Goal: Ask a question

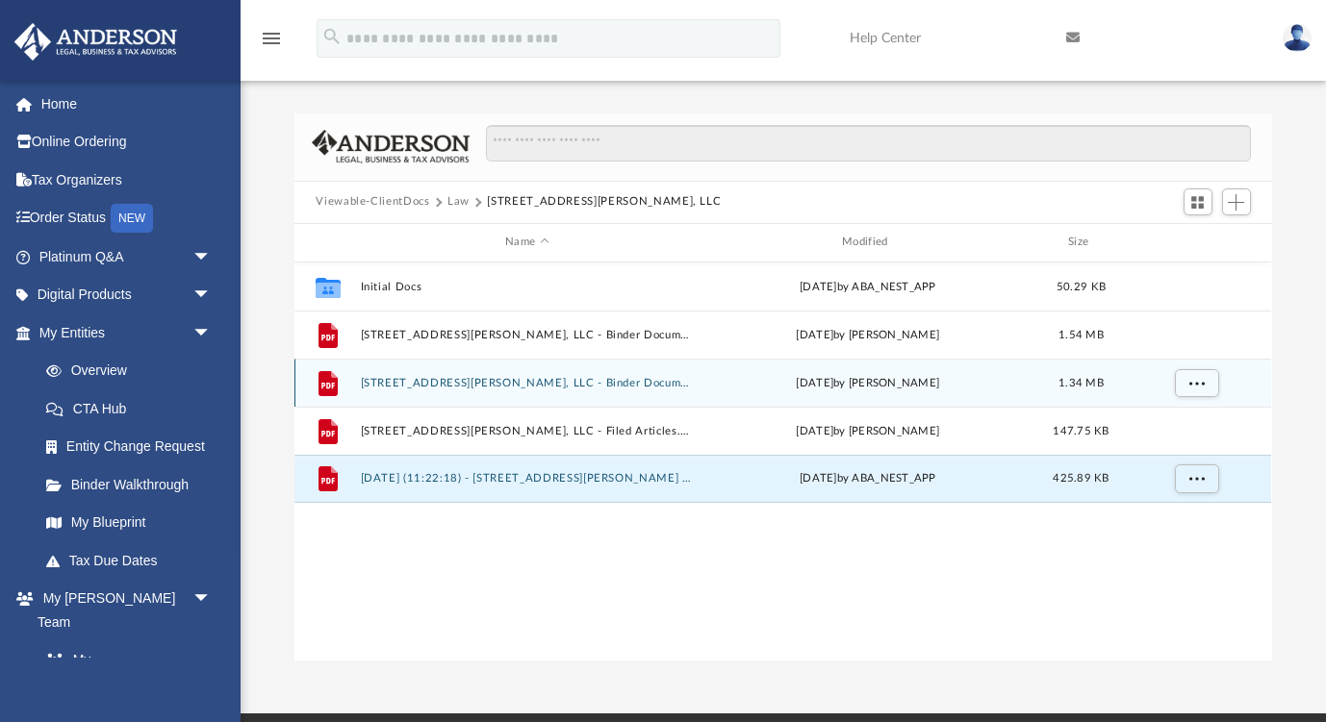
scroll to position [438, 976]
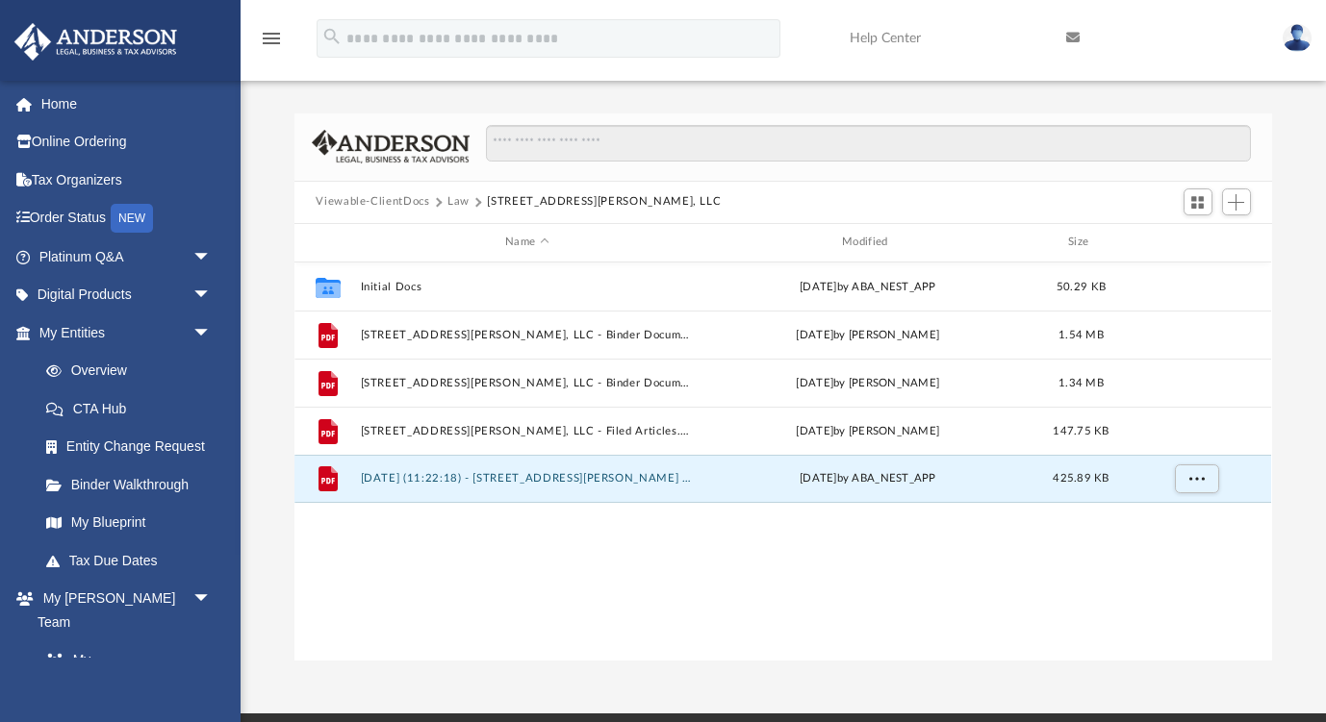
click at [456, 200] on button "Law" at bounding box center [458, 201] width 22 height 17
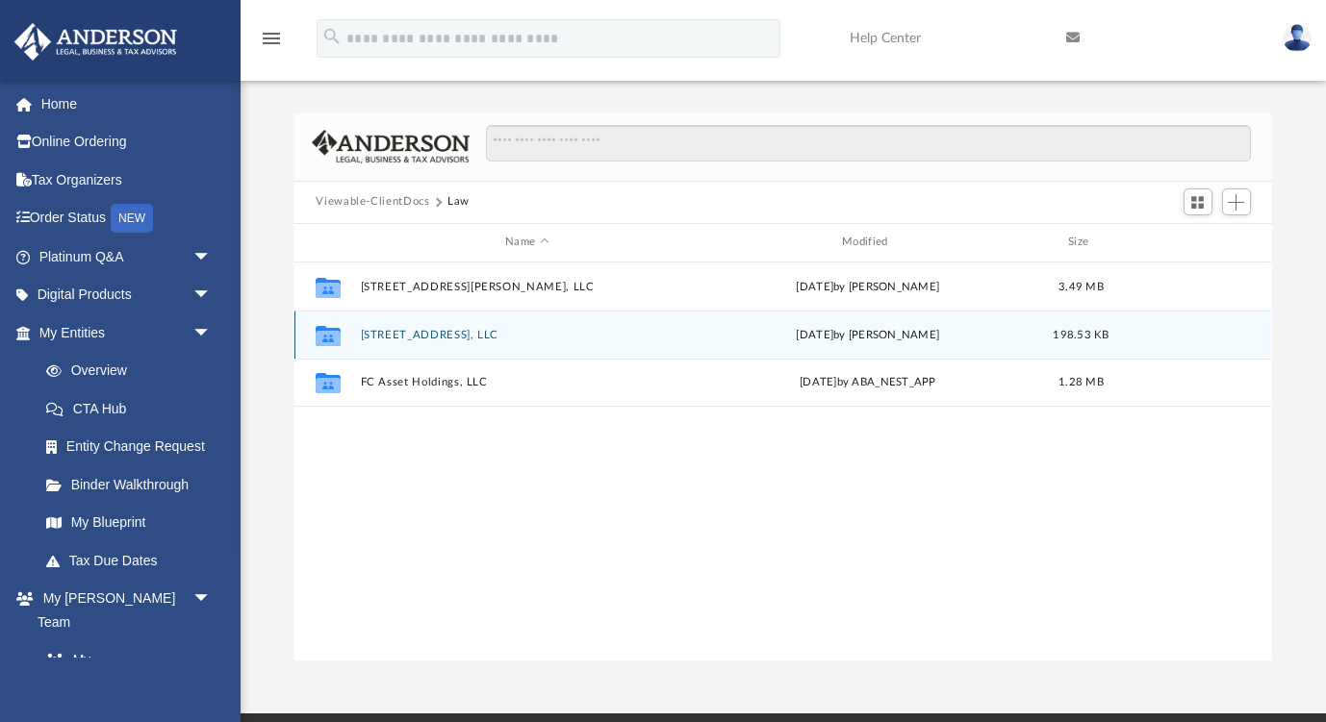
click at [425, 339] on button "[STREET_ADDRESS], LLC" at bounding box center [527, 335] width 333 height 13
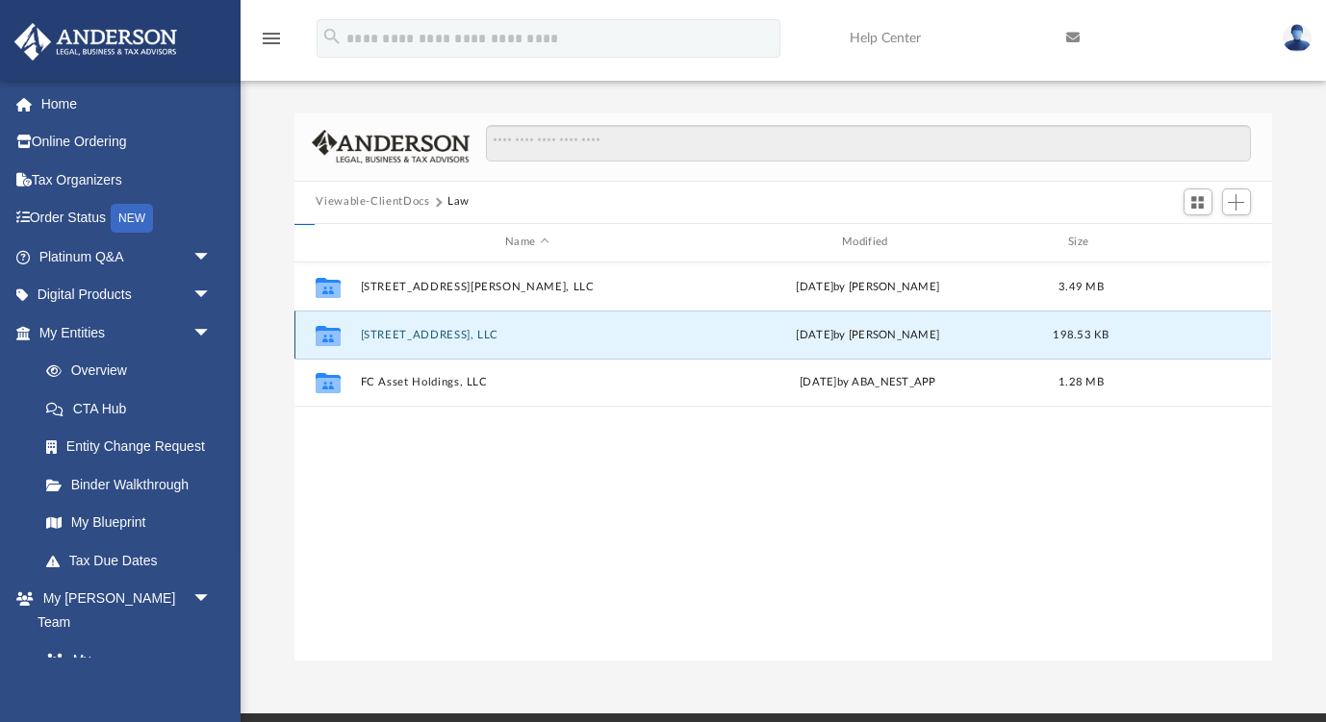
click at [425, 339] on button "[STREET_ADDRESS], LLC" at bounding box center [527, 335] width 333 height 13
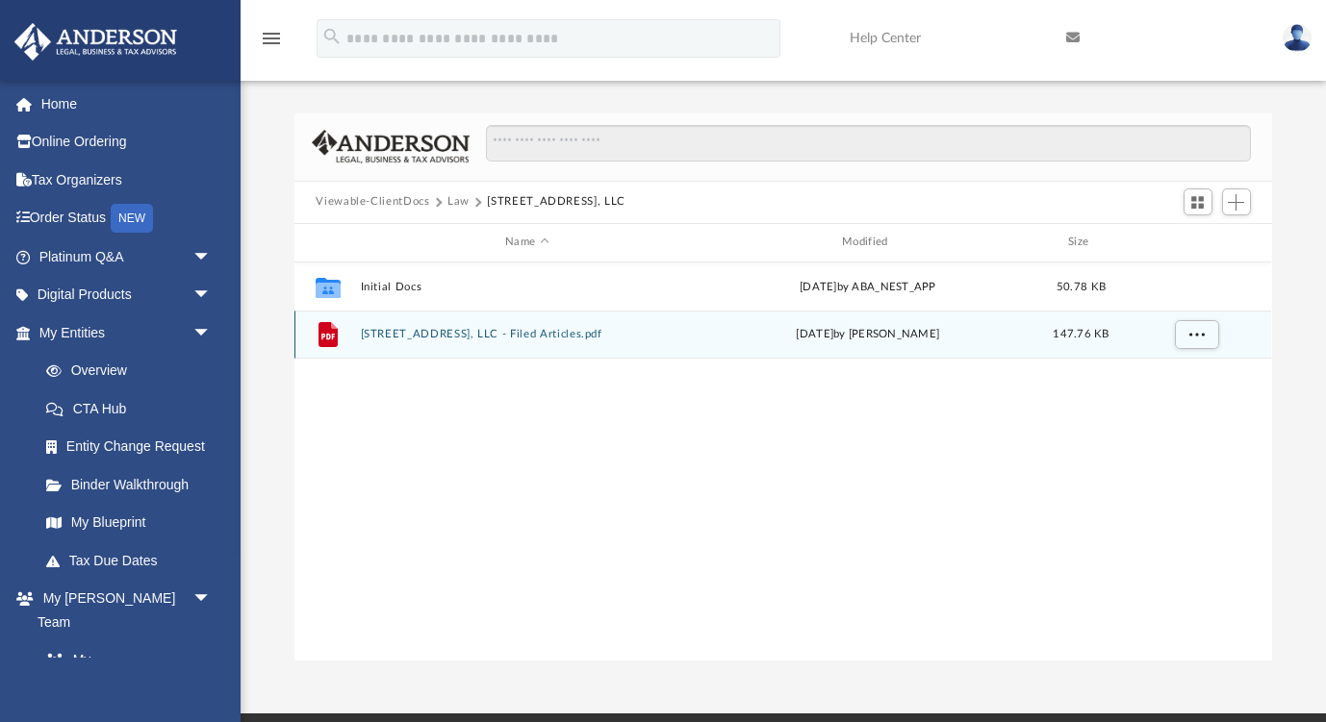
click at [575, 342] on div "File [STREET_ADDRESS], LLC - Filed Articles.pdf [DATE] by [PERSON_NAME] 147.76 …" at bounding box center [782, 335] width 976 height 48
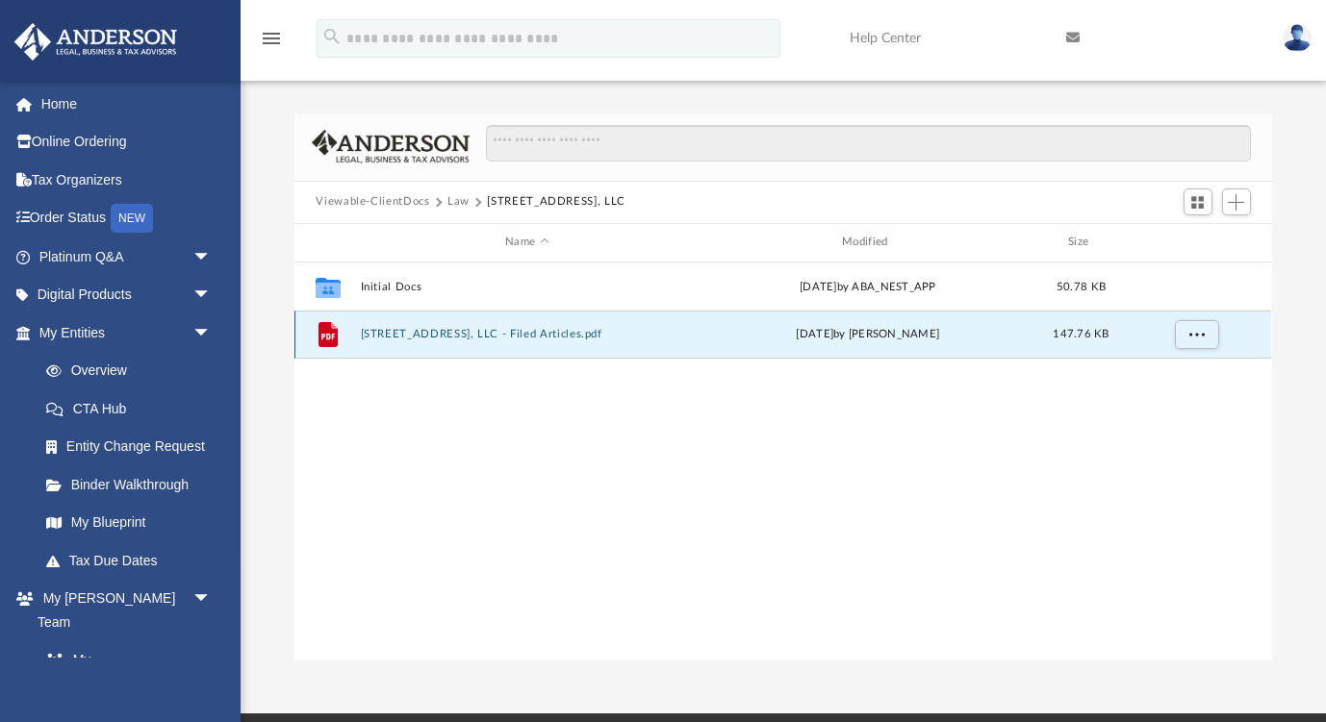
click at [575, 342] on div "File 3900 Clarington Drive Marietta, LLC - Filed Articles.pdf yesterday by Jasm…" at bounding box center [782, 335] width 976 height 48
click at [556, 336] on button "3900 Clarington Drive Marietta, LLC - Filed Articles.pdf" at bounding box center [527, 334] width 333 height 13
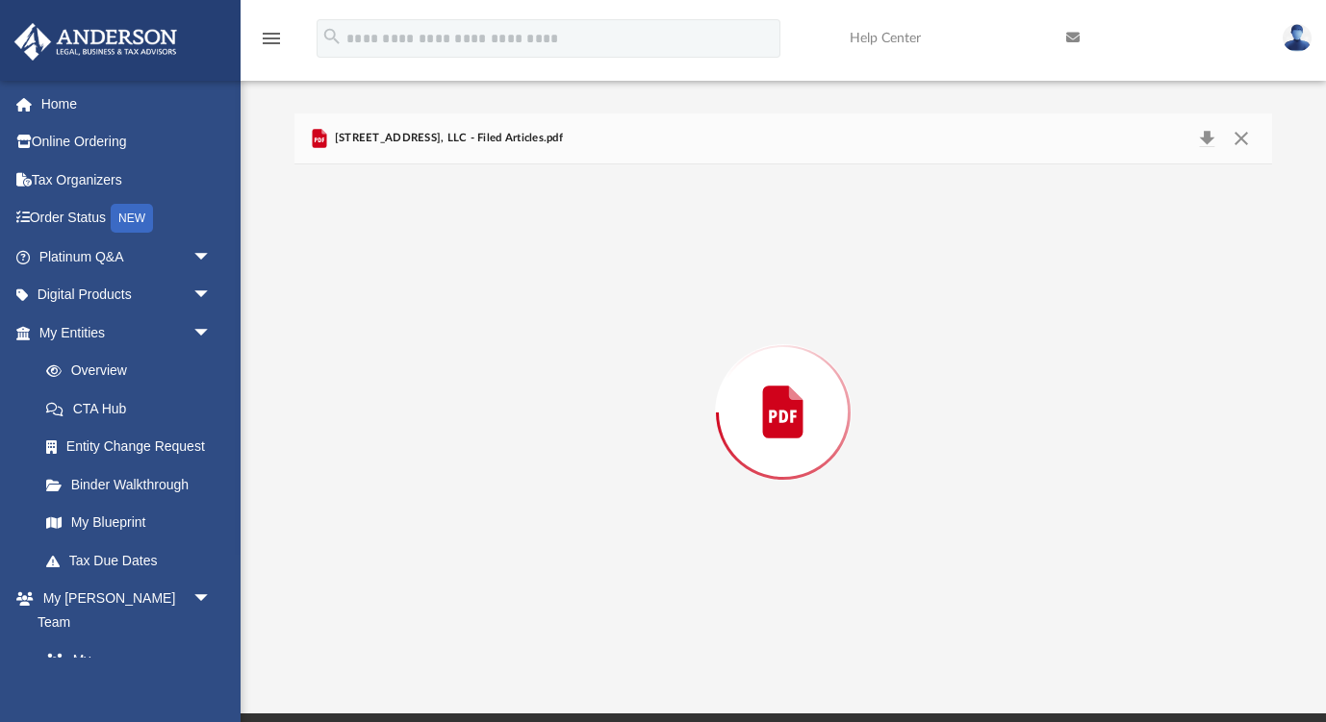
click at [556, 336] on div "Preview" at bounding box center [782, 413] width 976 height 496
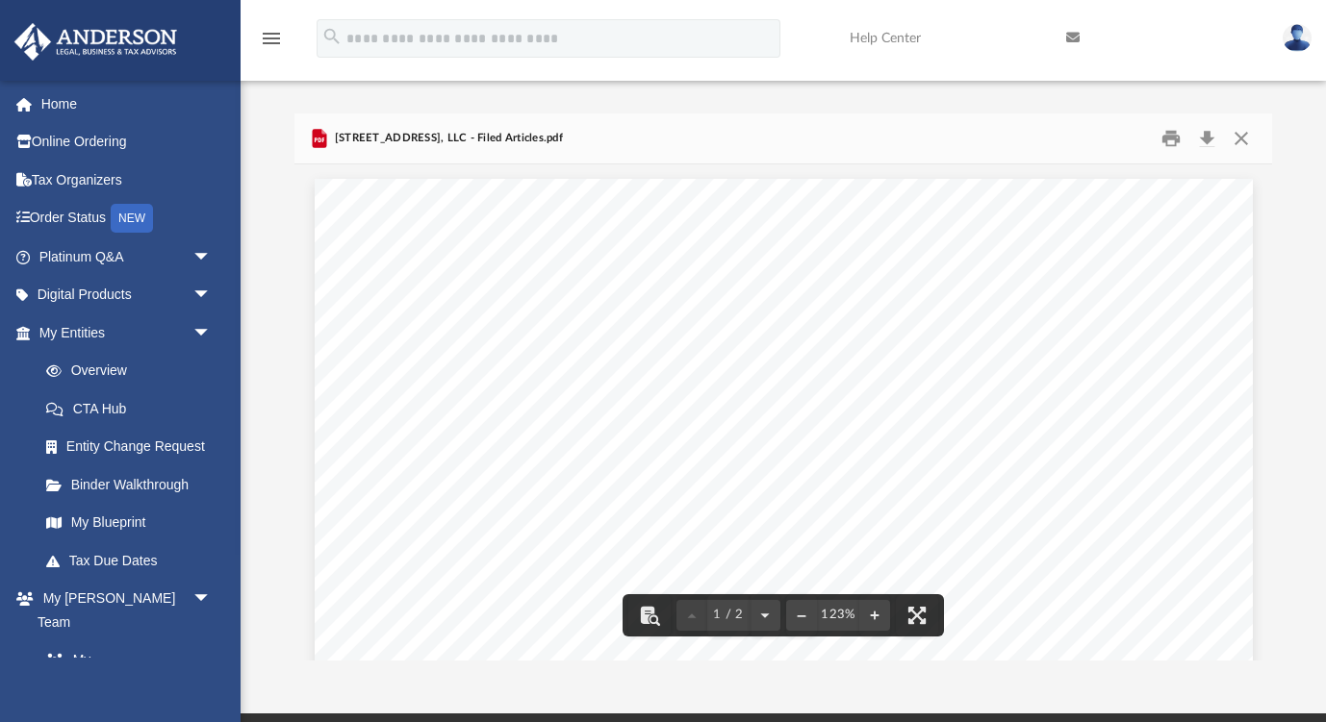
scroll to position [0, 0]
click at [277, 36] on icon "menu" at bounding box center [271, 38] width 23 height 23
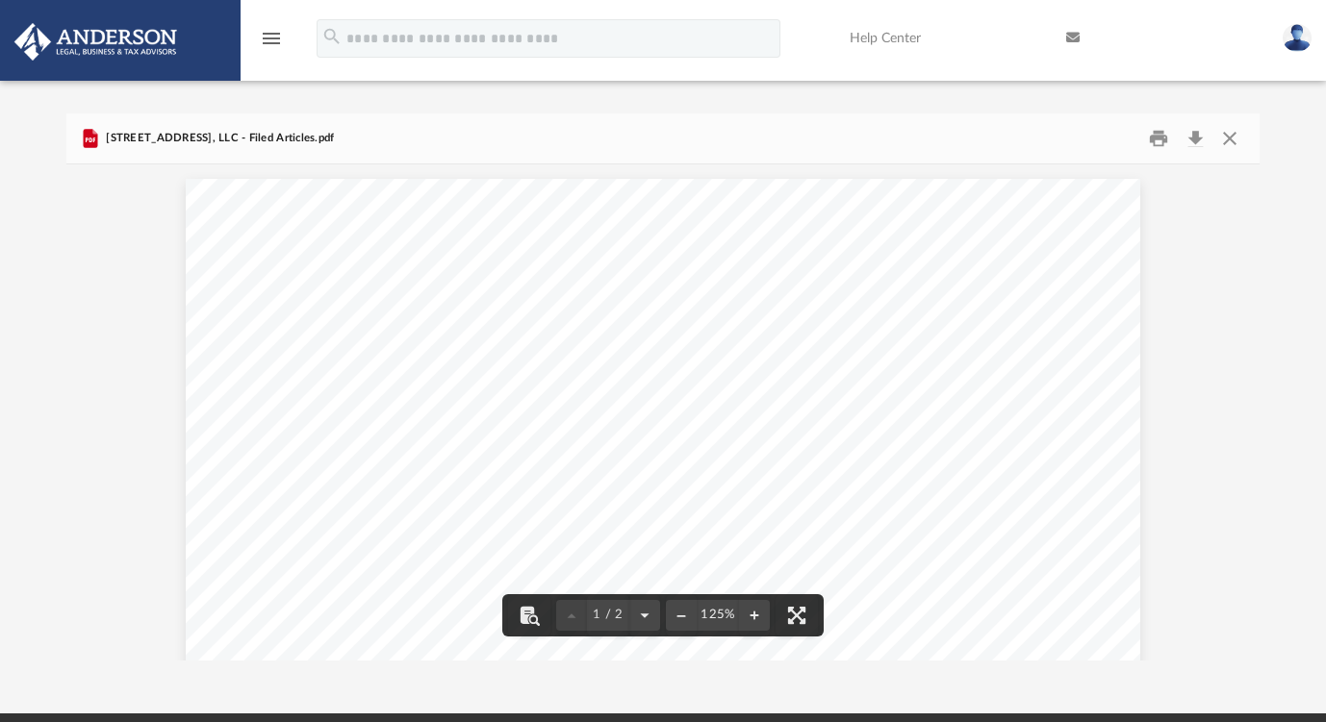
scroll to position [1, 1]
click at [1225, 131] on button "Close" at bounding box center [1229, 138] width 35 height 30
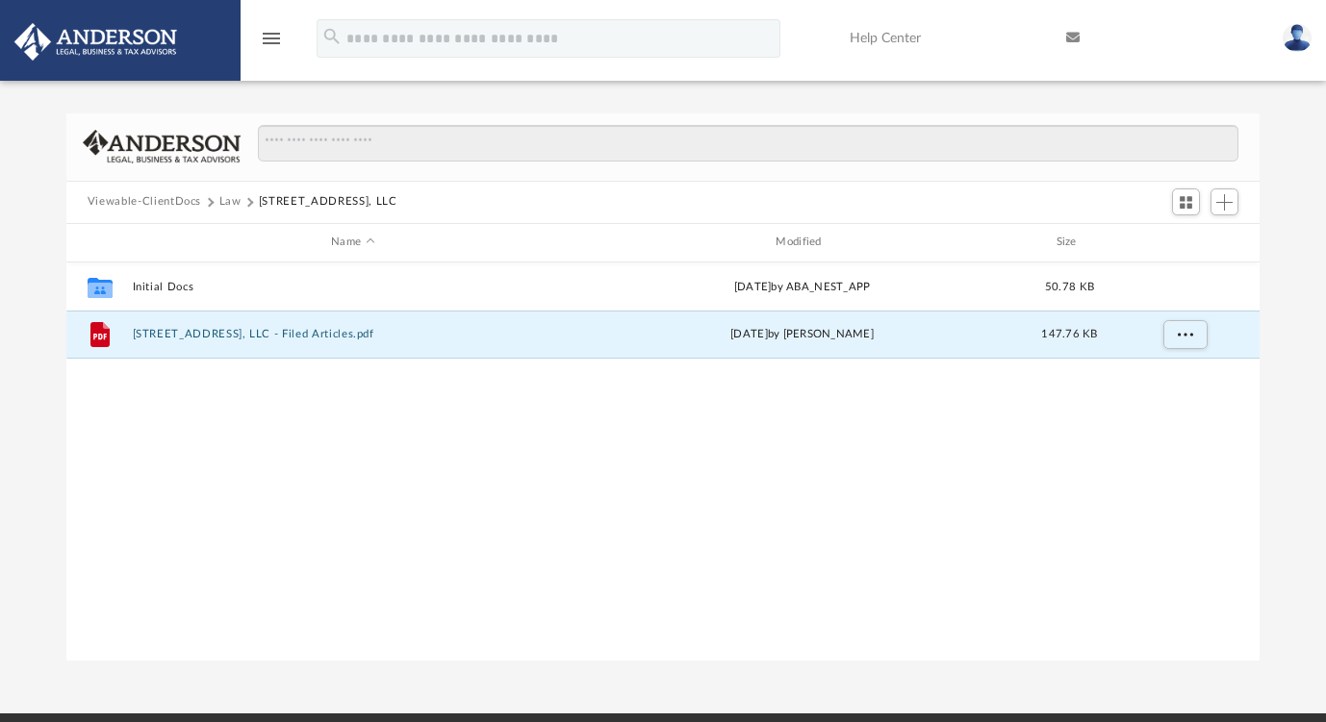
click at [236, 196] on button "Law" at bounding box center [230, 201] width 22 height 17
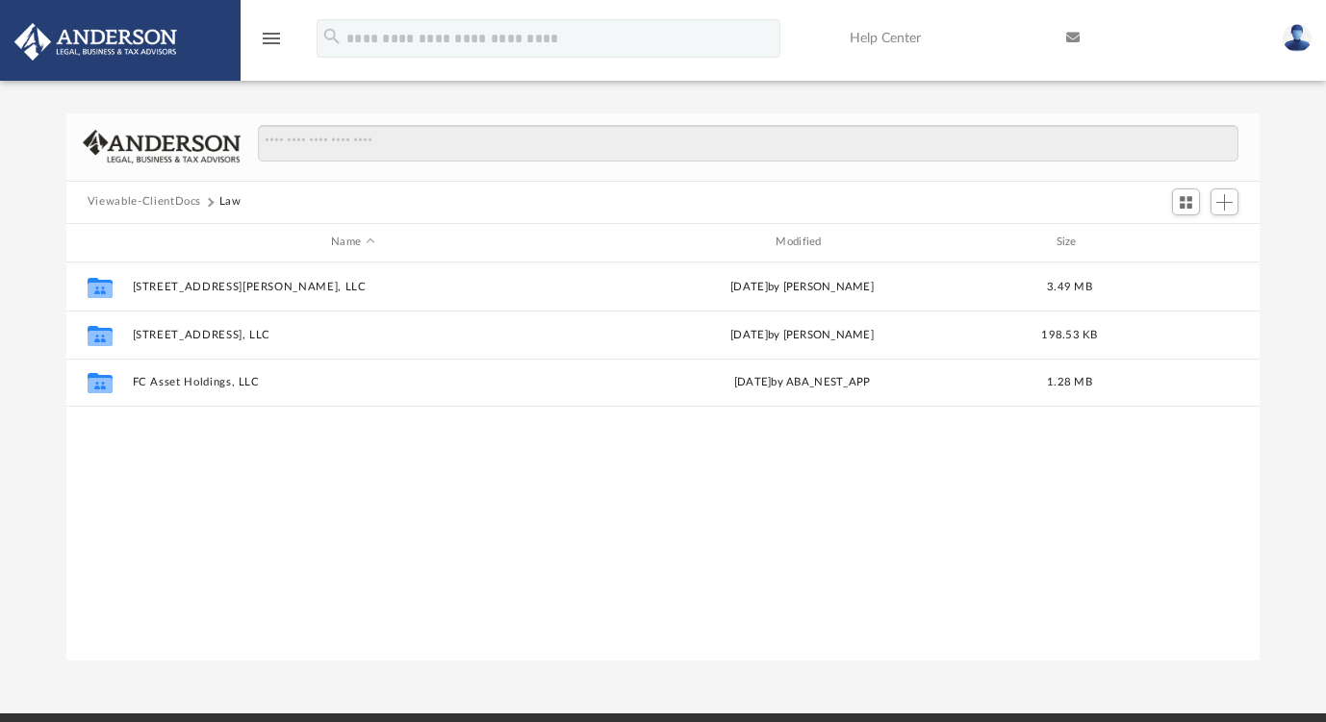
click at [173, 204] on button "Viewable-ClientDocs" at bounding box center [145, 201] width 114 height 17
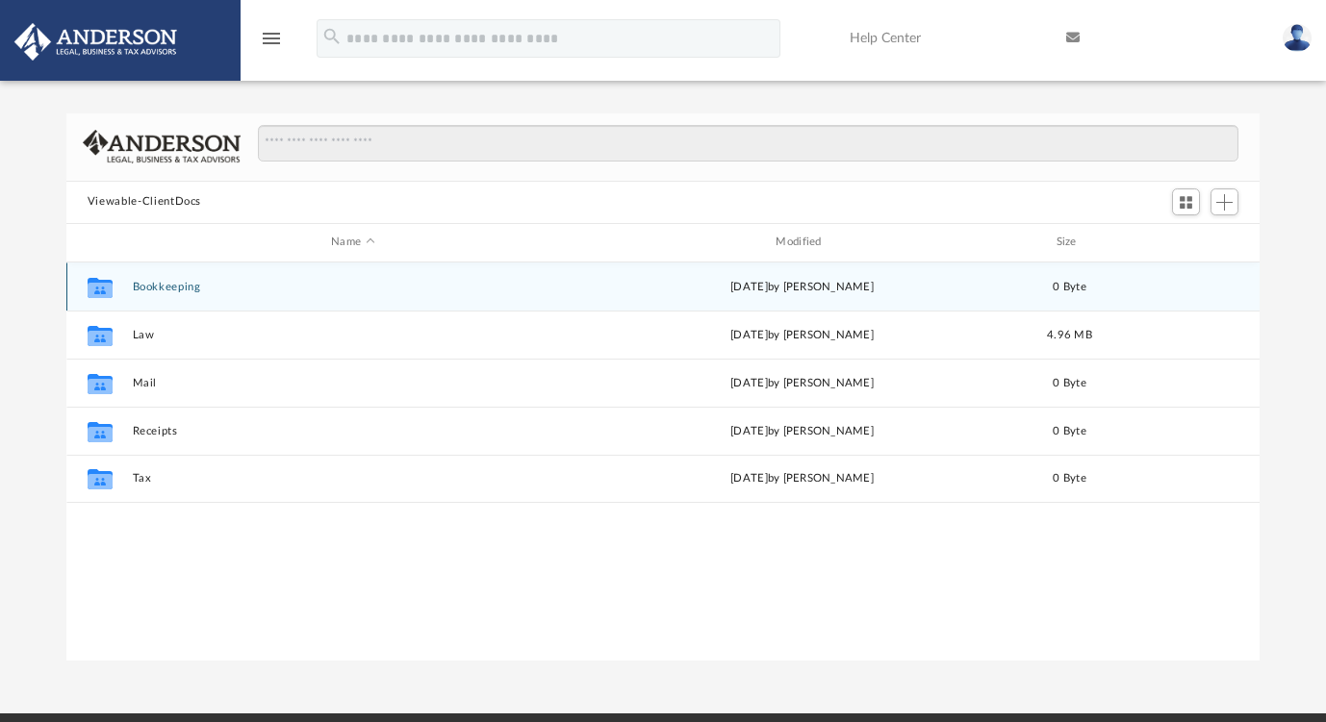
click at [153, 277] on div "Collaborated Folder Bookkeeping Fri Mar 28 2025 by Charles Rogler 0 Byte" at bounding box center [662, 287] width 1193 height 48
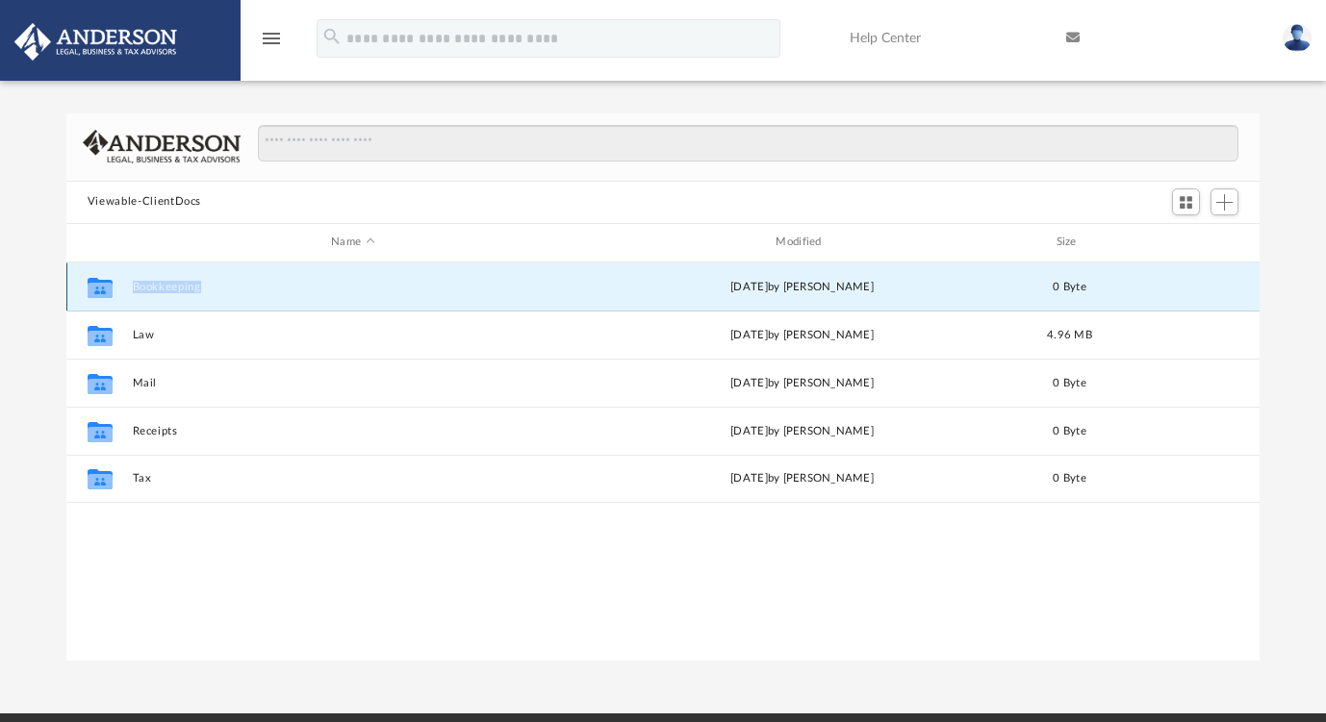
click at [140, 292] on button "Bookkeeping" at bounding box center [352, 287] width 441 height 13
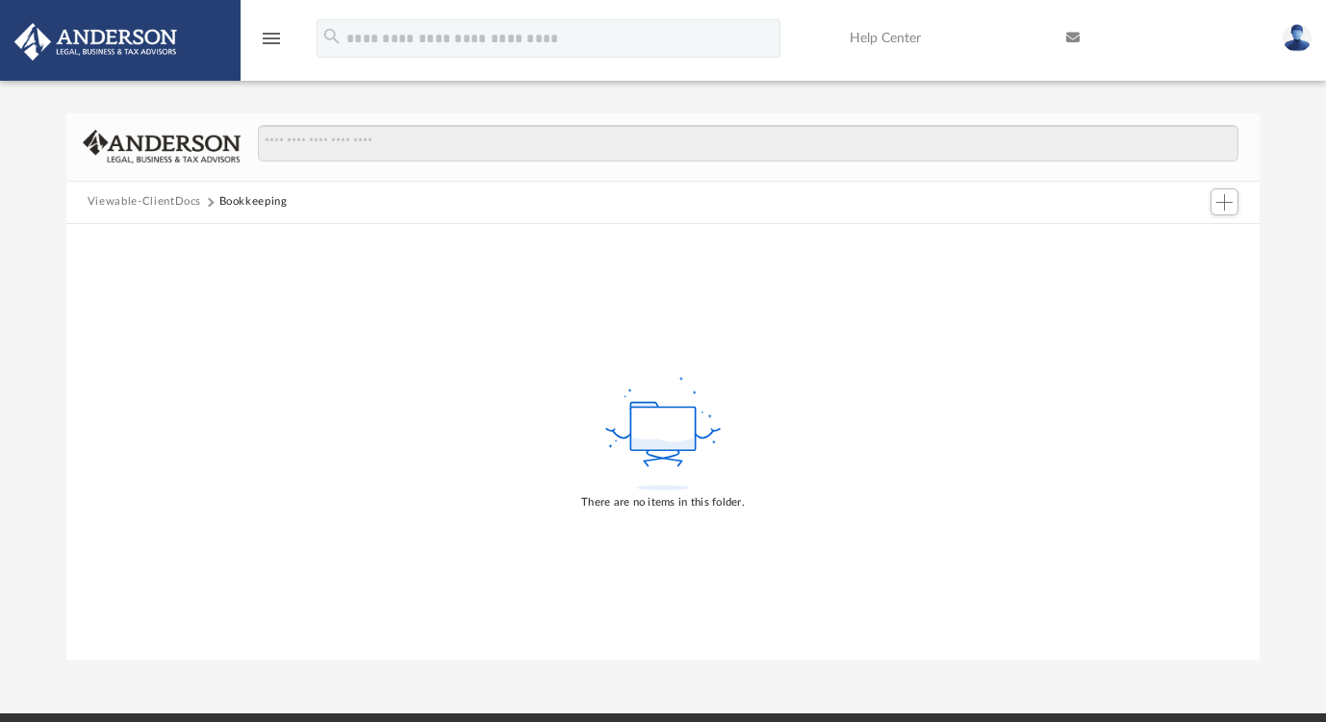
click at [163, 196] on button "Viewable-ClientDocs" at bounding box center [145, 201] width 114 height 17
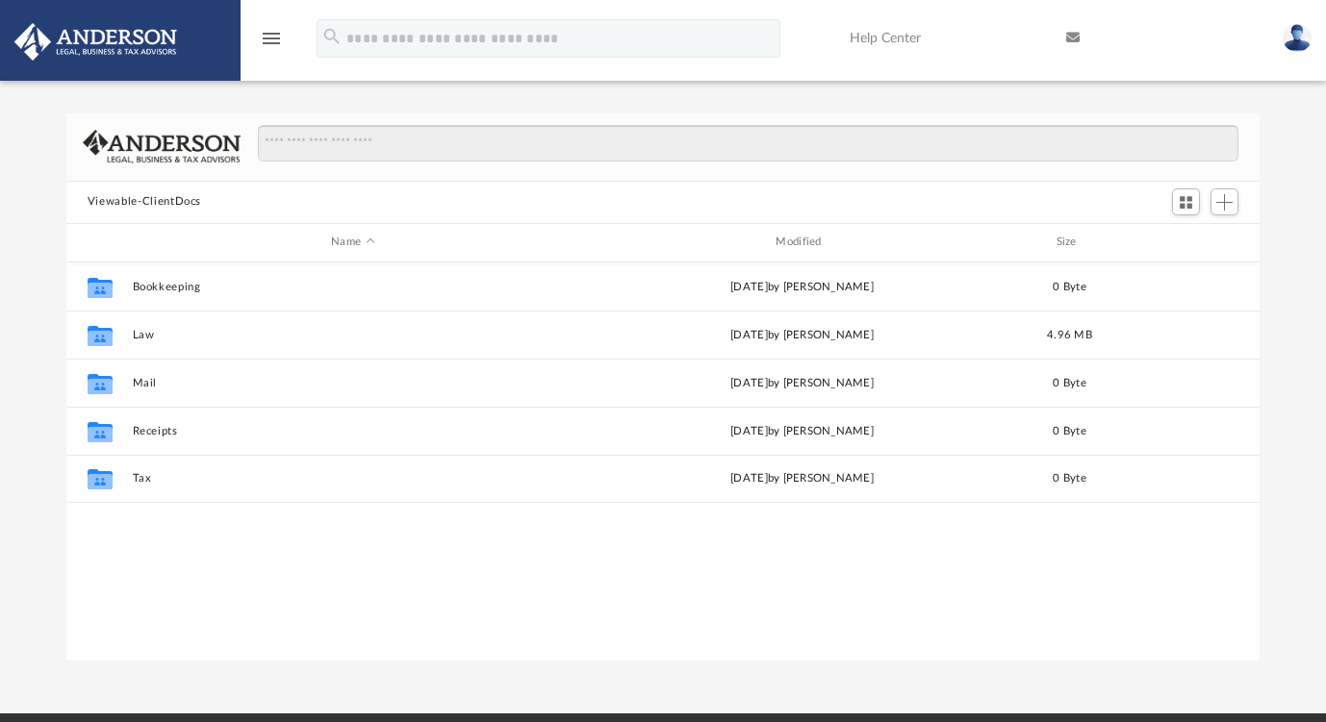
scroll to position [438, 1193]
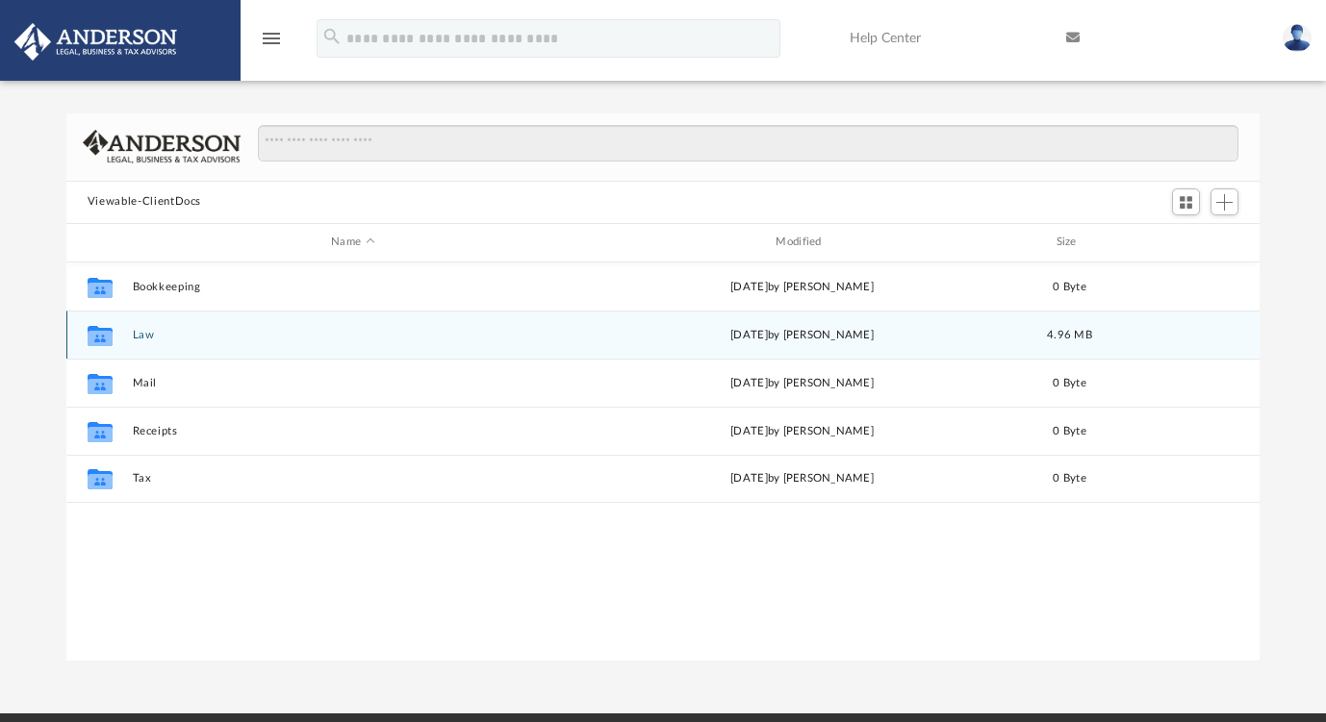
click at [153, 340] on button "Law" at bounding box center [352, 335] width 441 height 13
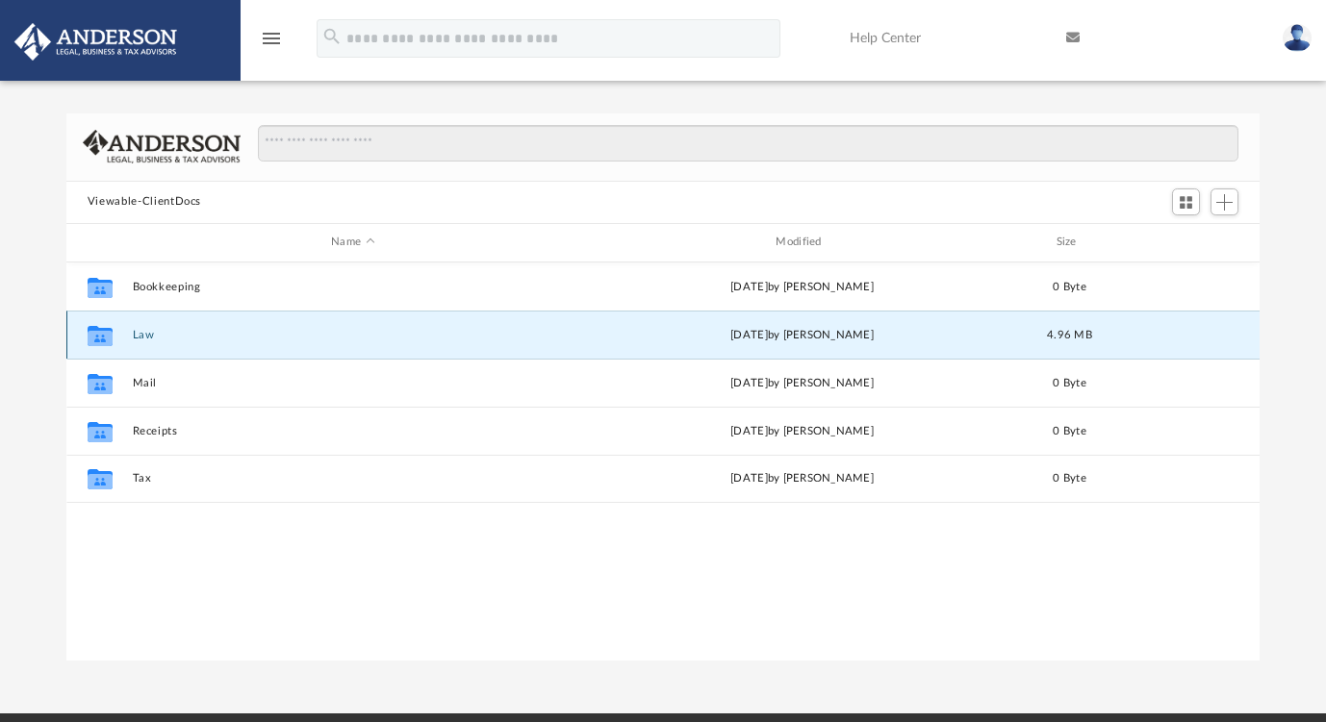
click at [153, 340] on button "Law" at bounding box center [352, 335] width 441 height 13
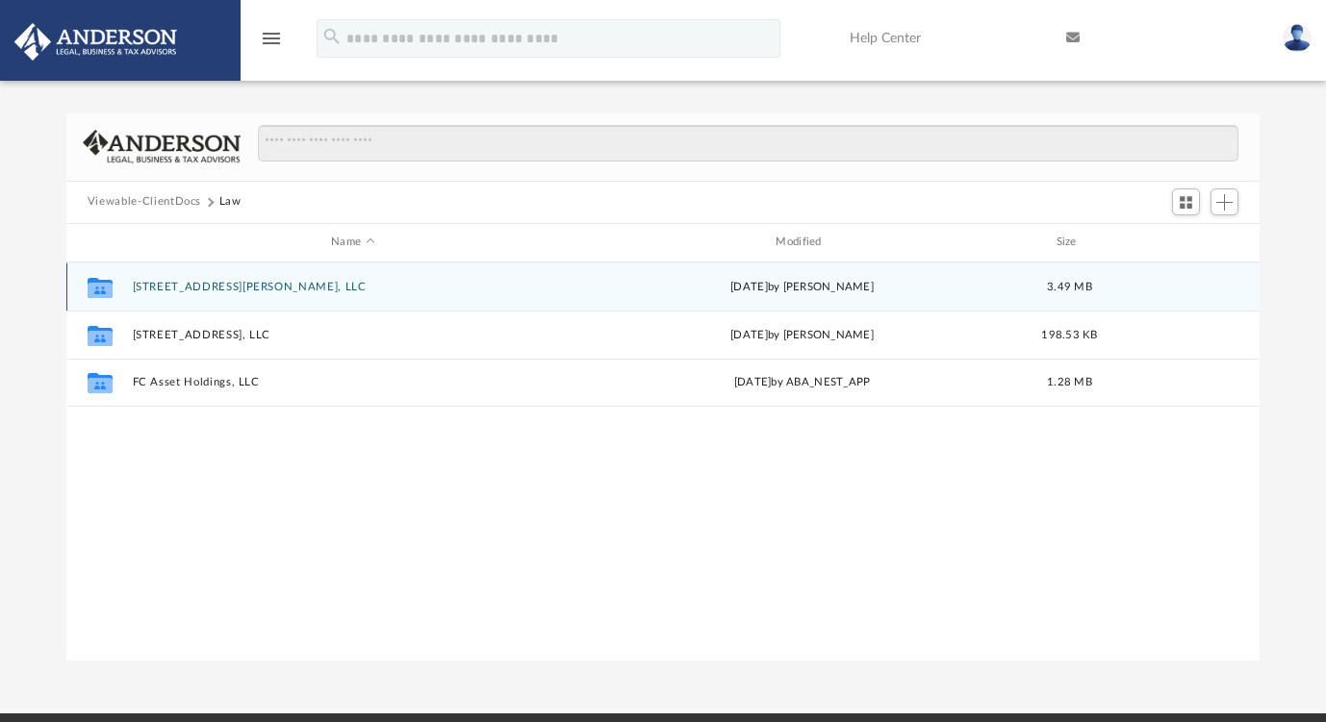
click at [256, 287] on button "187 Bryon Lane Acworth, LLC" at bounding box center [352, 287] width 441 height 13
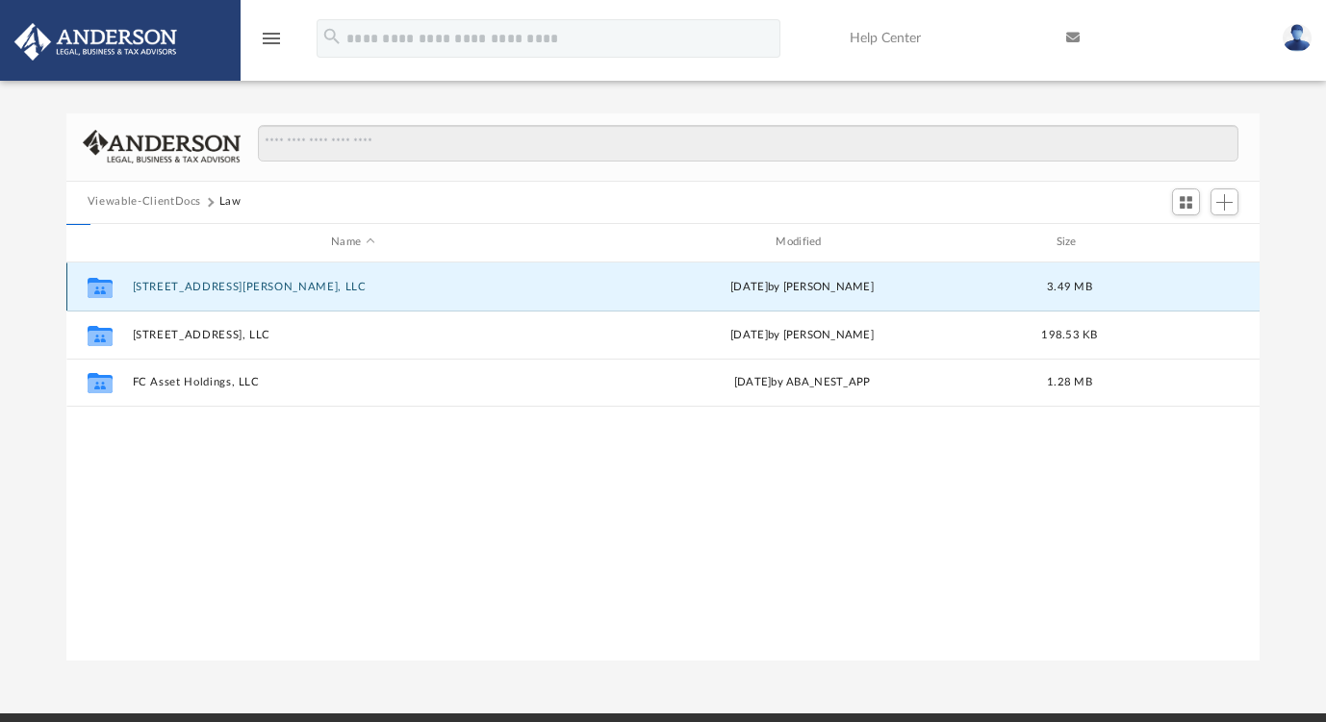
click at [256, 287] on button "187 Bryon Lane Acworth, LLC" at bounding box center [352, 287] width 441 height 13
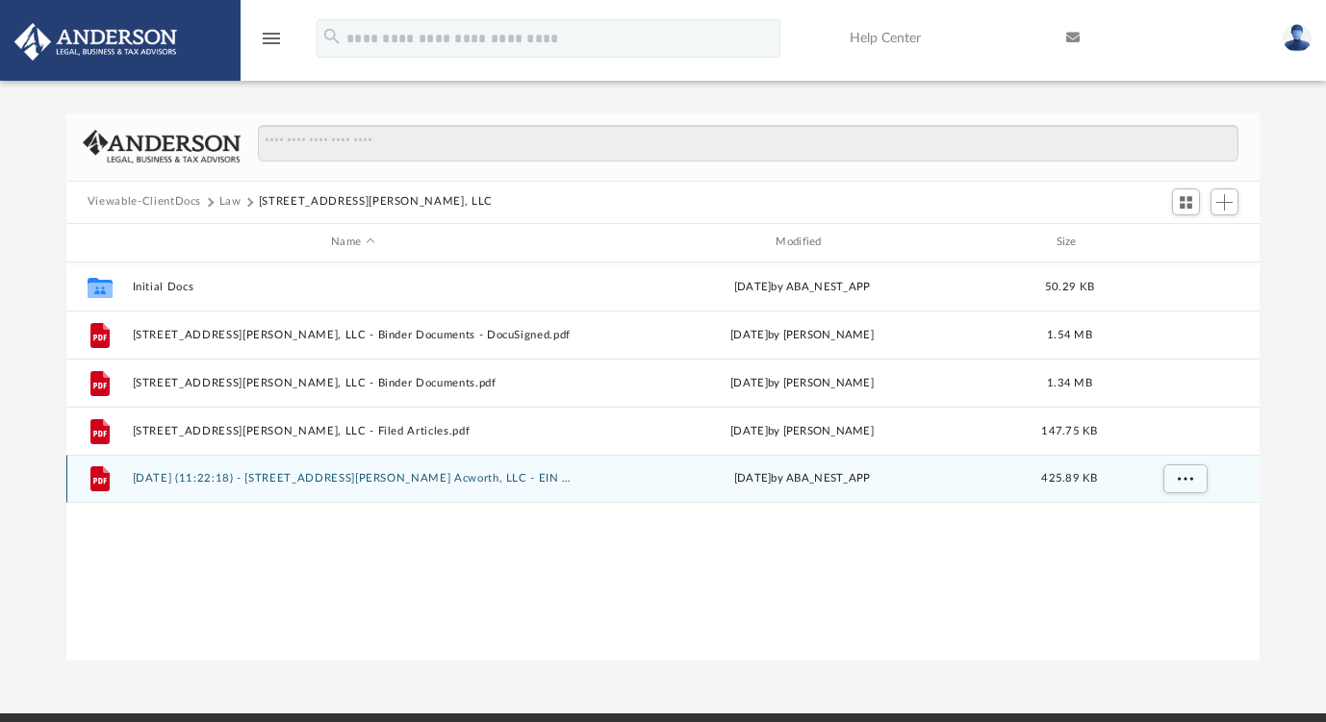
click at [470, 486] on div "File 2025.06.26 (11:22:18) - 187 Bryon Lane Acworth, LLC - EIN Letter from IRS.…" at bounding box center [662, 479] width 1193 height 48
click at [473, 486] on div "File 2025.06.26 (11:22:18) - 187 Bryon Lane Acworth, LLC - EIN Letter from IRS.…" at bounding box center [662, 479] width 1193 height 48
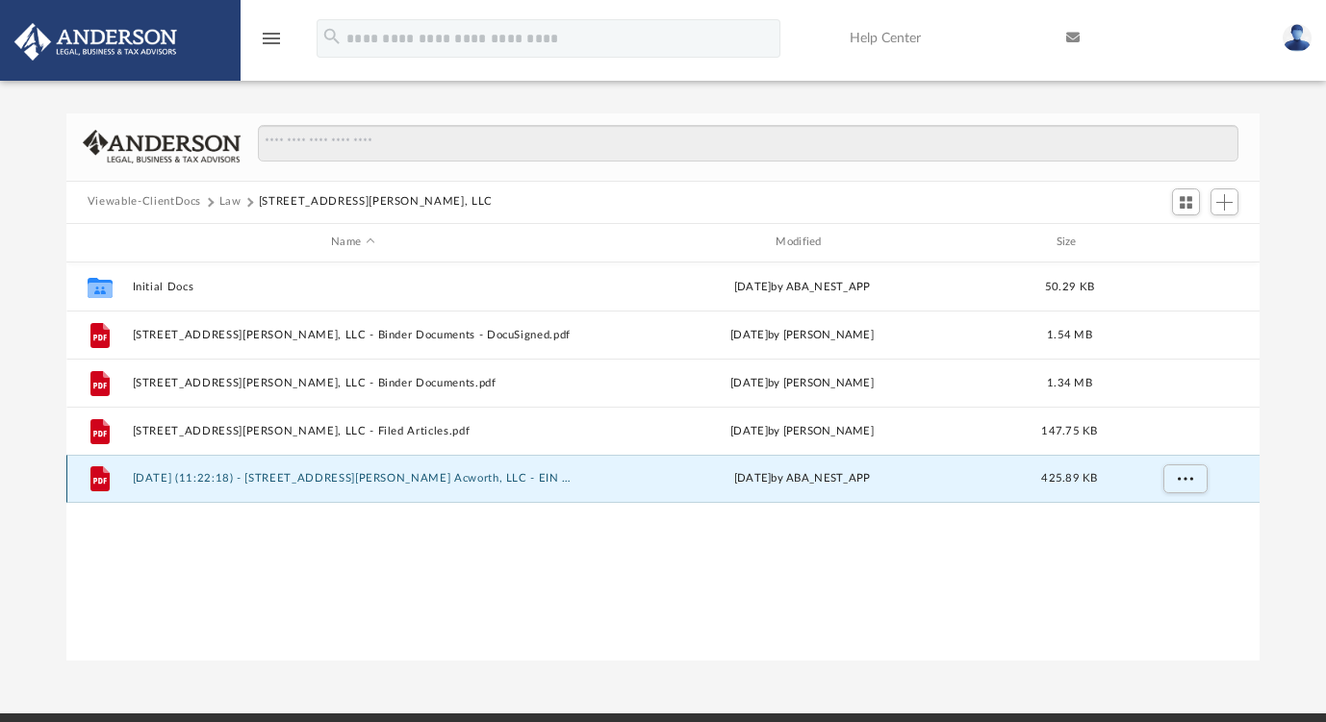
click at [460, 477] on button "2025.06.26 (11:22:18) - 187 Bryon Lane Acworth, LLC - EIN Letter from IRS.pdf" at bounding box center [352, 478] width 441 height 13
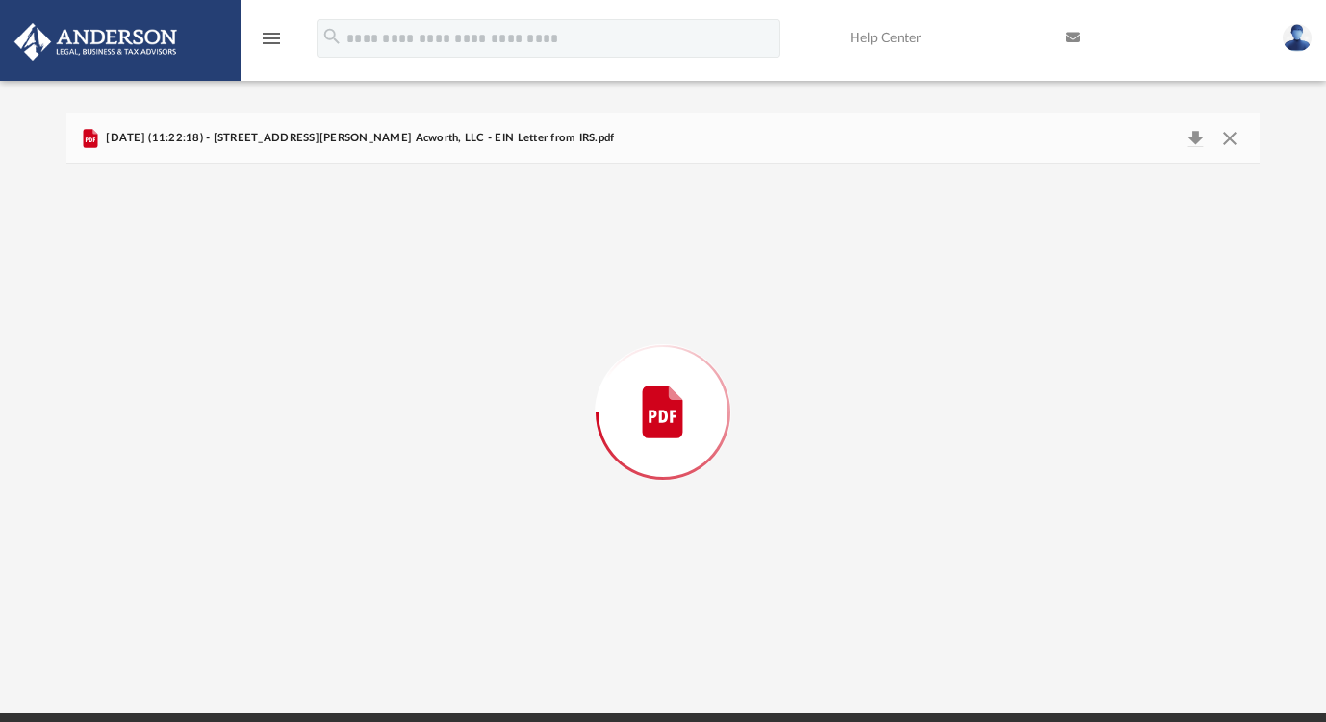
click at [460, 477] on div "Preview" at bounding box center [662, 413] width 1193 height 496
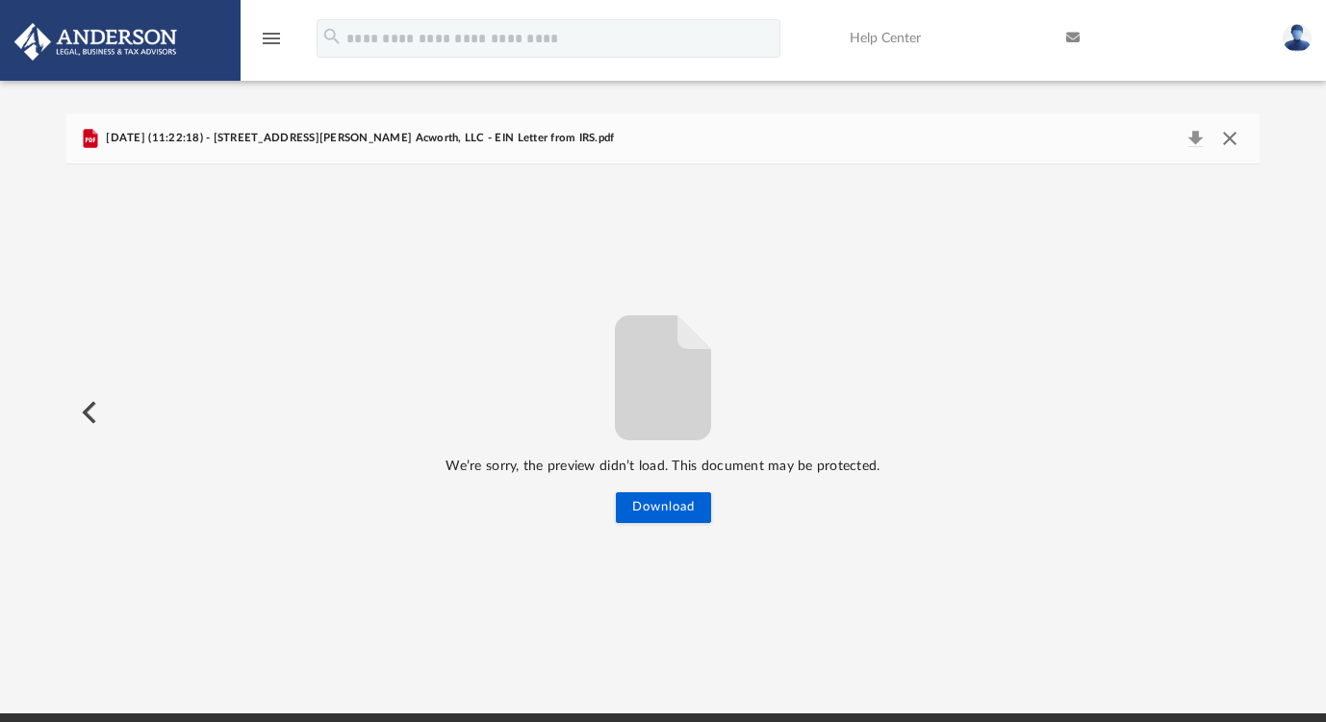
click at [1231, 142] on button "Close" at bounding box center [1229, 138] width 35 height 27
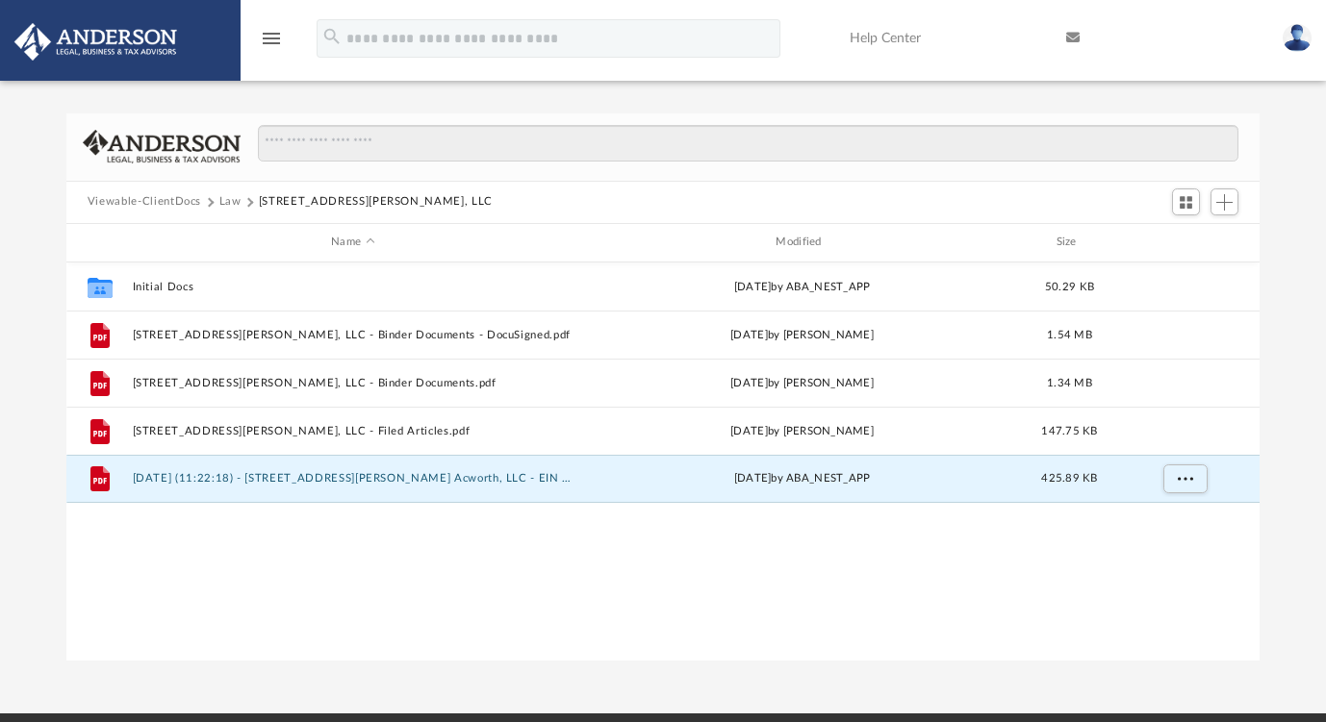
click at [231, 203] on button "Law" at bounding box center [230, 201] width 22 height 17
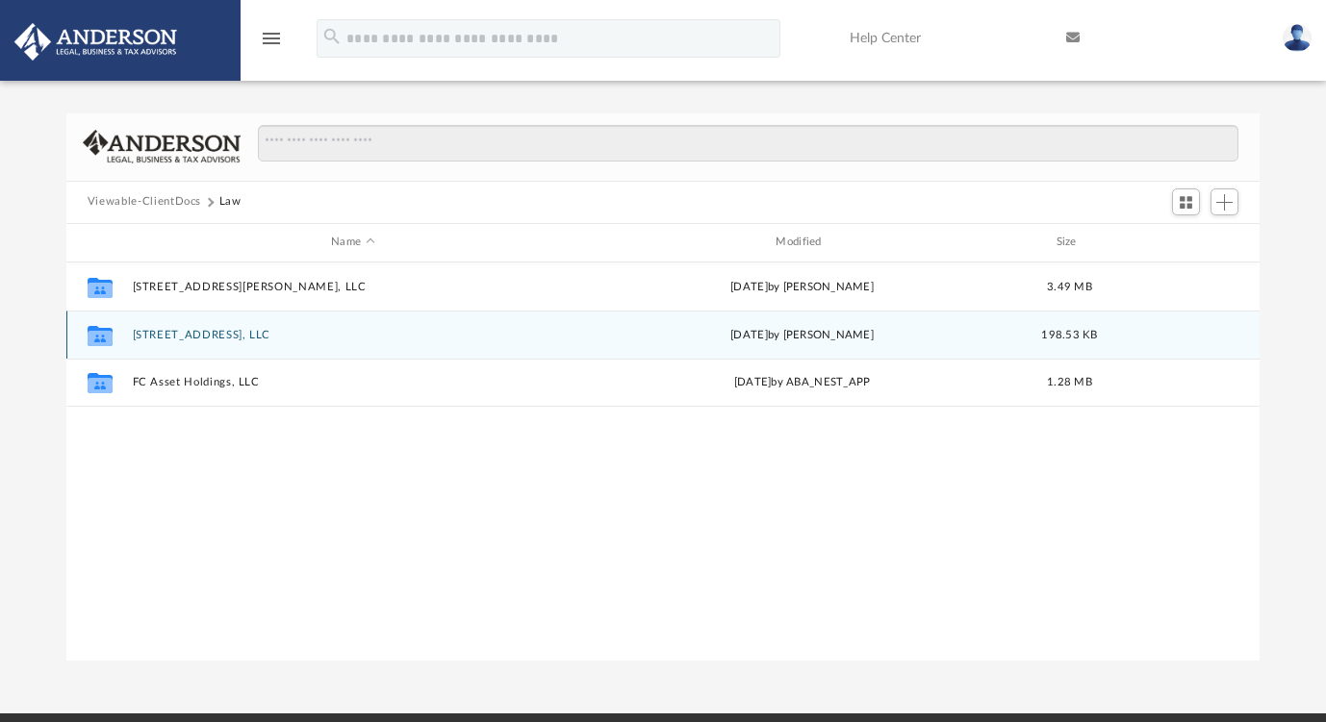
click at [232, 337] on button "3900 Clarington Drive Marietta, LLC" at bounding box center [352, 335] width 441 height 13
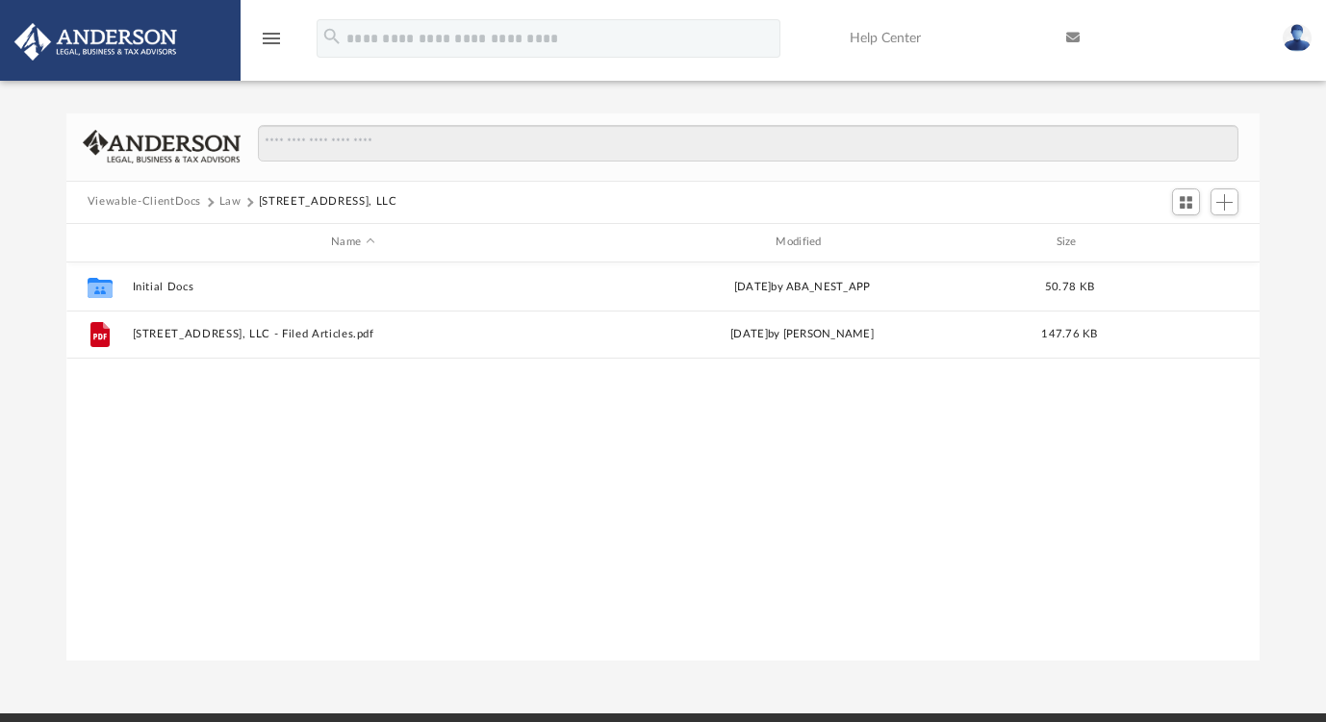
click at [153, 202] on button "Viewable-ClientDocs" at bounding box center [145, 201] width 114 height 17
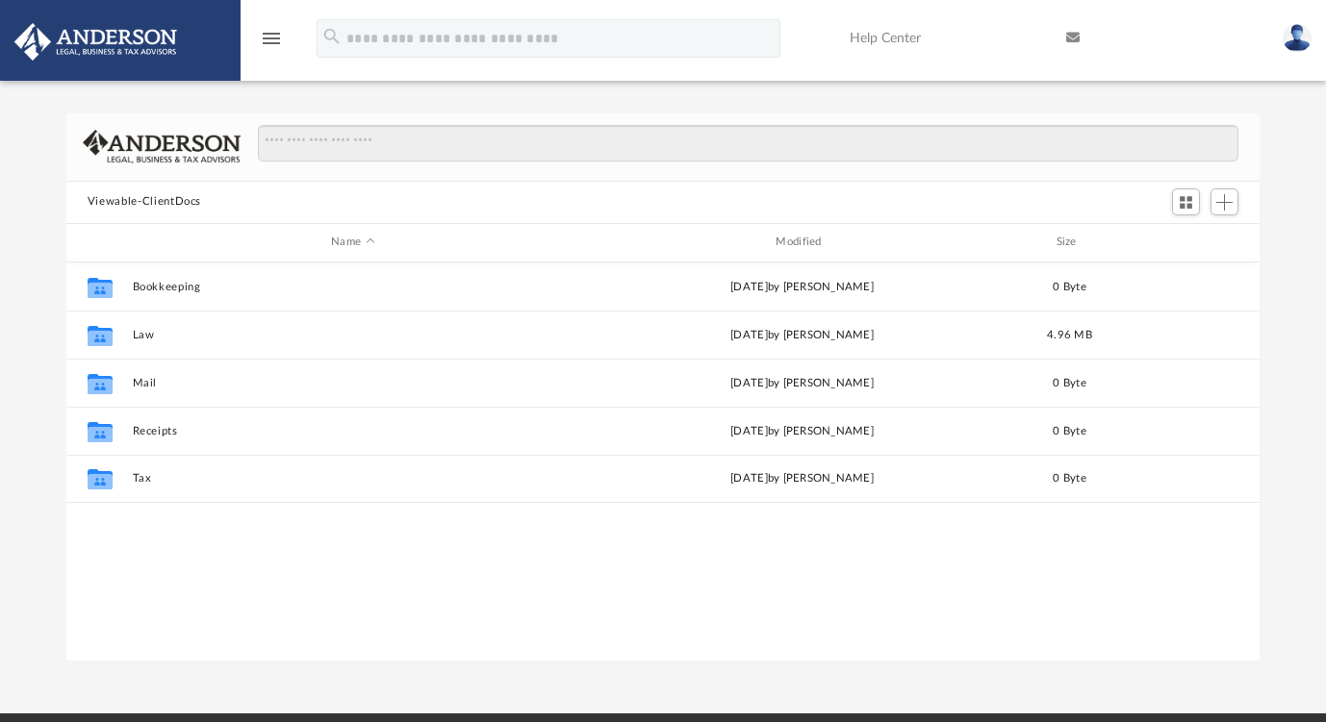
click at [276, 46] on icon "menu" at bounding box center [271, 38] width 23 height 23
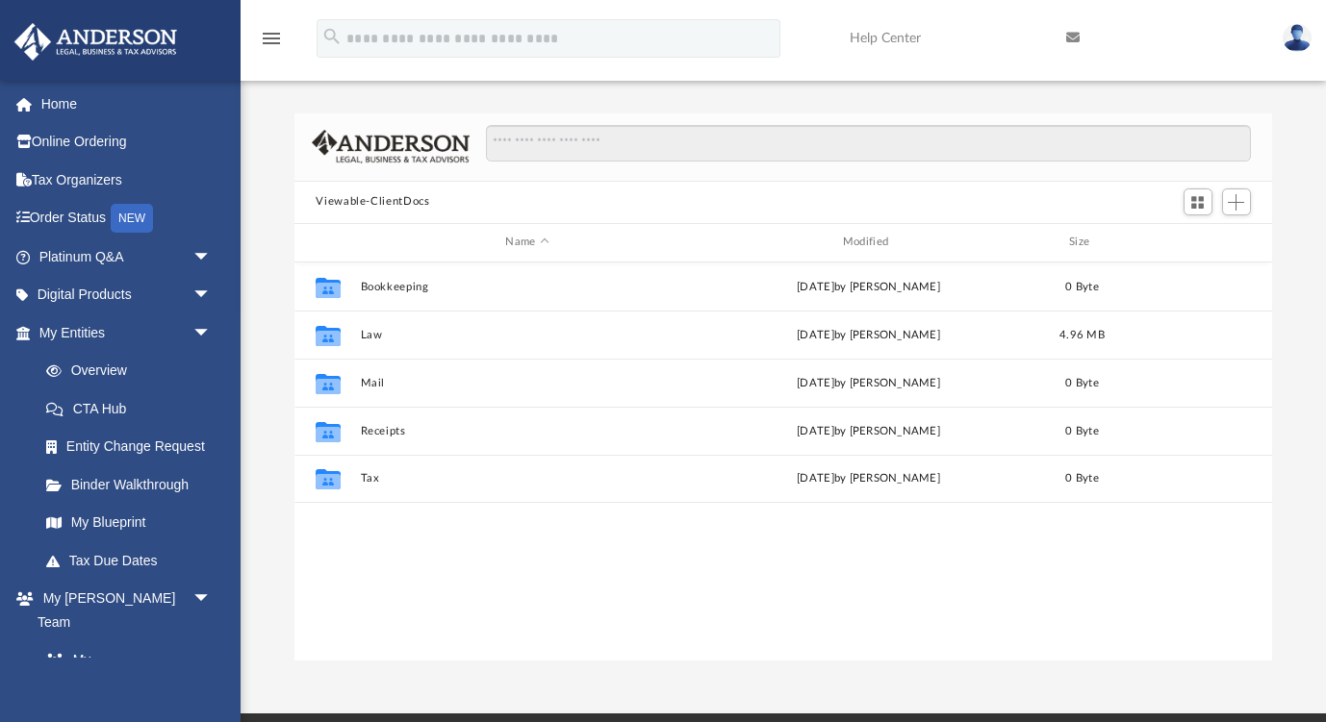
scroll to position [438, 976]
click at [123, 516] on link "My Blueprint" at bounding box center [134, 523] width 214 height 38
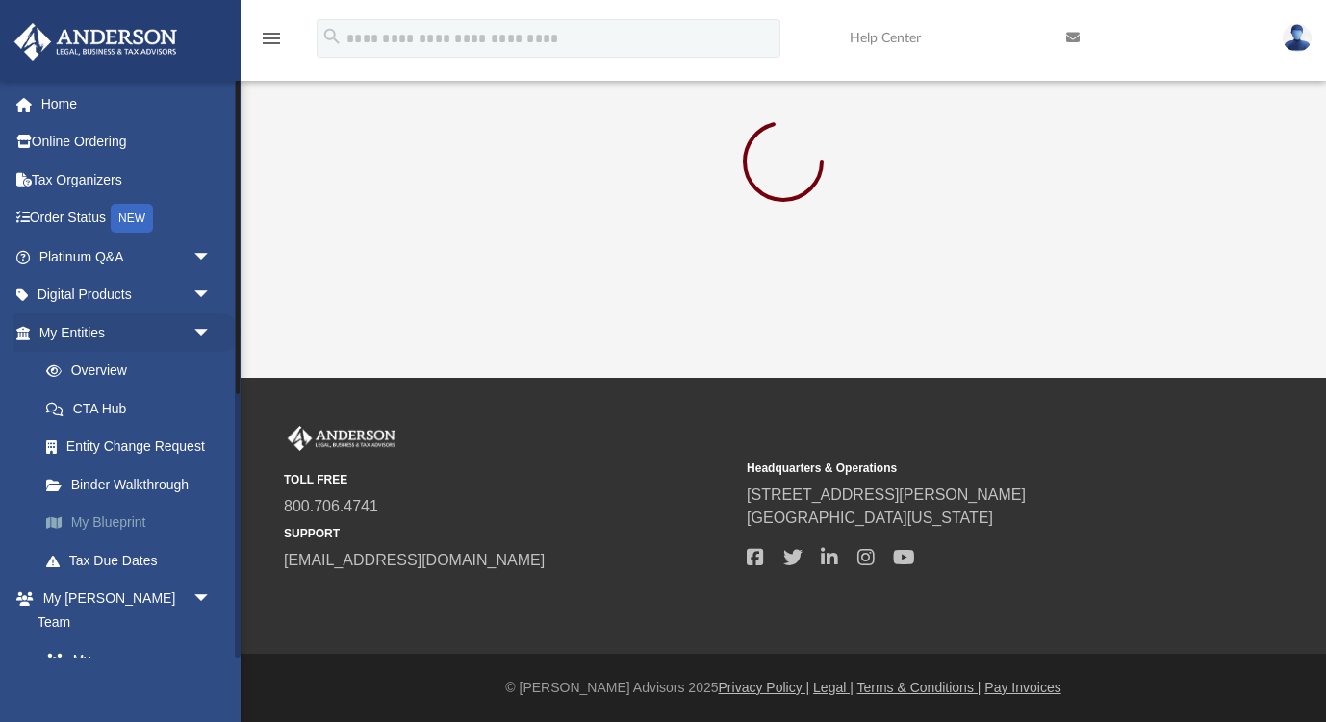
click at [108, 506] on link "My Blueprint" at bounding box center [134, 523] width 214 height 38
click at [138, 526] on link "My Blueprint" at bounding box center [134, 523] width 214 height 38
click at [99, 512] on link "My Blueprint" at bounding box center [134, 523] width 214 height 38
click at [214, 298] on span "arrow_drop_down" at bounding box center [211, 295] width 38 height 39
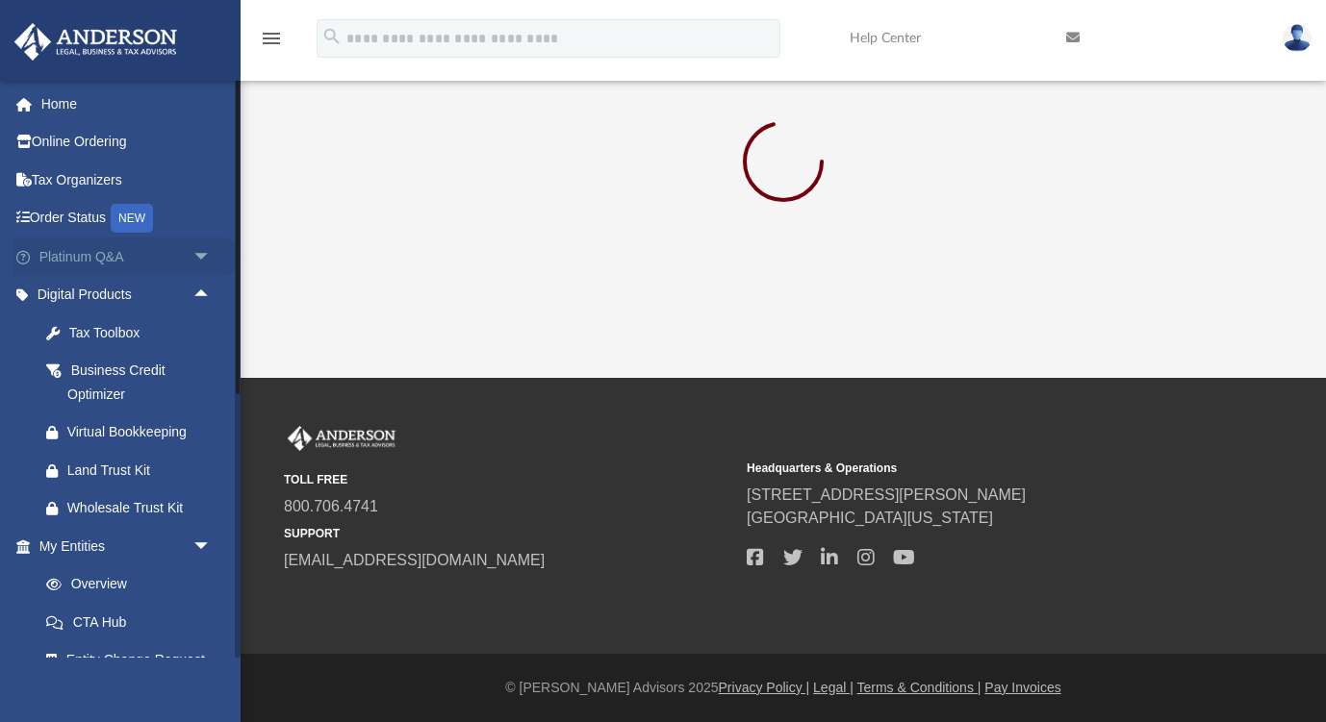
click at [197, 254] on span "arrow_drop_down" at bounding box center [211, 257] width 38 height 39
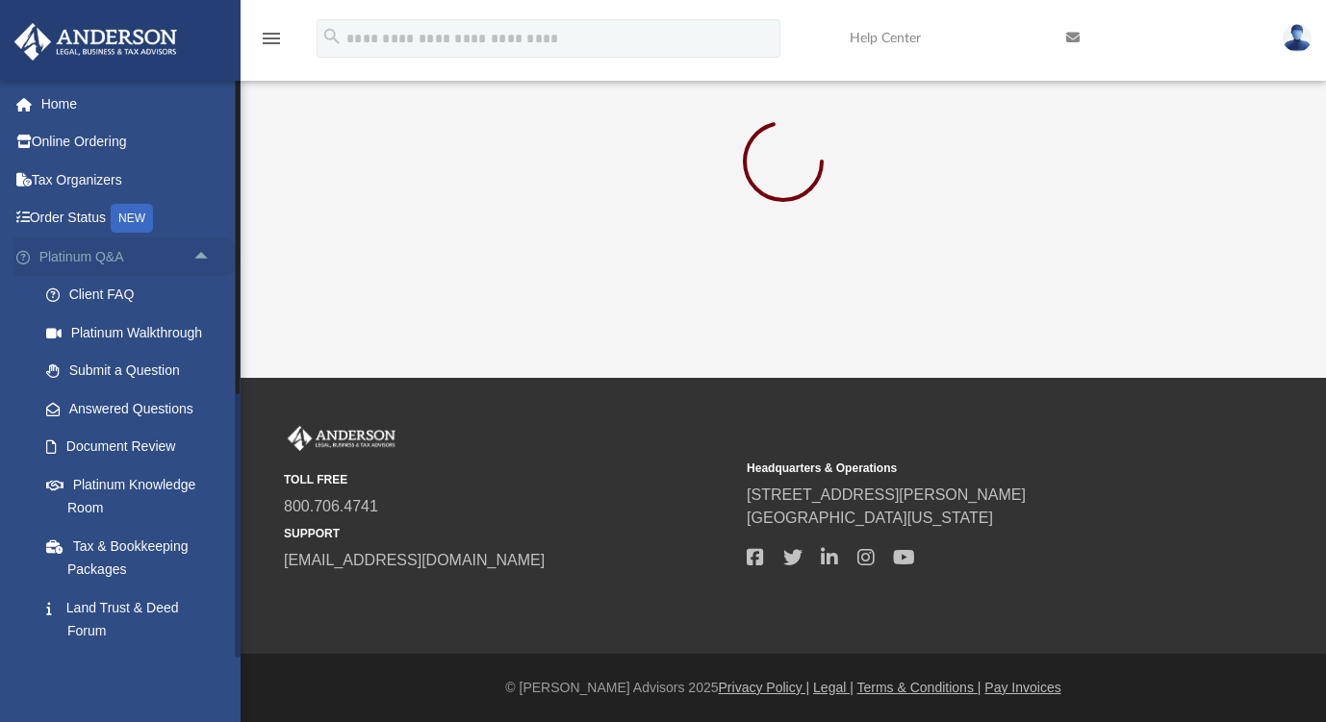
click at [182, 255] on link "Platinum Q&A arrow_drop_up" at bounding box center [126, 257] width 227 height 38
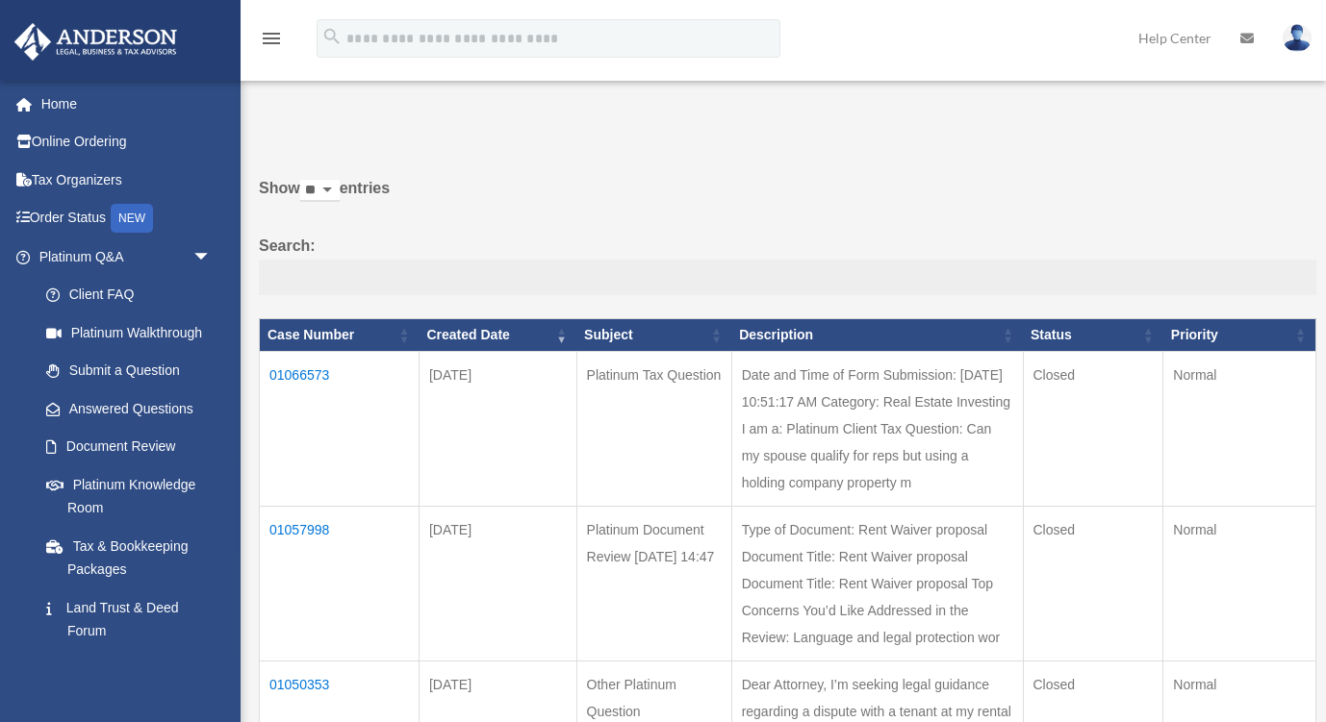
click at [1162, 271] on input "Search:" at bounding box center [787, 278] width 1057 height 37
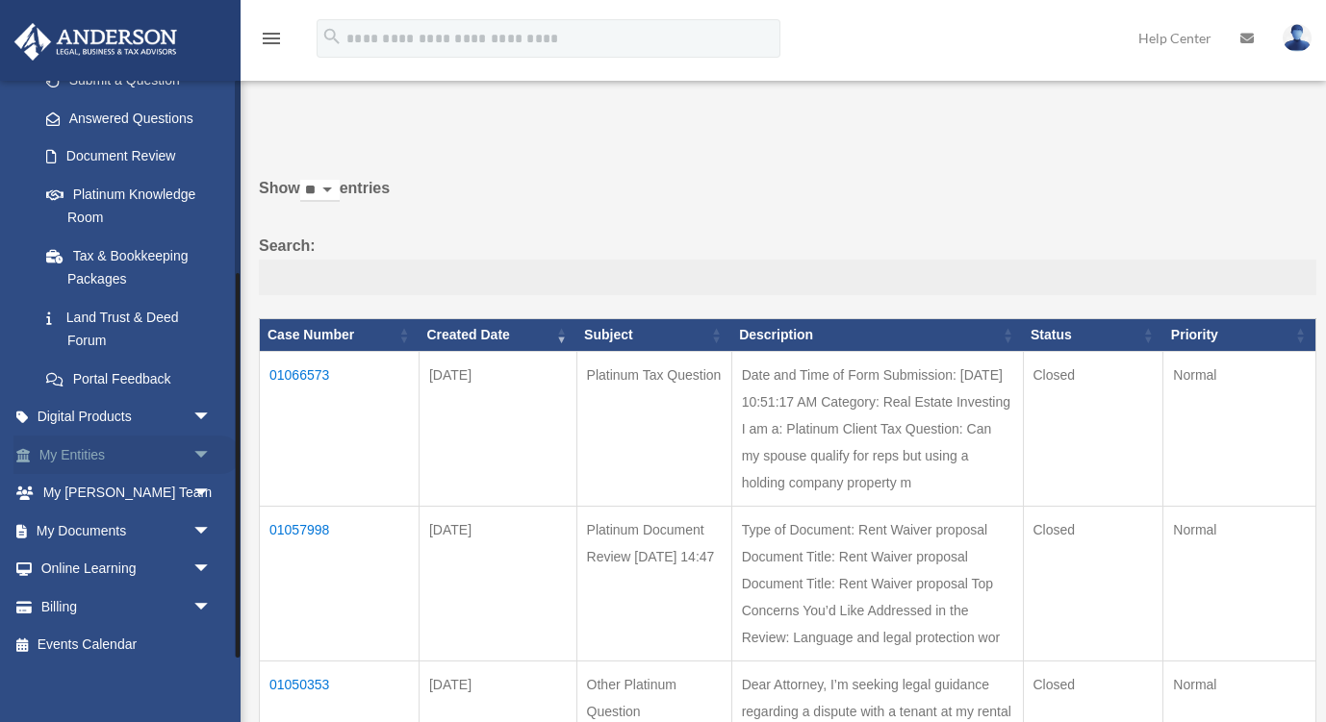
scroll to position [290, 0]
click at [197, 529] on span "arrow_drop_down" at bounding box center [211, 532] width 38 height 39
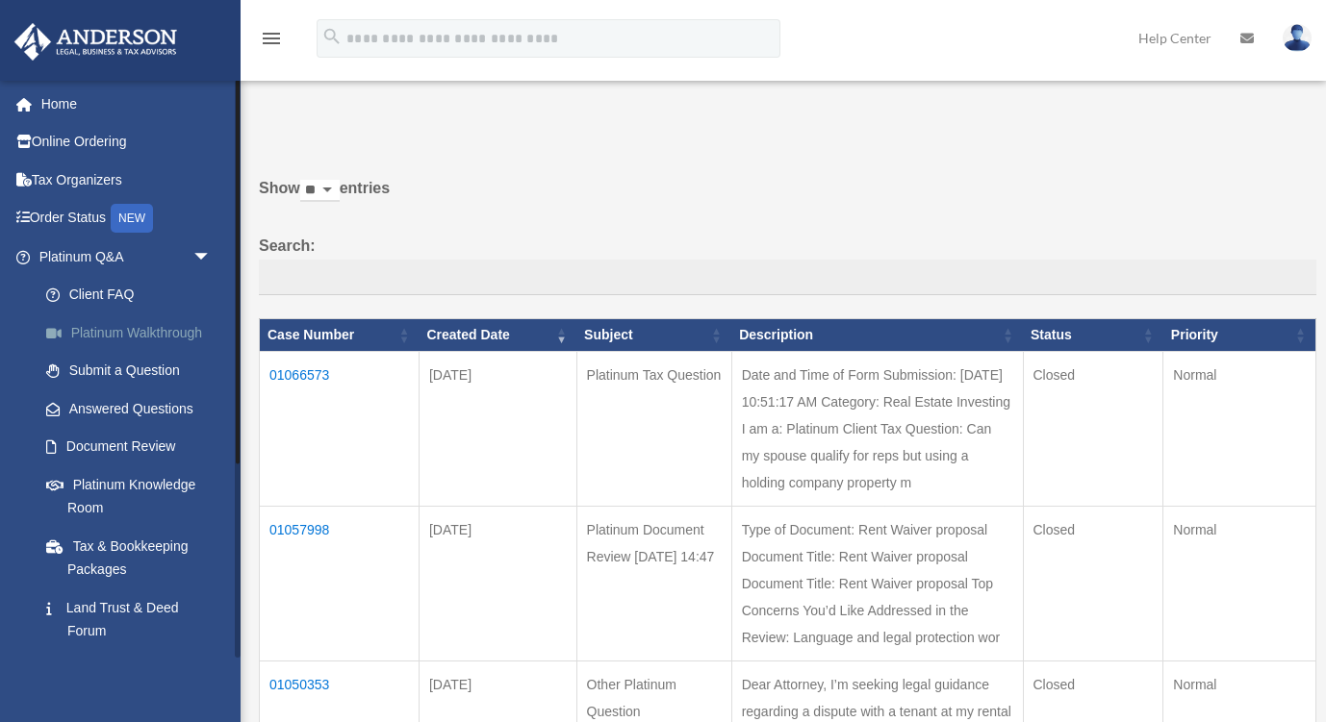
scroll to position [0, 0]
click at [197, 256] on span "arrow_drop_down" at bounding box center [211, 257] width 38 height 39
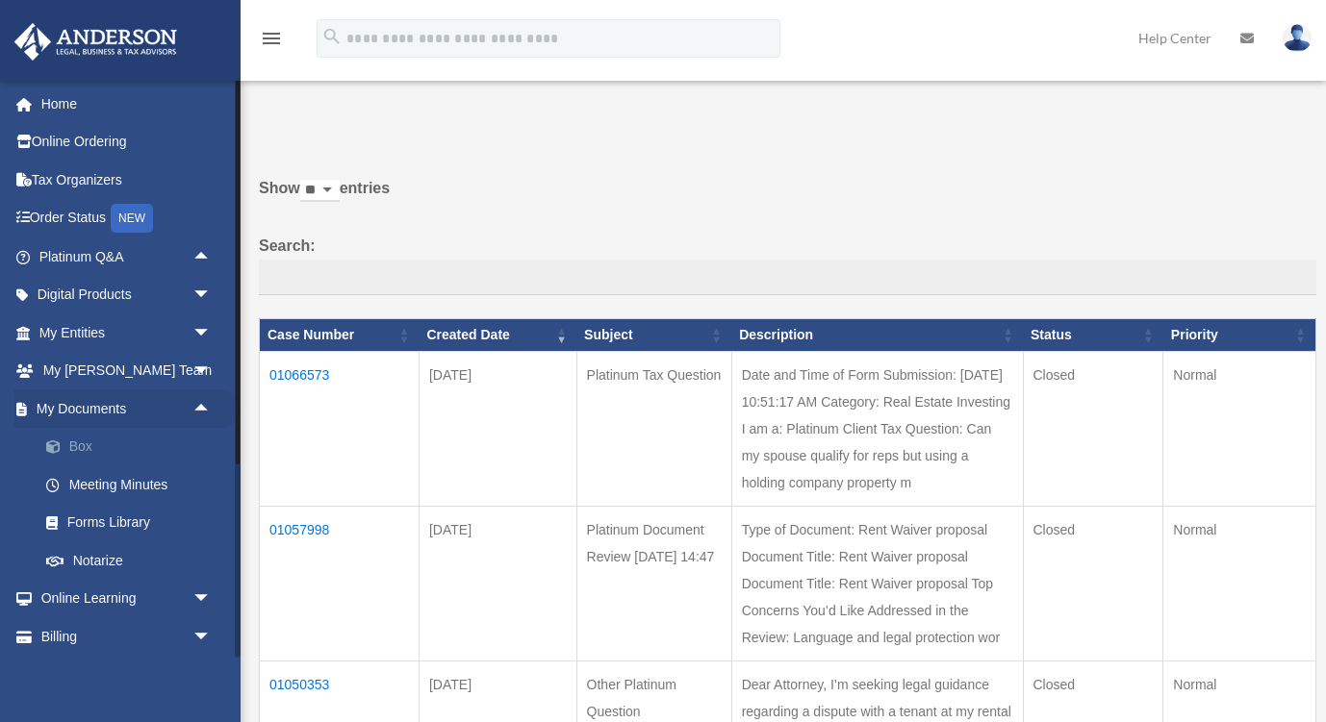
click at [94, 445] on link "Box" at bounding box center [134, 447] width 214 height 38
click at [68, 439] on link "Box" at bounding box center [134, 447] width 214 height 38
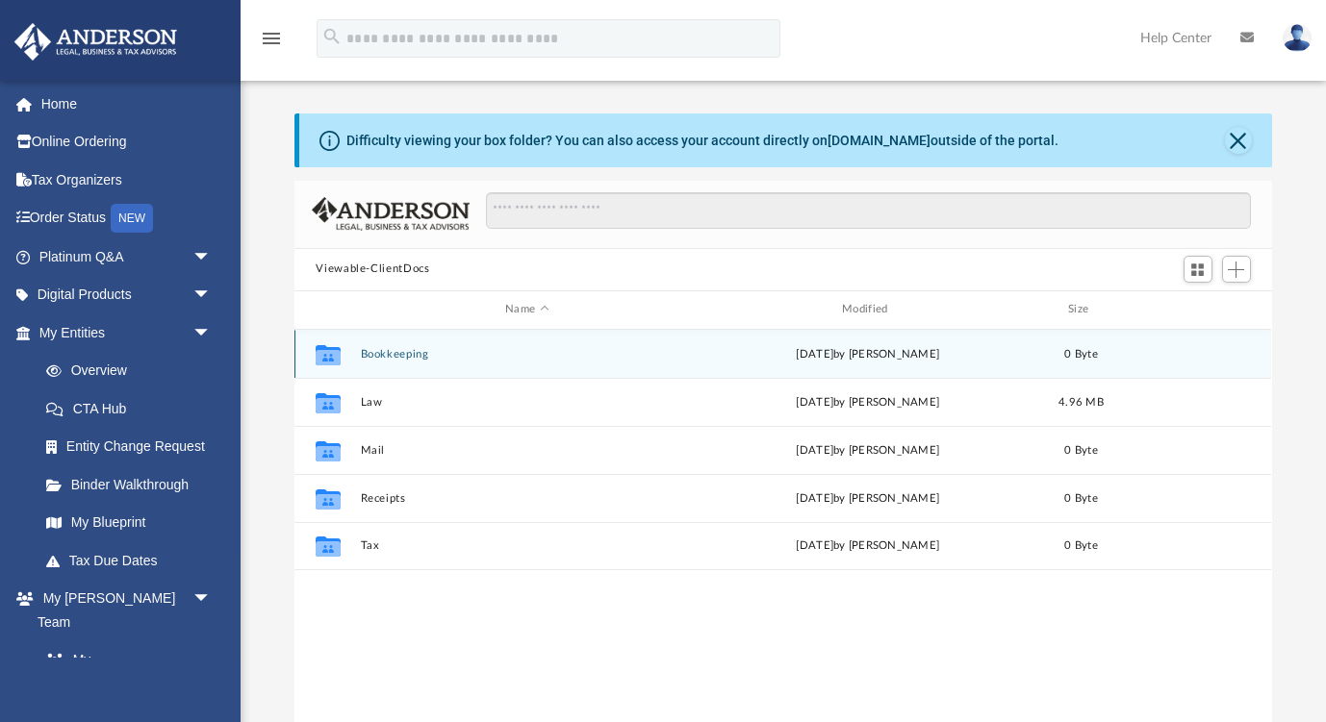
scroll to position [1, 1]
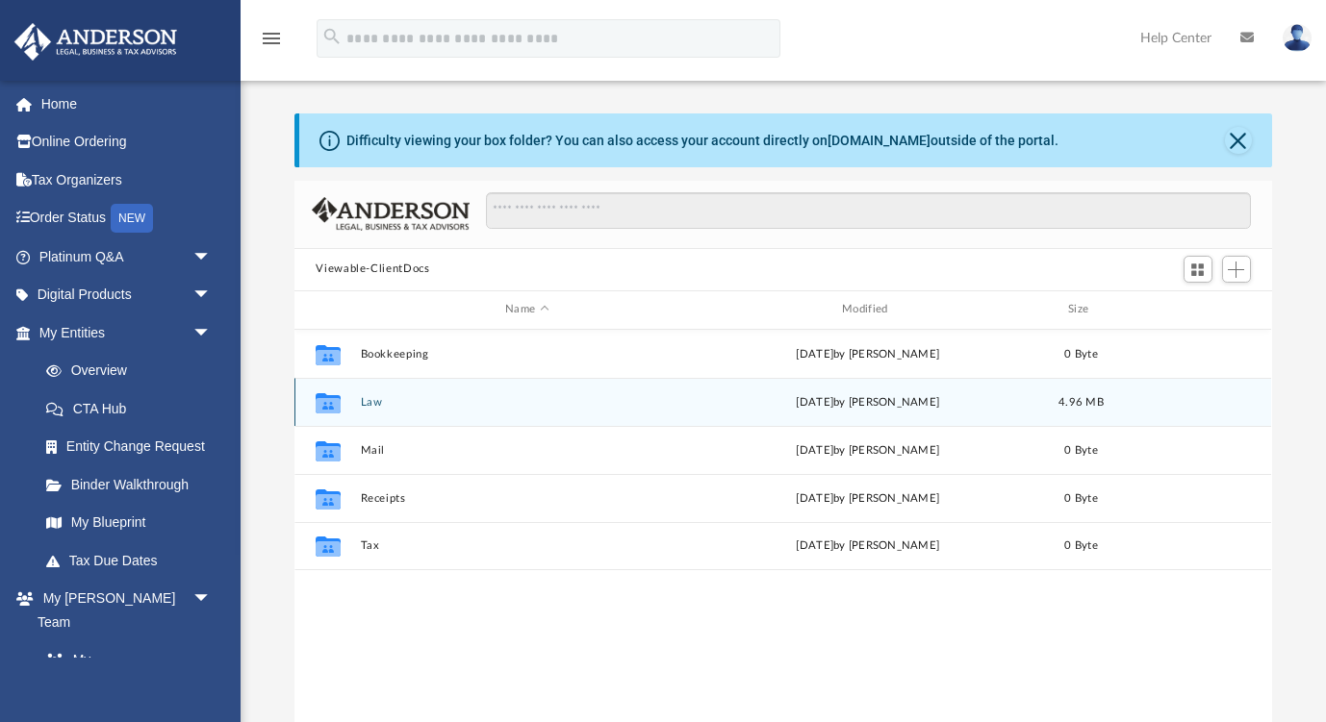
click at [355, 405] on div "Collaborated Folder Law yesterday by Jasmine Grayson 4.96 MB" at bounding box center [782, 402] width 976 height 48
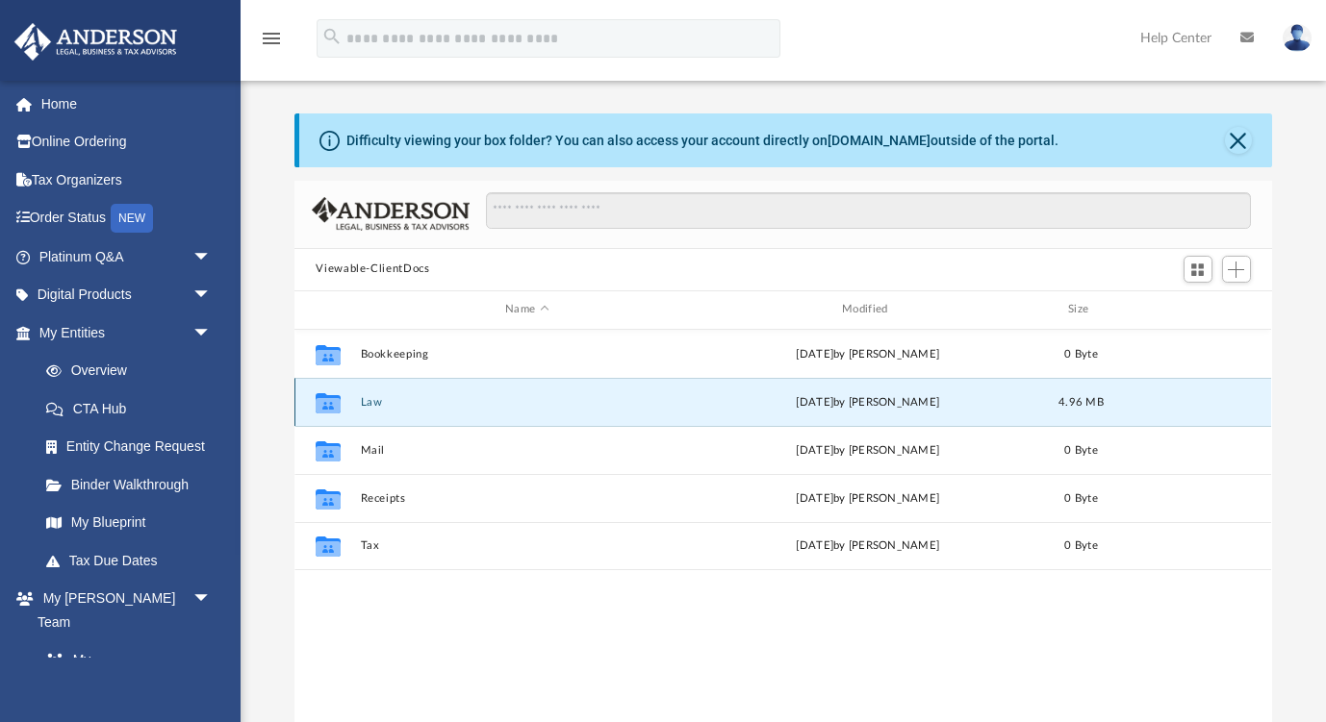
click at [355, 405] on div "Collaborated Folder Law yesterday by Jasmine Grayson 4.96 MB" at bounding box center [782, 402] width 976 height 48
click at [369, 404] on button "Law" at bounding box center [527, 402] width 333 height 13
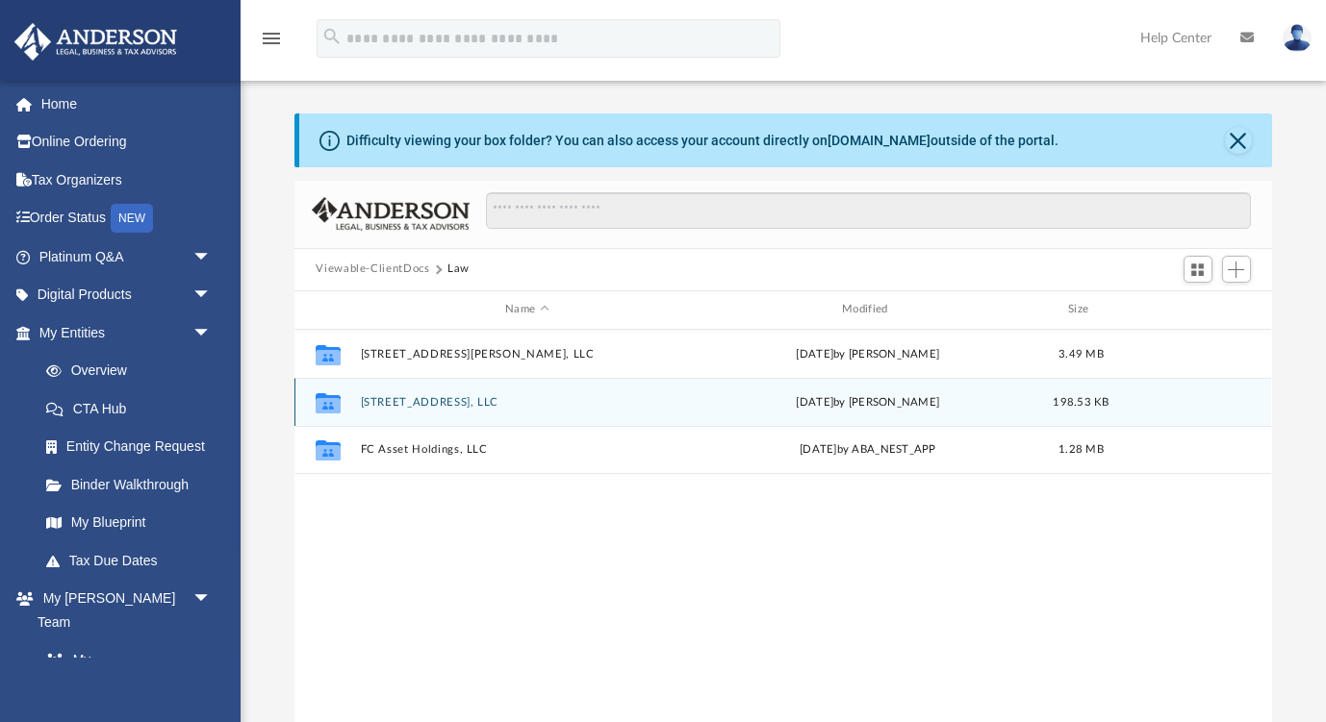
click at [405, 412] on div "Collaborated Folder 3900 Clarington Drive Marietta, LLC yesterday by Jasmine Gr…" at bounding box center [782, 402] width 976 height 48
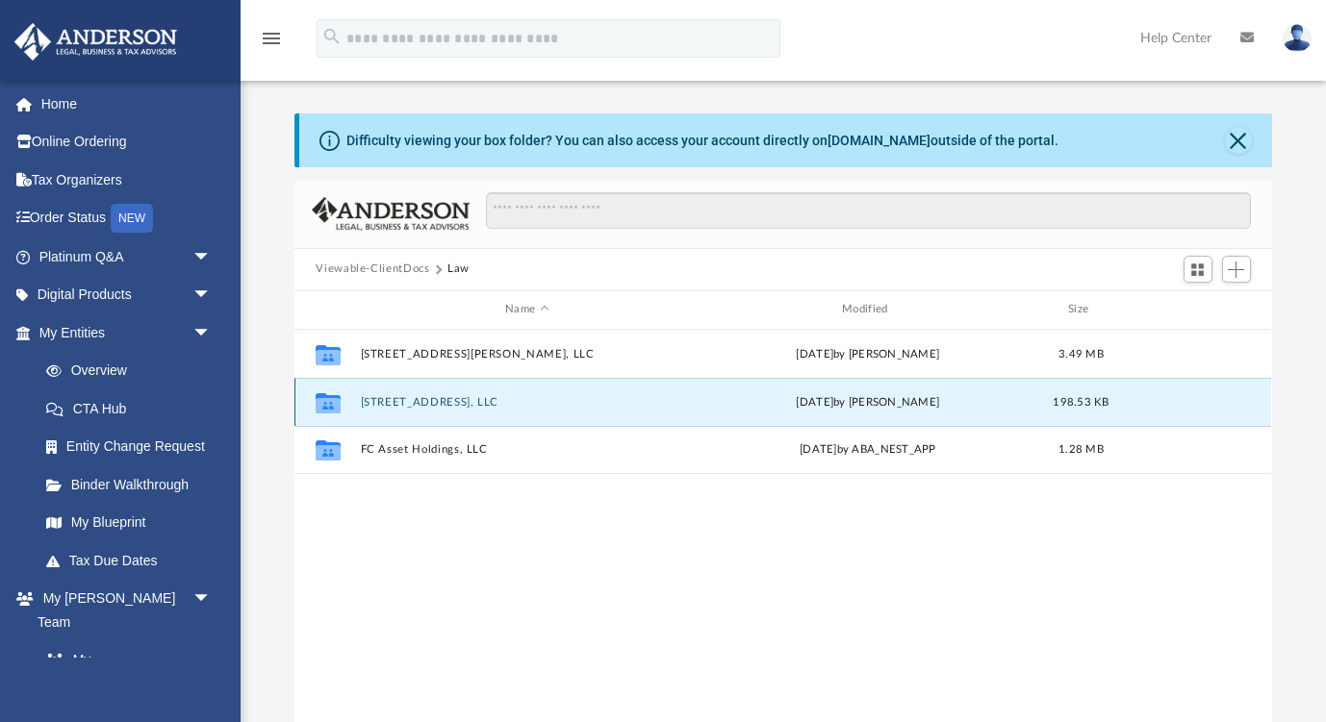
click at [405, 412] on div "Collaborated Folder 3900 Clarington Drive Marietta, LLC yesterday by Jasmine Gr…" at bounding box center [782, 402] width 976 height 48
click at [409, 404] on button "3900 Clarington Drive Marietta, LLC" at bounding box center [527, 402] width 333 height 13
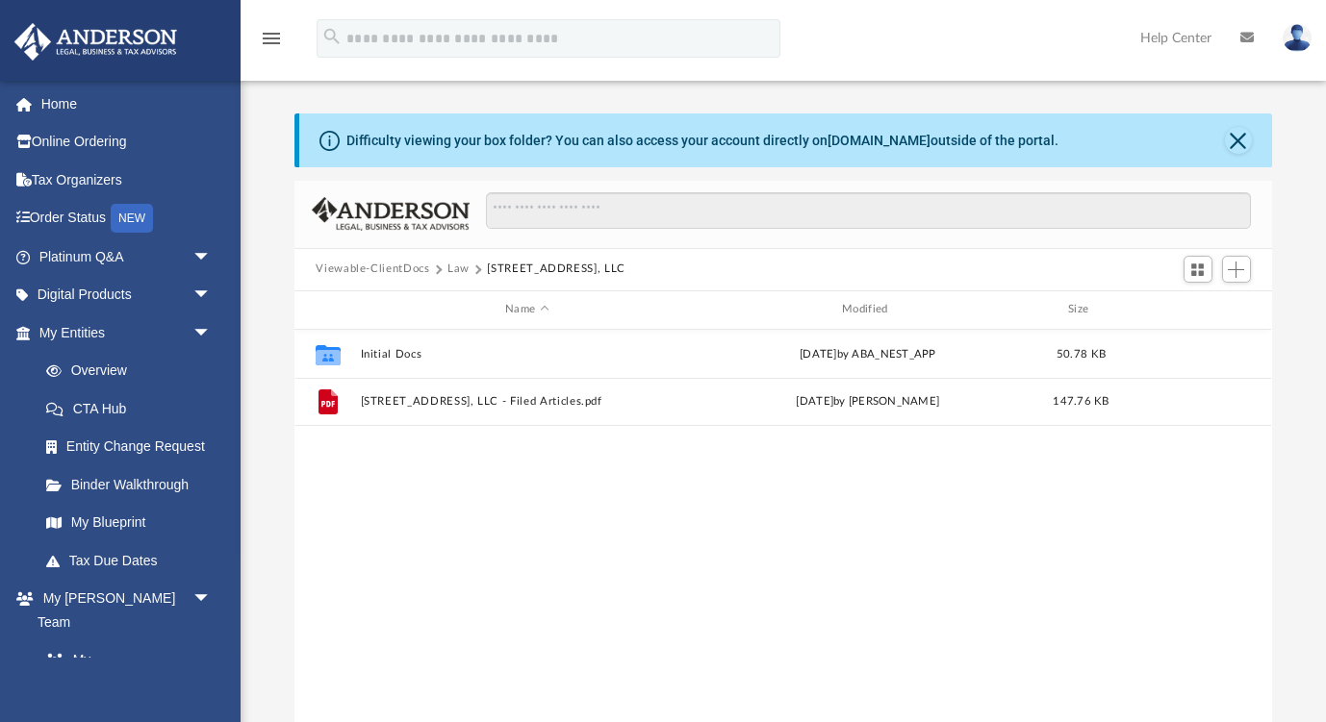
click at [493, 525] on div "Collaborated Folder Initial Docs Tue Aug 5 2025 by ABA_NEST_APP 50.78 KB File 3…" at bounding box center [782, 529] width 976 height 399
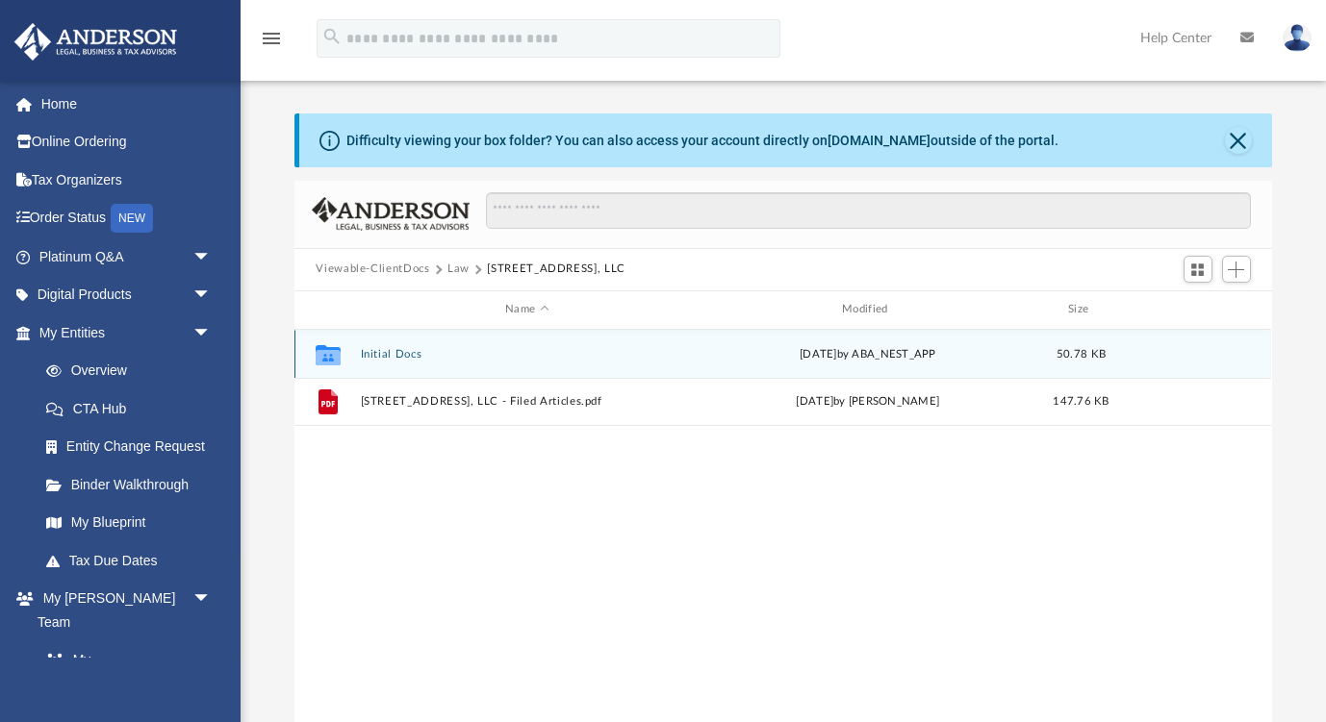
click at [410, 341] on div "Collaborated Folder Initial Docs Tue Aug 5 2025 by ABA_NEST_APP 50.78 KB" at bounding box center [782, 354] width 976 height 48
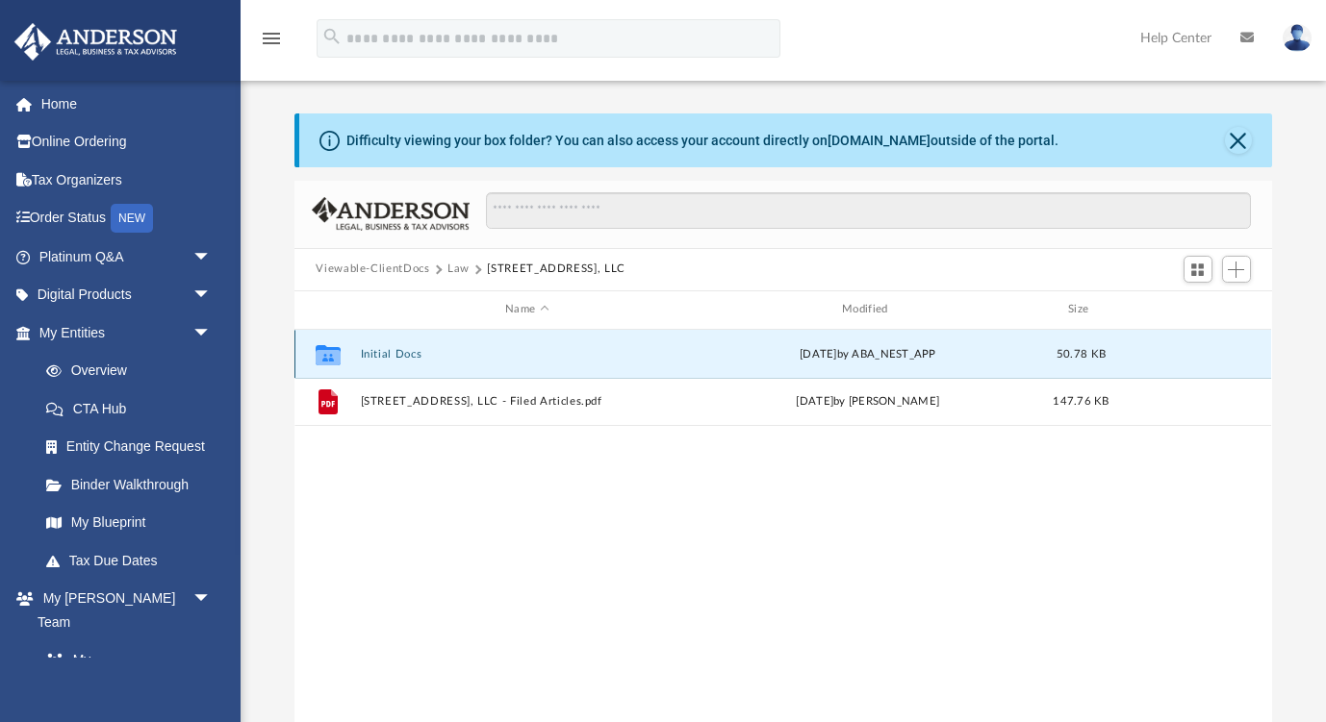
click at [410, 341] on div "Collaborated Folder Initial Docs Tue Aug 5 2025 by ABA_NEST_APP 50.78 KB" at bounding box center [782, 354] width 976 height 48
click at [391, 345] on div "Collaborated Folder Initial Docs Tue Aug 5 2025 by ABA_NEST_APP 50.78 KB" at bounding box center [782, 354] width 976 height 48
click at [391, 348] on button "Initial Docs" at bounding box center [527, 354] width 333 height 13
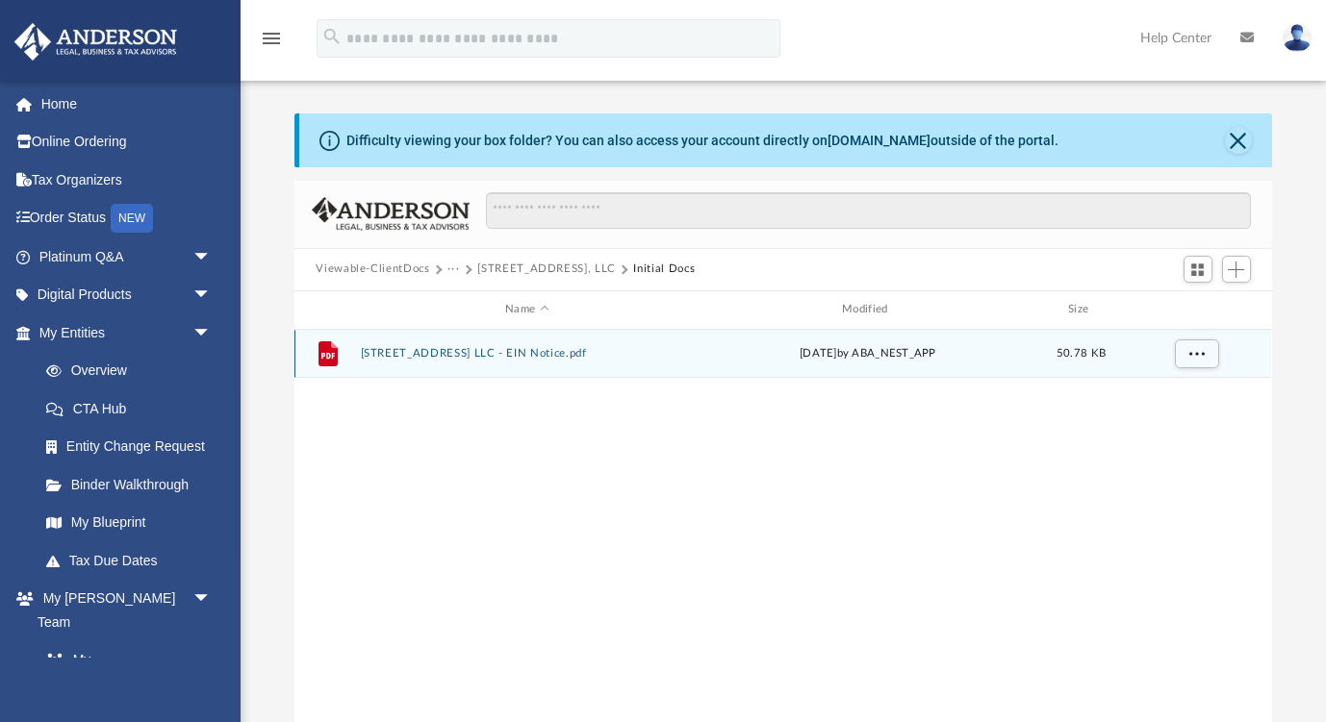
click at [362, 356] on button "3900 Clarington Drive Marietta LLC - EIN Notice.pdf" at bounding box center [527, 353] width 333 height 13
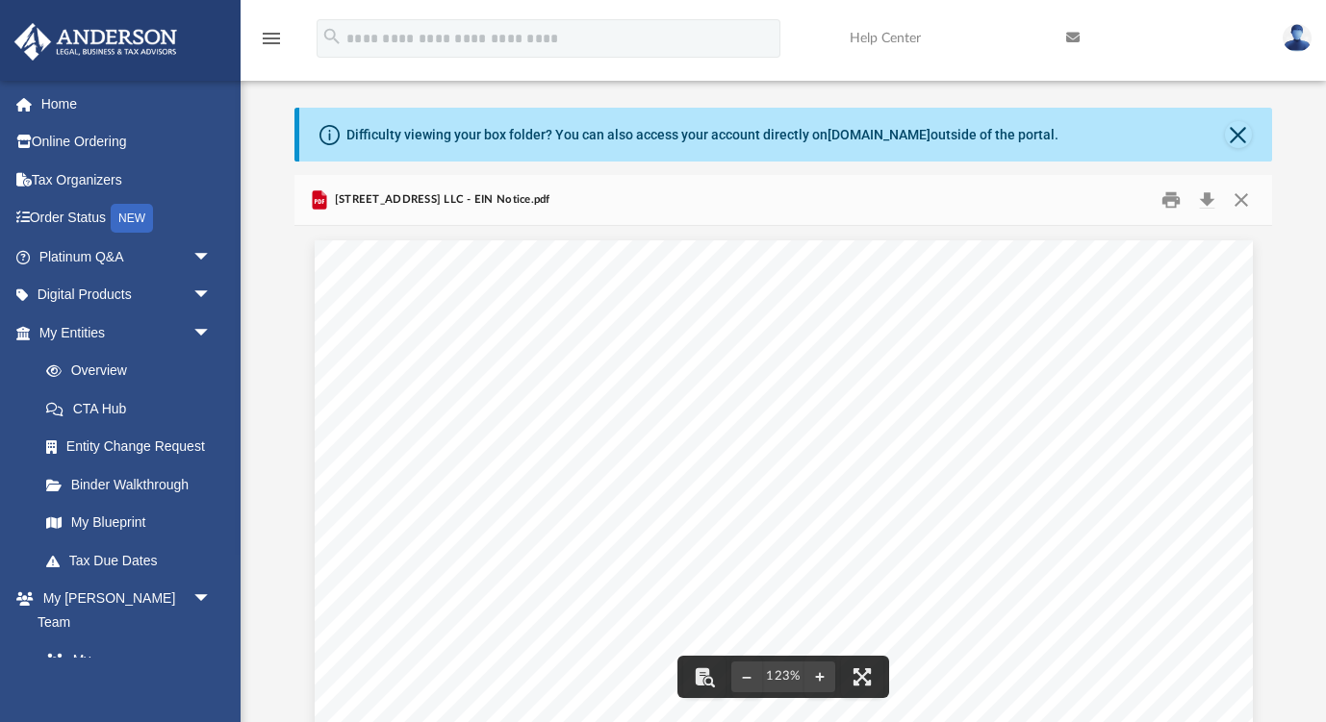
scroll to position [0, 0]
click at [467, 201] on span "3900 Clarington Drive Marietta LLC - EIN Notice.pdf" at bounding box center [440, 199] width 219 height 17
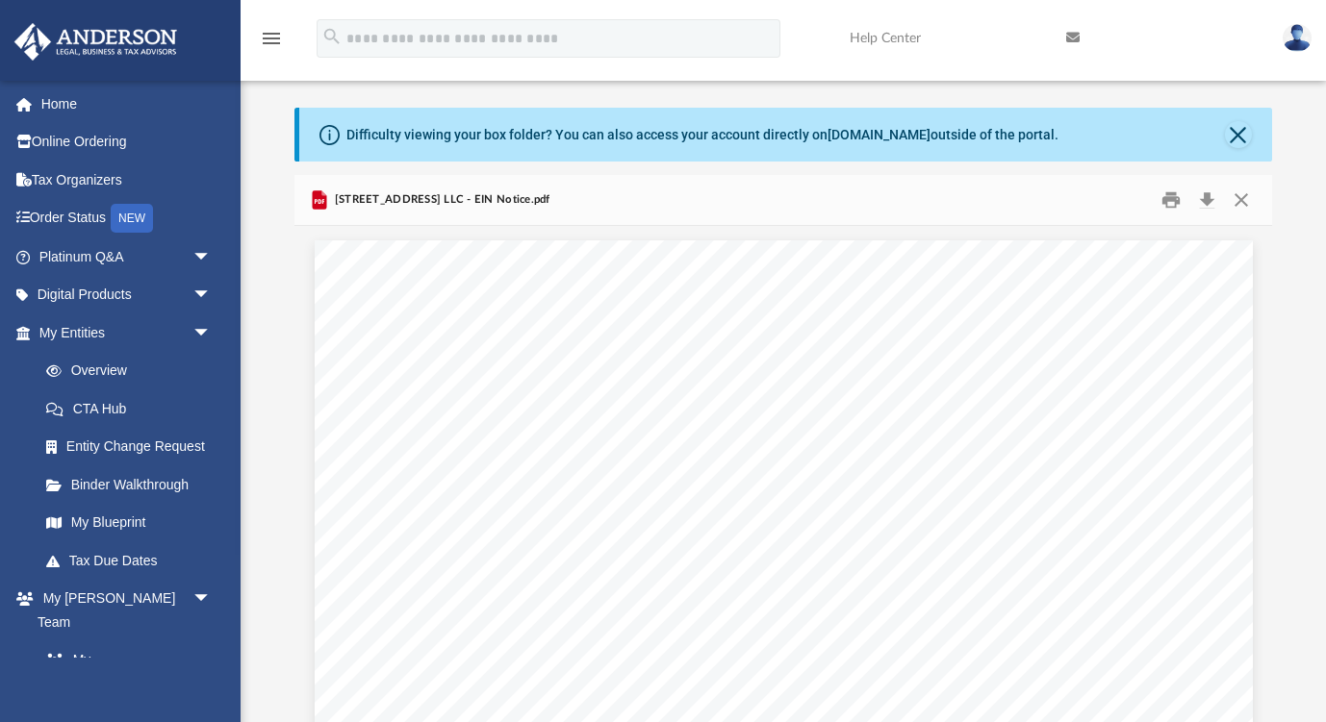
click at [1229, 198] on button "Close" at bounding box center [1241, 200] width 35 height 30
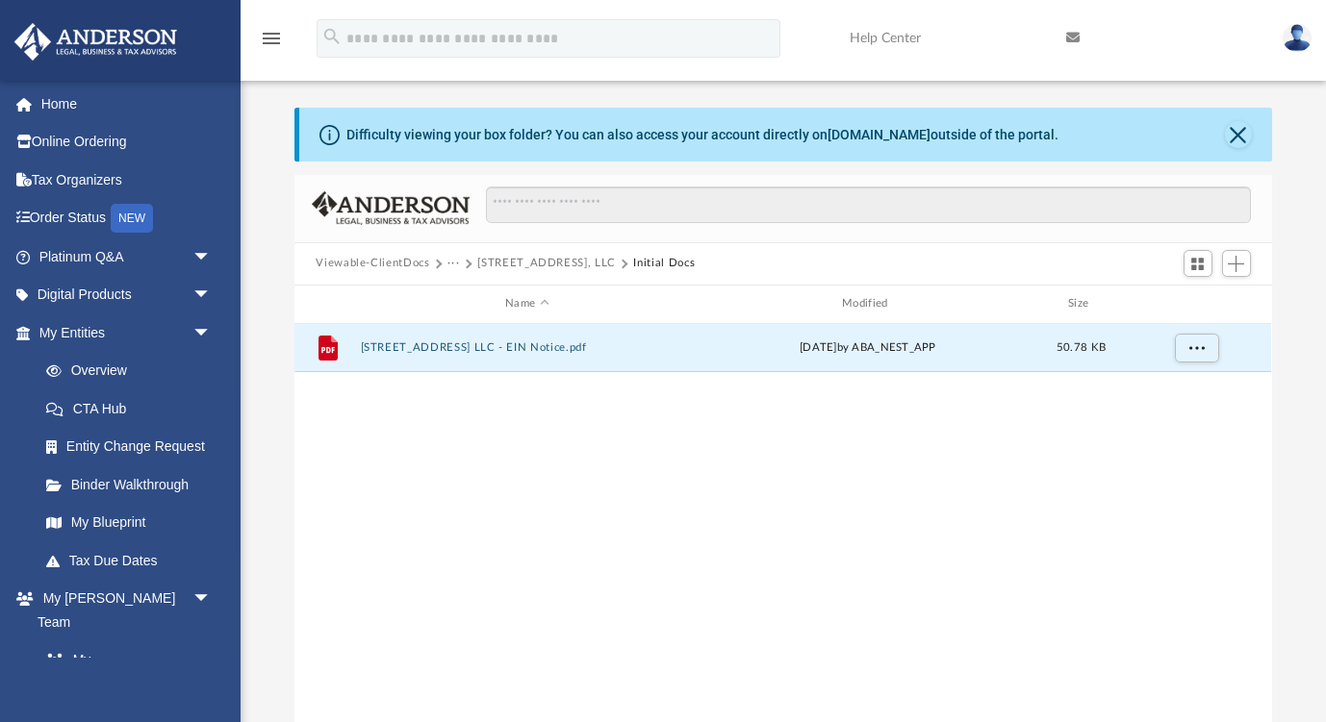
click at [616, 266] on button "3900 Clarington Drive Marietta, LLC" at bounding box center [546, 263] width 139 height 17
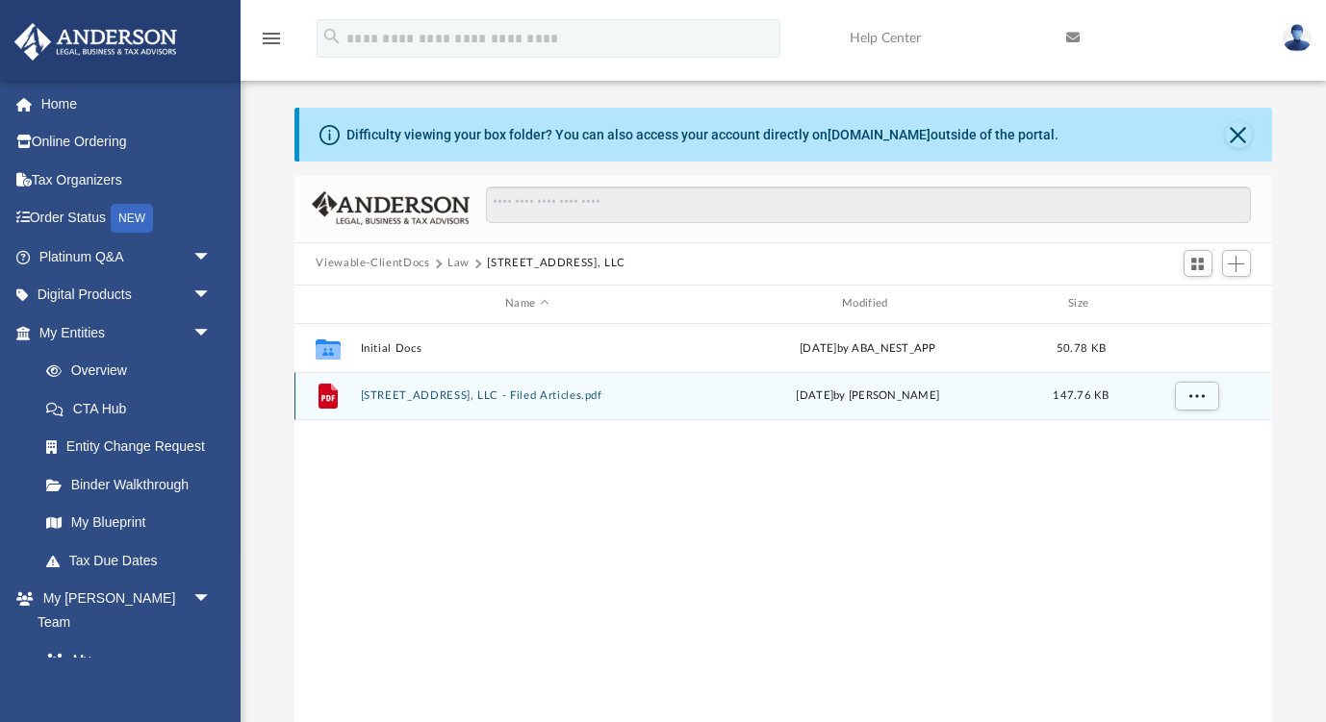
click at [429, 393] on button "3900 Clarington Drive Marietta, LLC - Filed Articles.pdf" at bounding box center [527, 396] width 333 height 13
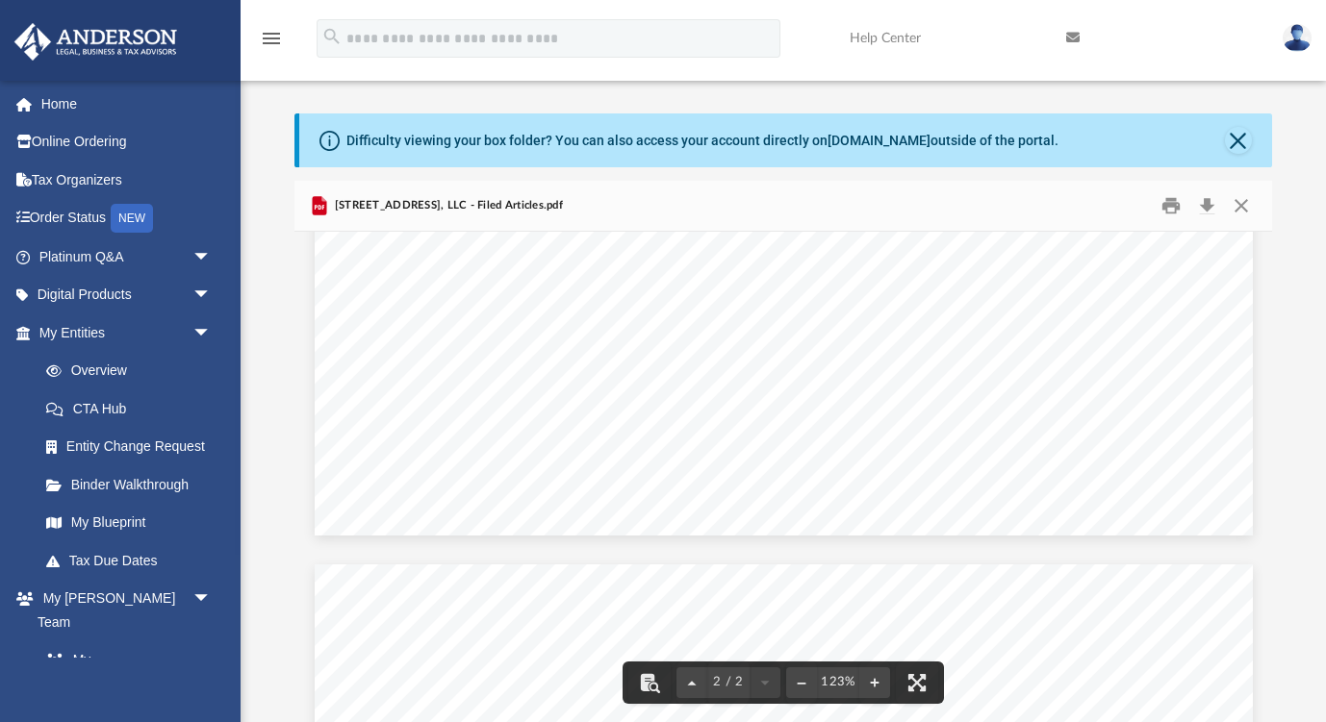
scroll to position [621, 0]
click at [1238, 136] on button "Close" at bounding box center [1238, 140] width 27 height 27
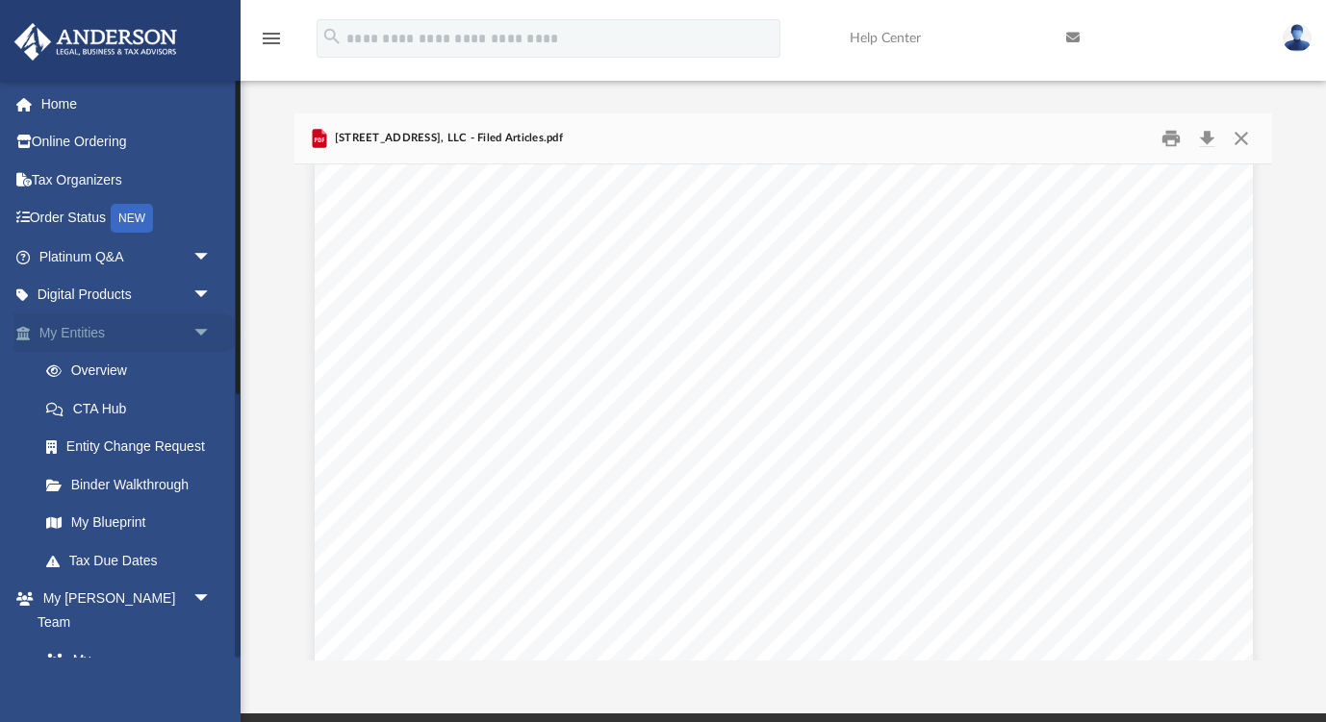
click at [186, 328] on link "My Entities arrow_drop_down" at bounding box center [126, 333] width 227 height 38
click at [165, 637] on link "My [PERSON_NAME] Team" at bounding box center [134, 649] width 214 height 62
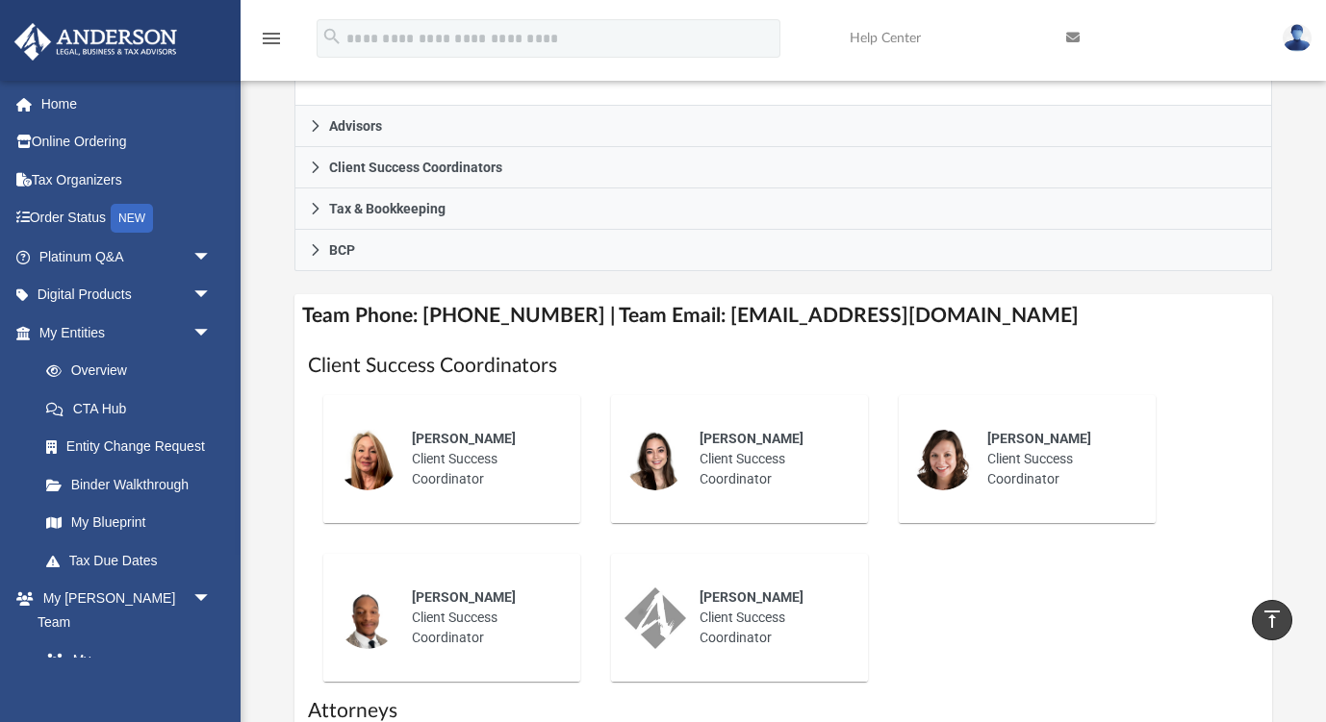
scroll to position [594, 0]
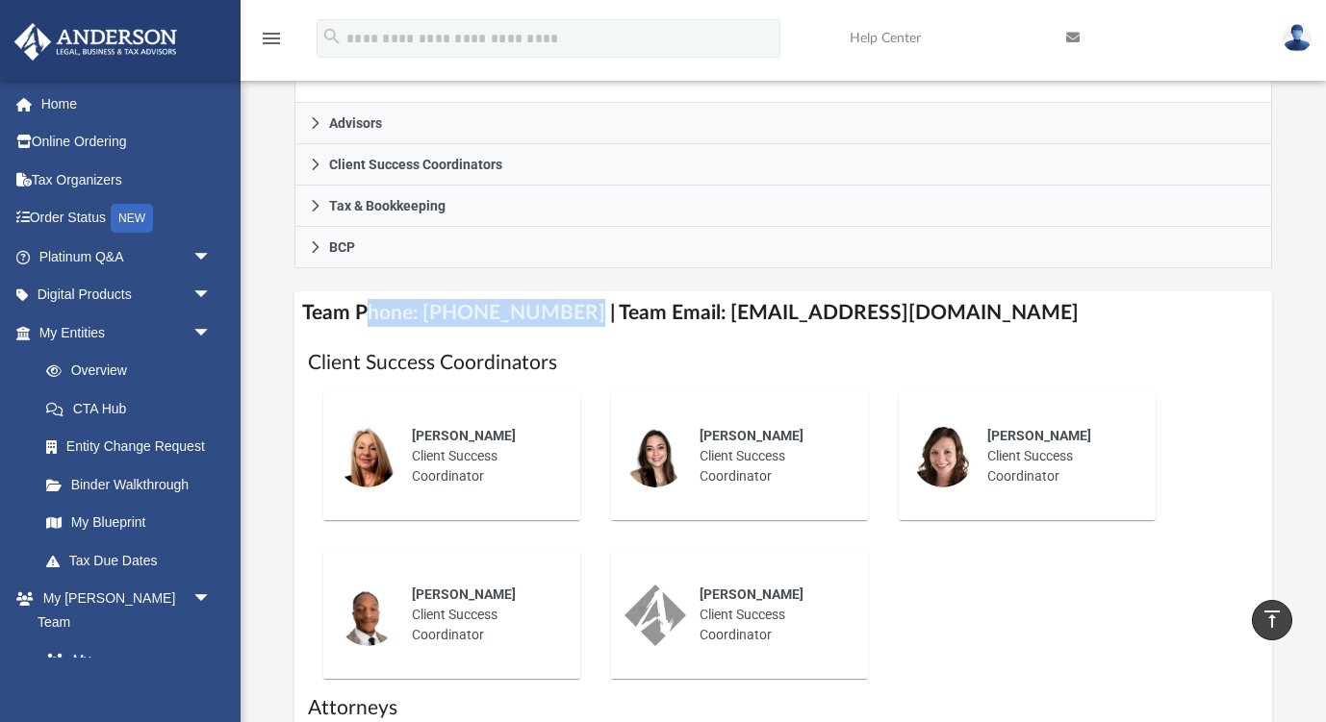
drag, startPoint x: 566, startPoint y: 278, endPoint x: 363, endPoint y: 278, distance: 203.0
click at [363, 292] on h4 "Team Phone: (725) 201-7553 | Team Email: myteam@andersonadvisors.com" at bounding box center [782, 313] width 976 height 43
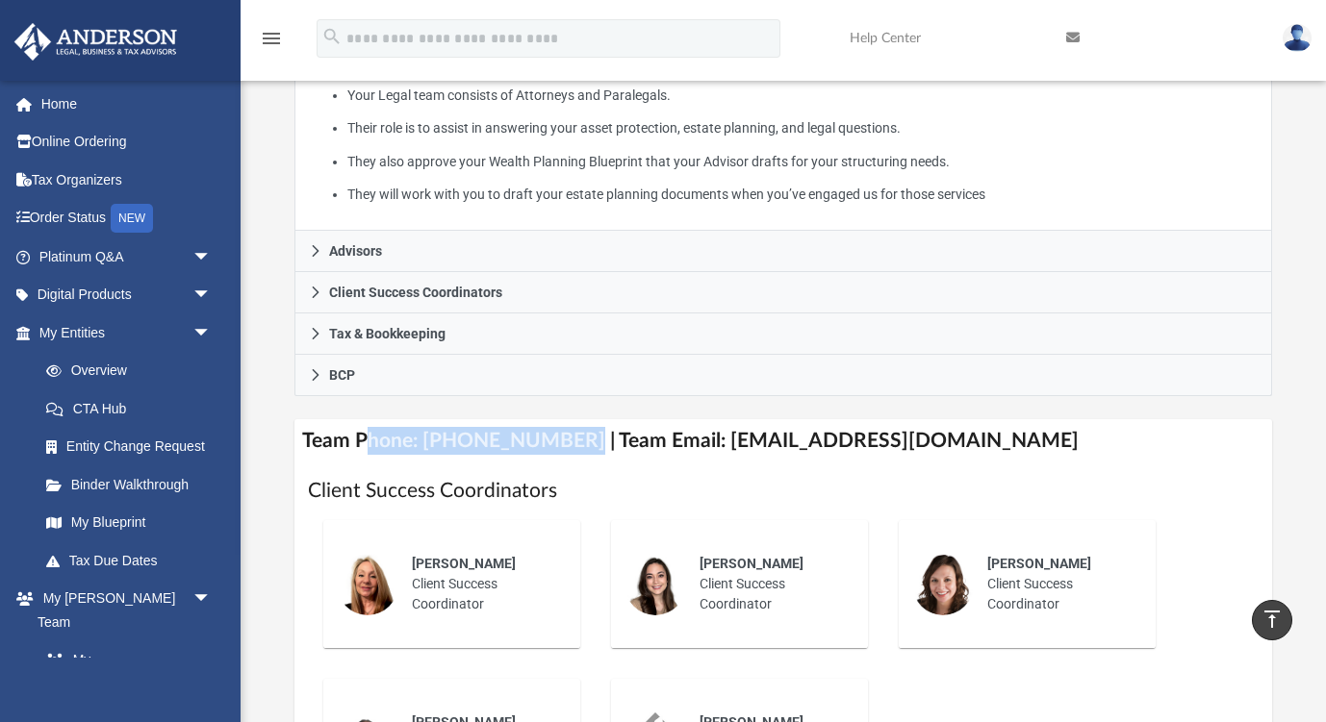
scroll to position [460, 0]
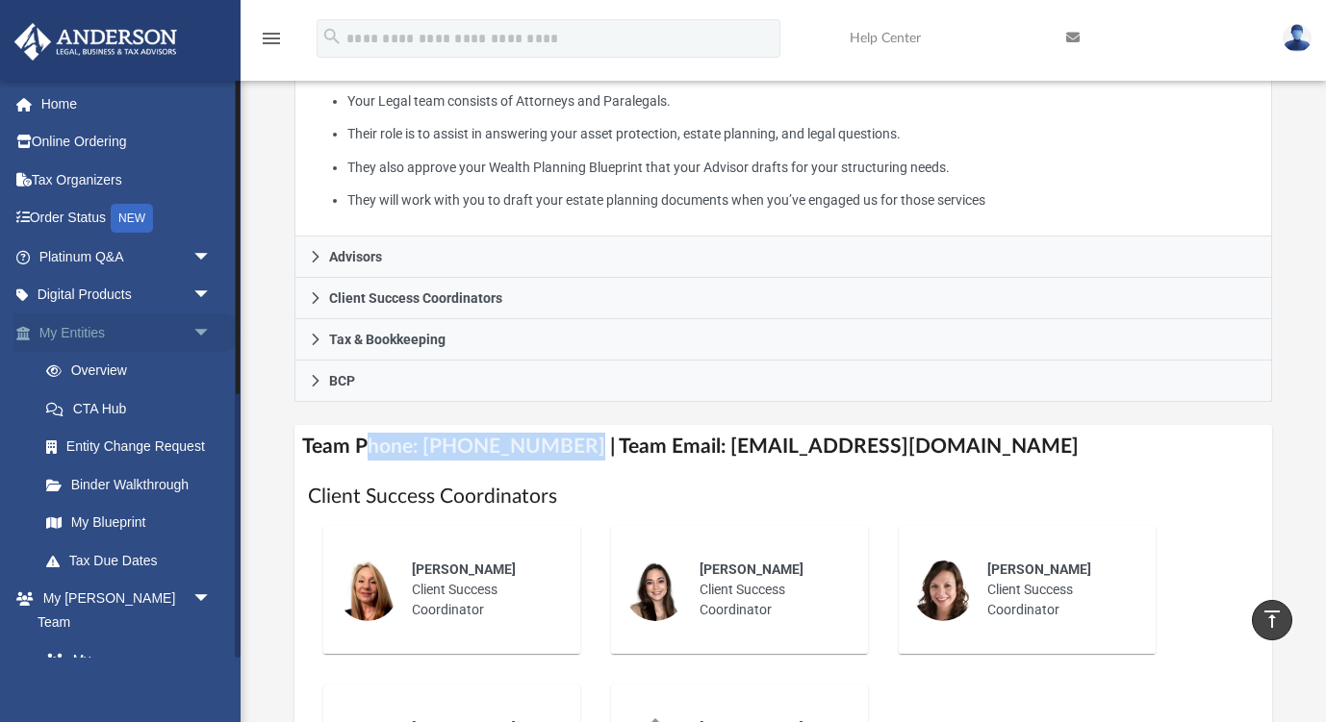
click at [198, 316] on span "arrow_drop_down" at bounding box center [211, 333] width 38 height 39
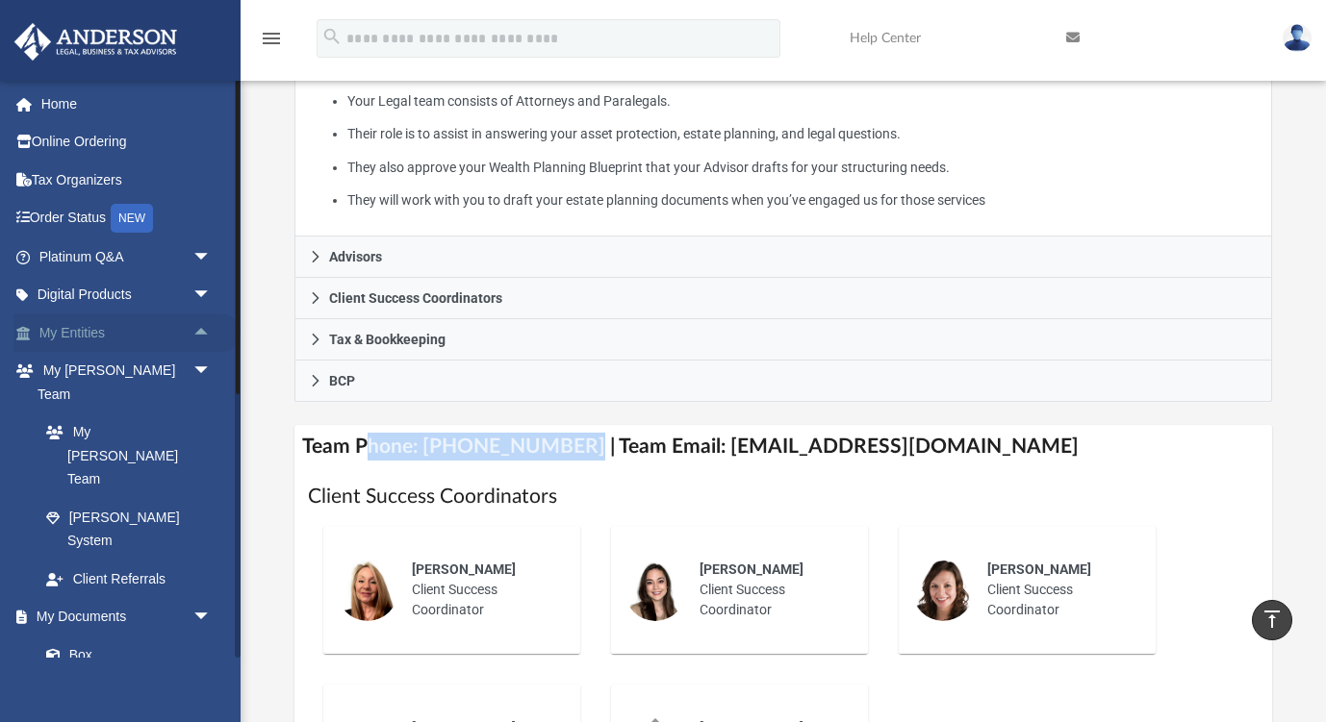
click at [198, 316] on span "arrow_drop_up" at bounding box center [211, 333] width 38 height 39
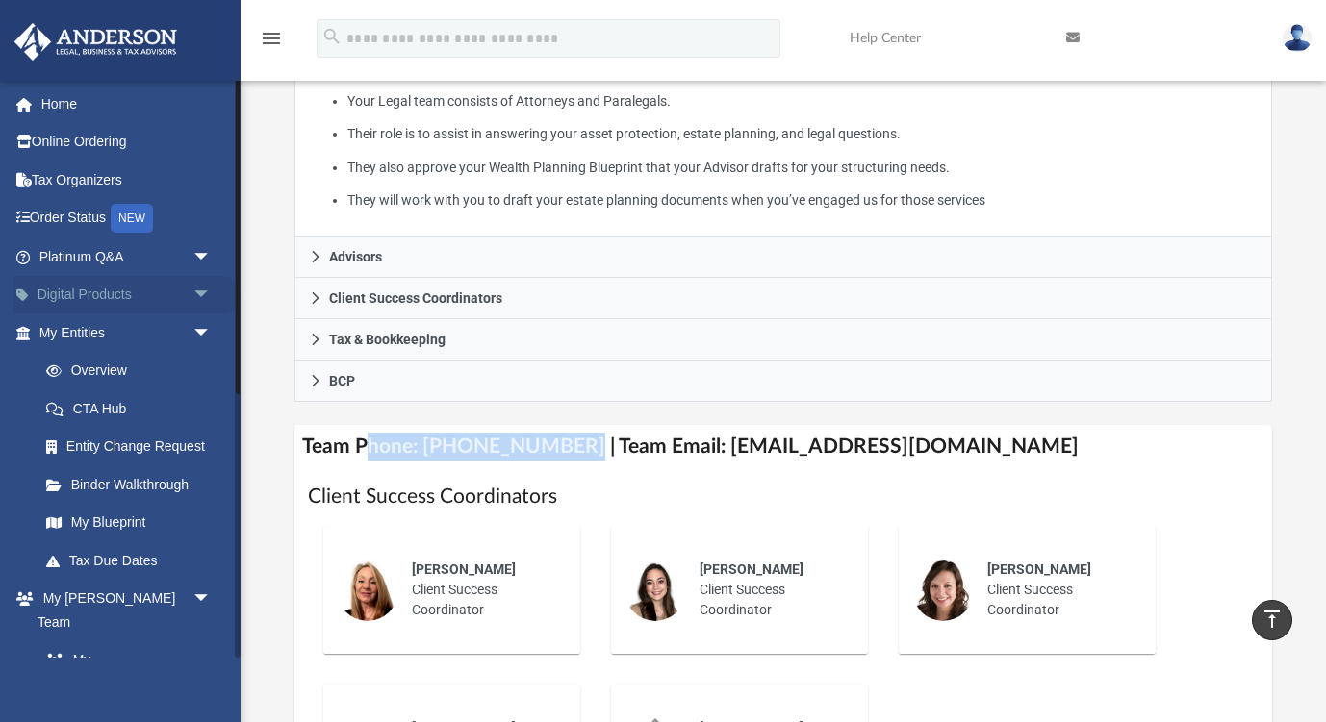
click at [168, 289] on link "Digital Products arrow_drop_down" at bounding box center [126, 295] width 227 height 38
click at [192, 250] on span "arrow_drop_down" at bounding box center [211, 257] width 38 height 39
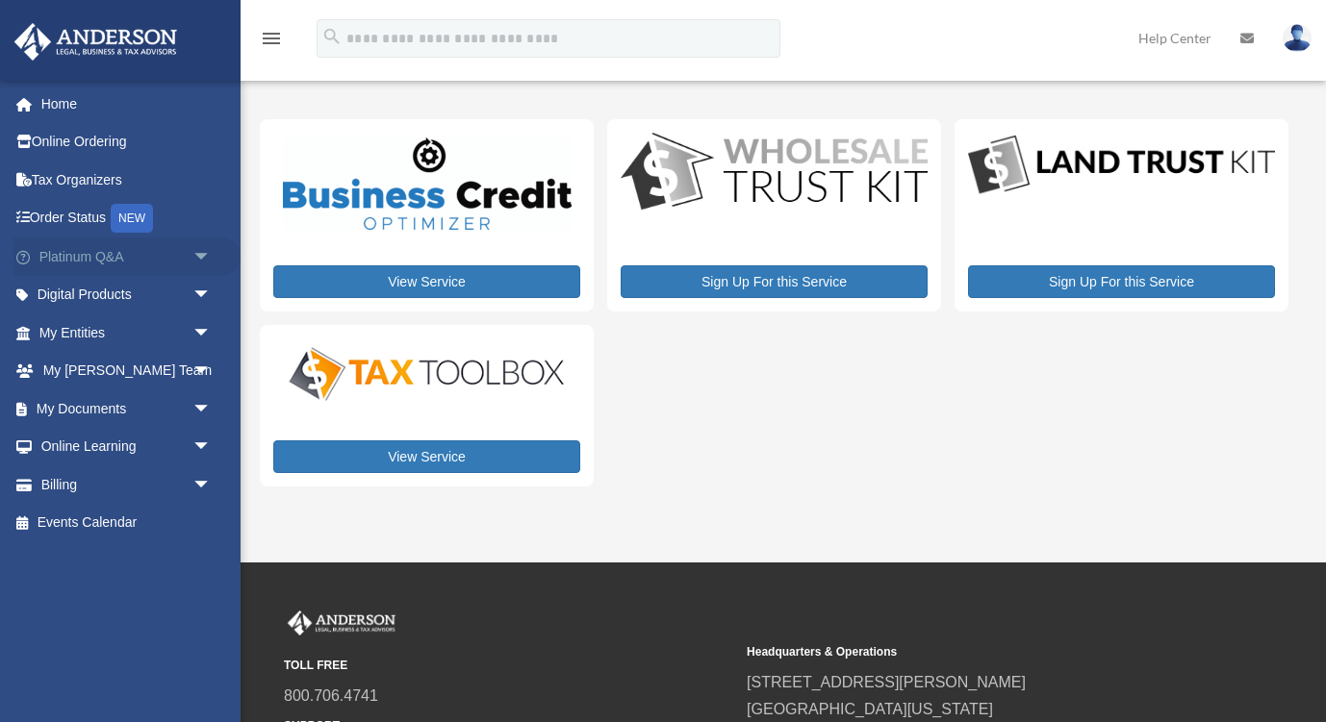
click at [202, 254] on span "arrow_drop_down" at bounding box center [211, 257] width 38 height 39
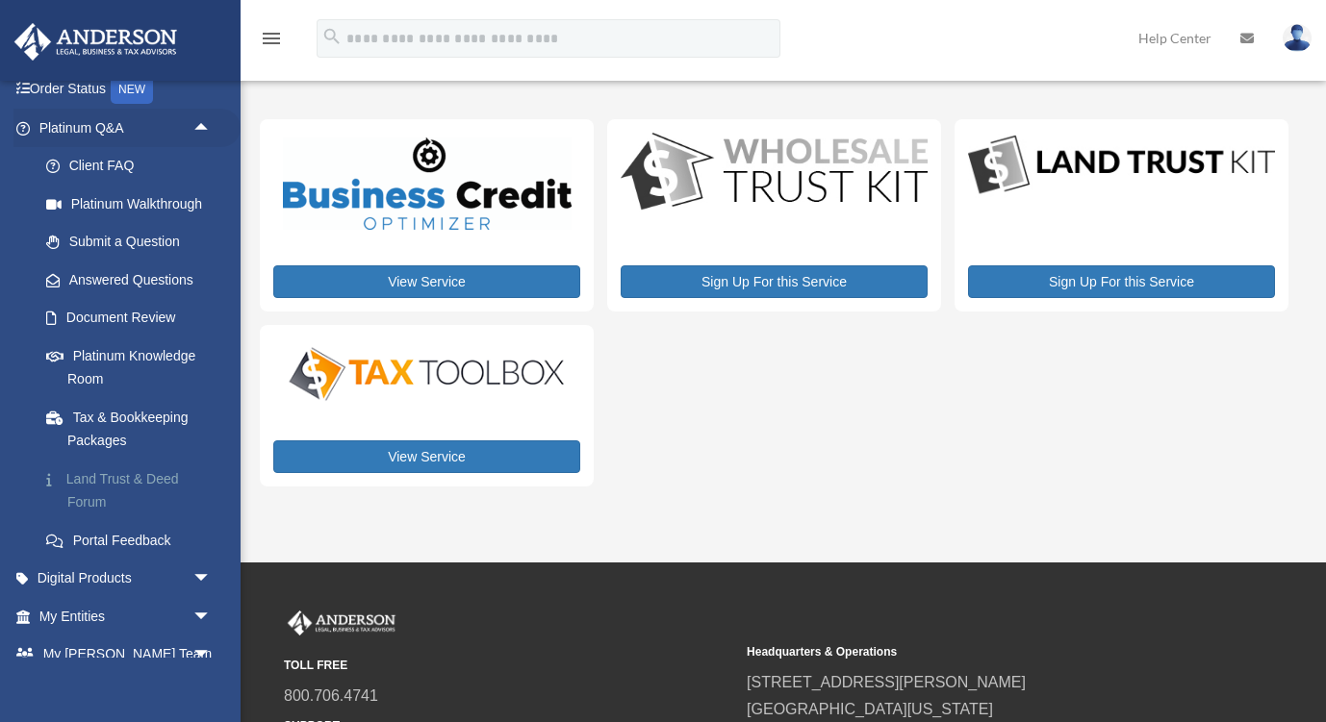
scroll to position [131, 0]
click at [192, 577] on span "arrow_drop_down" at bounding box center [211, 577] width 38 height 39
click at [192, 579] on span "arrow_drop_up" at bounding box center [211, 577] width 38 height 39
click at [192, 597] on span "arrow_drop_down" at bounding box center [211, 615] width 38 height 39
click at [194, 565] on span "arrow_drop_down" at bounding box center [211, 577] width 38 height 39
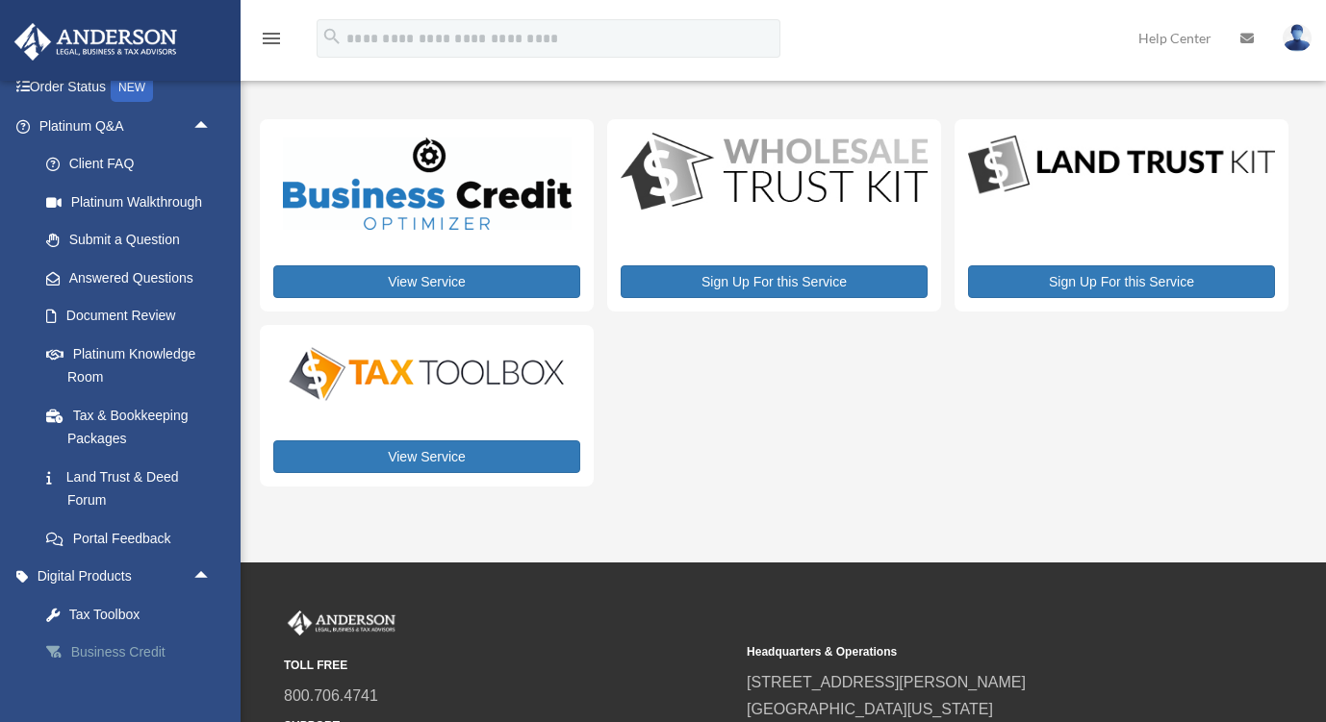
click at [157, 642] on div "Business Credit Optimizer" at bounding box center [141, 664] width 149 height 47
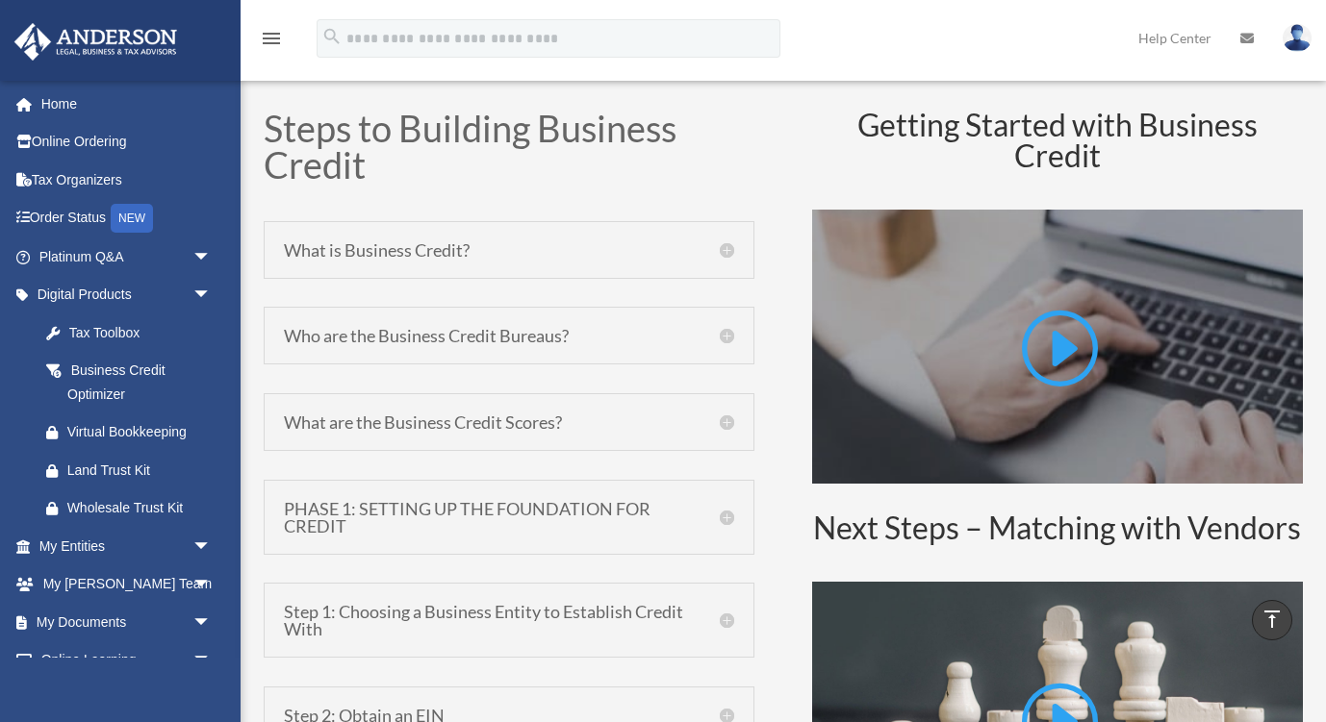
scroll to position [879, 0]
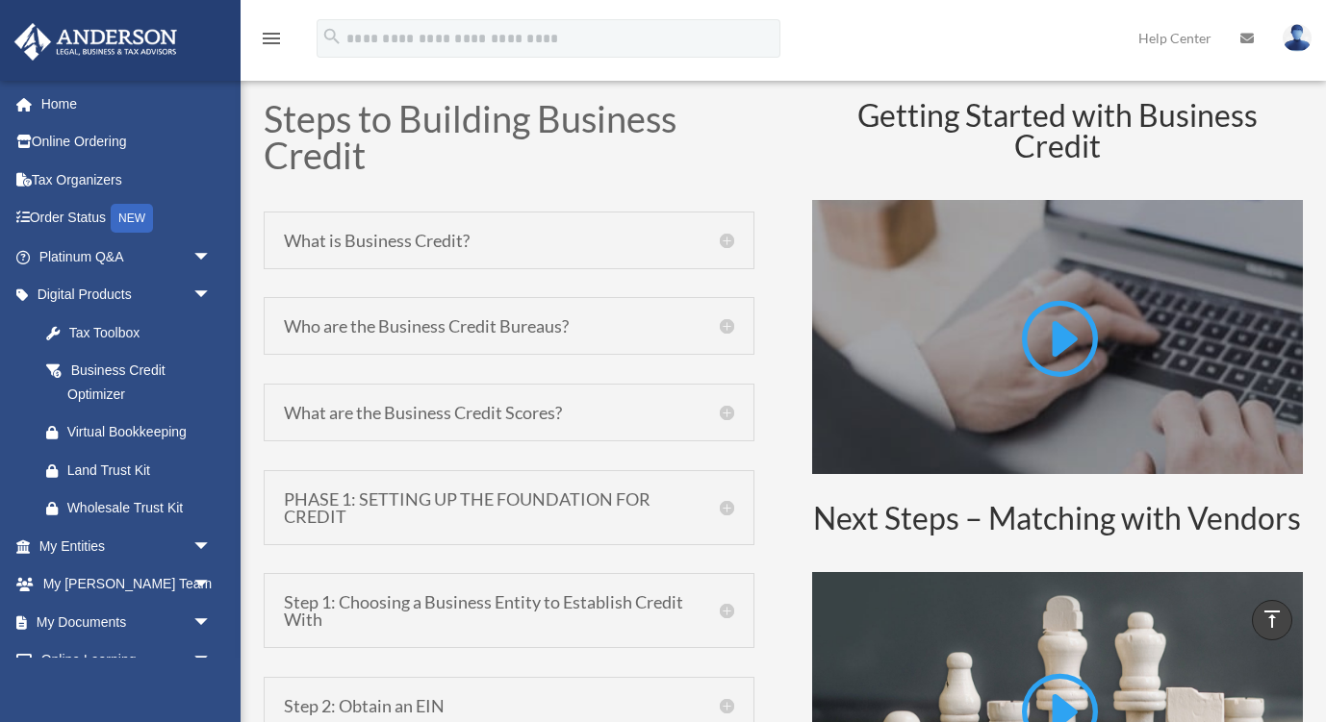
click at [725, 410] on h5 "What are the Business Credit Scores?" at bounding box center [509, 412] width 450 height 17
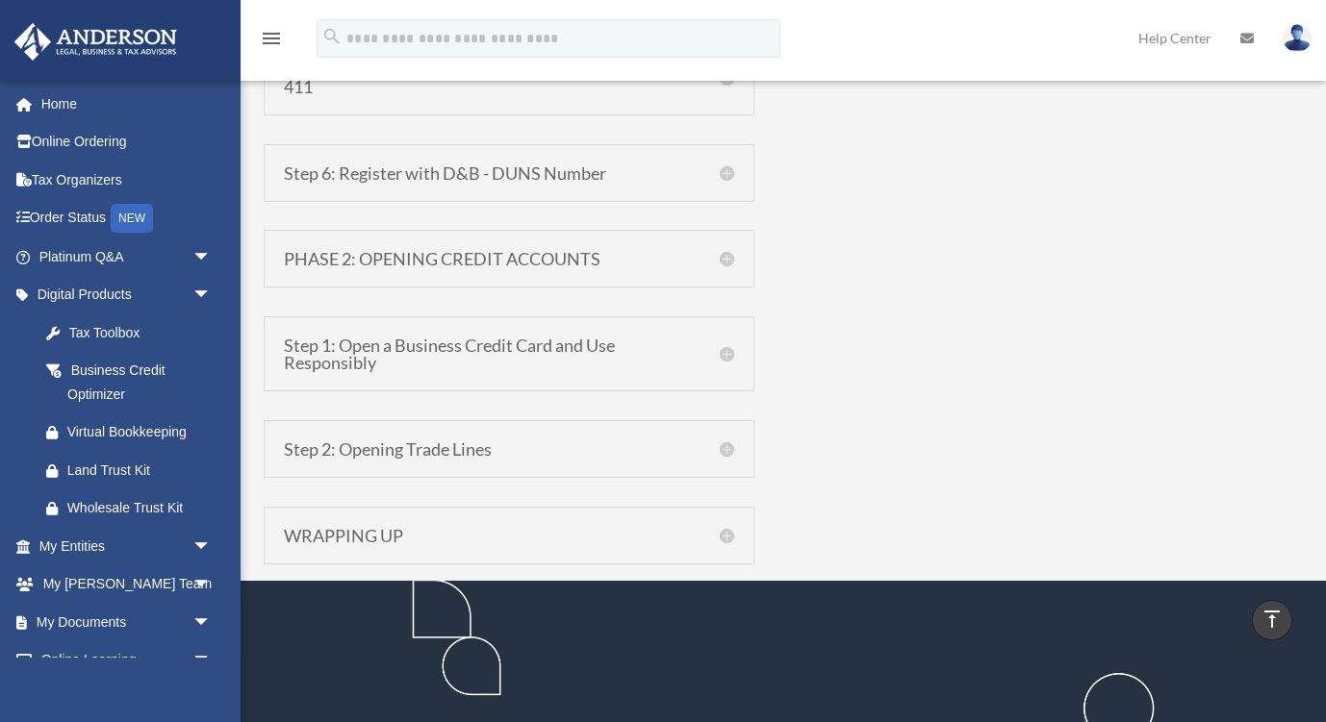
scroll to position [3161, 0]
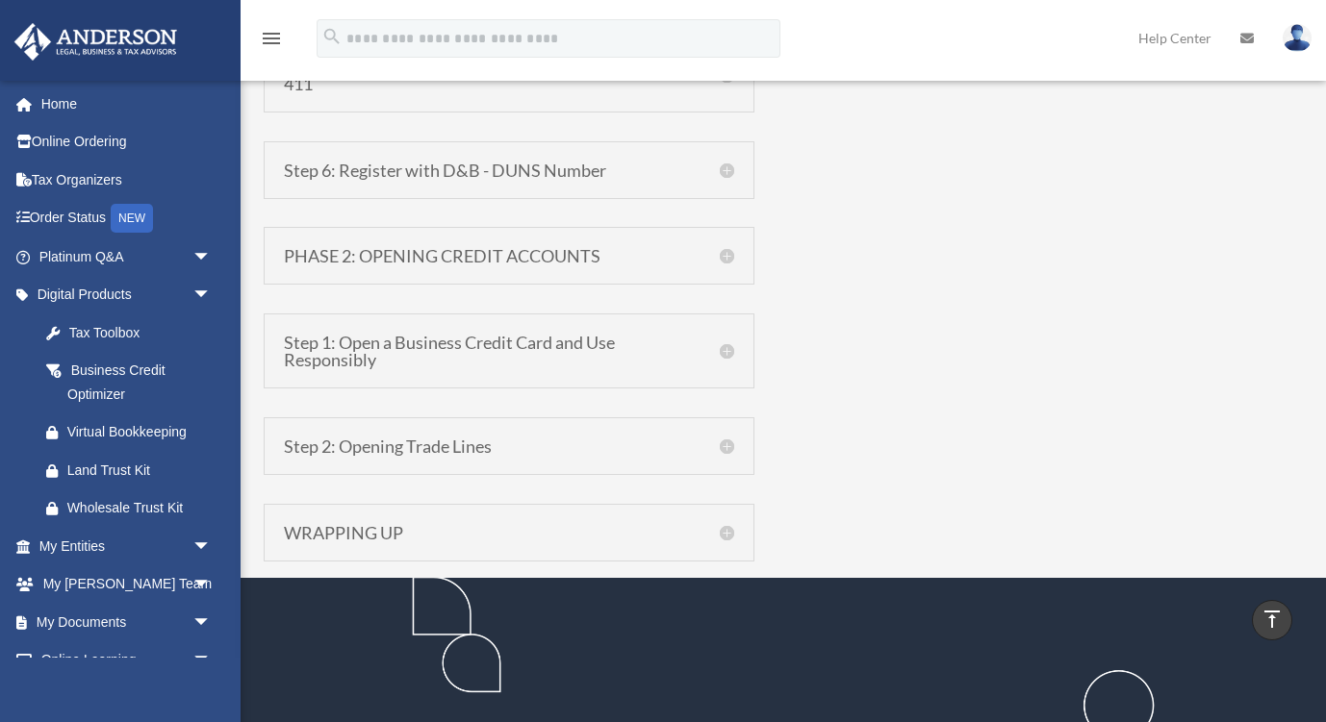
click at [730, 445] on h5 "Step 2: Opening Trade Lines" at bounding box center [509, 446] width 450 height 17
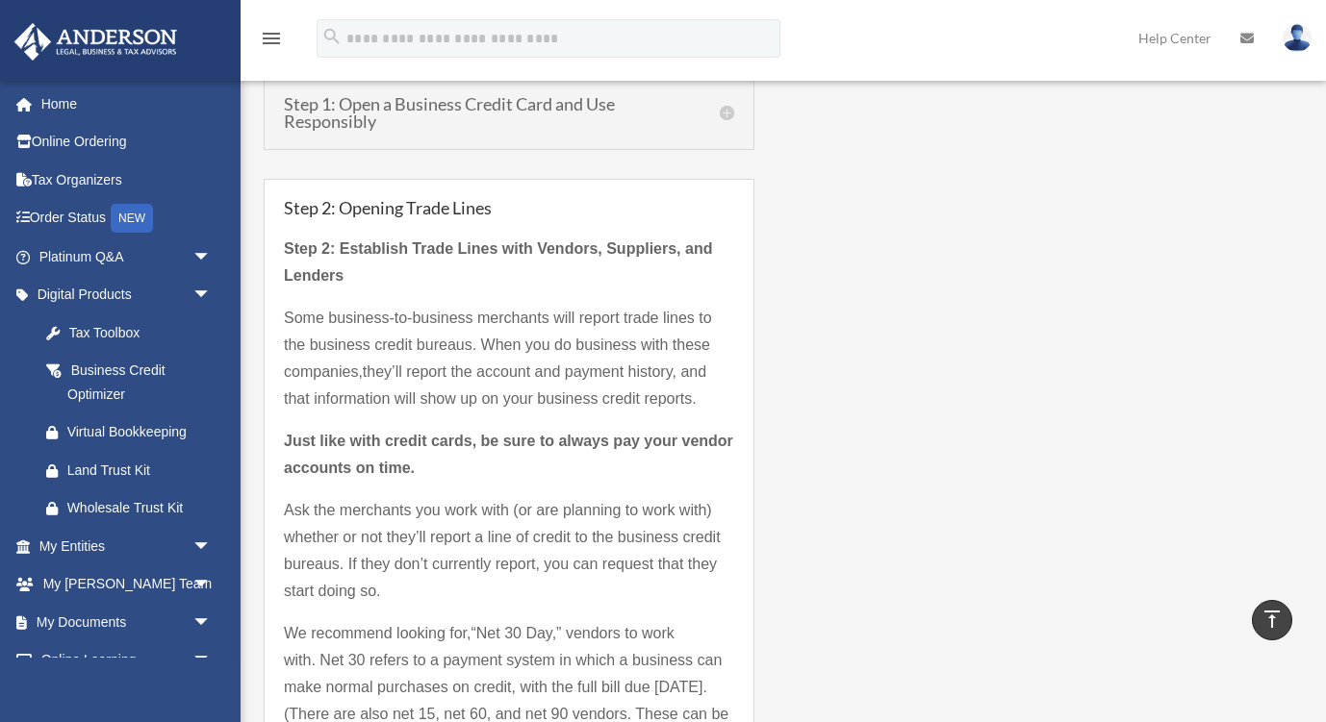
scroll to position [2008, 0]
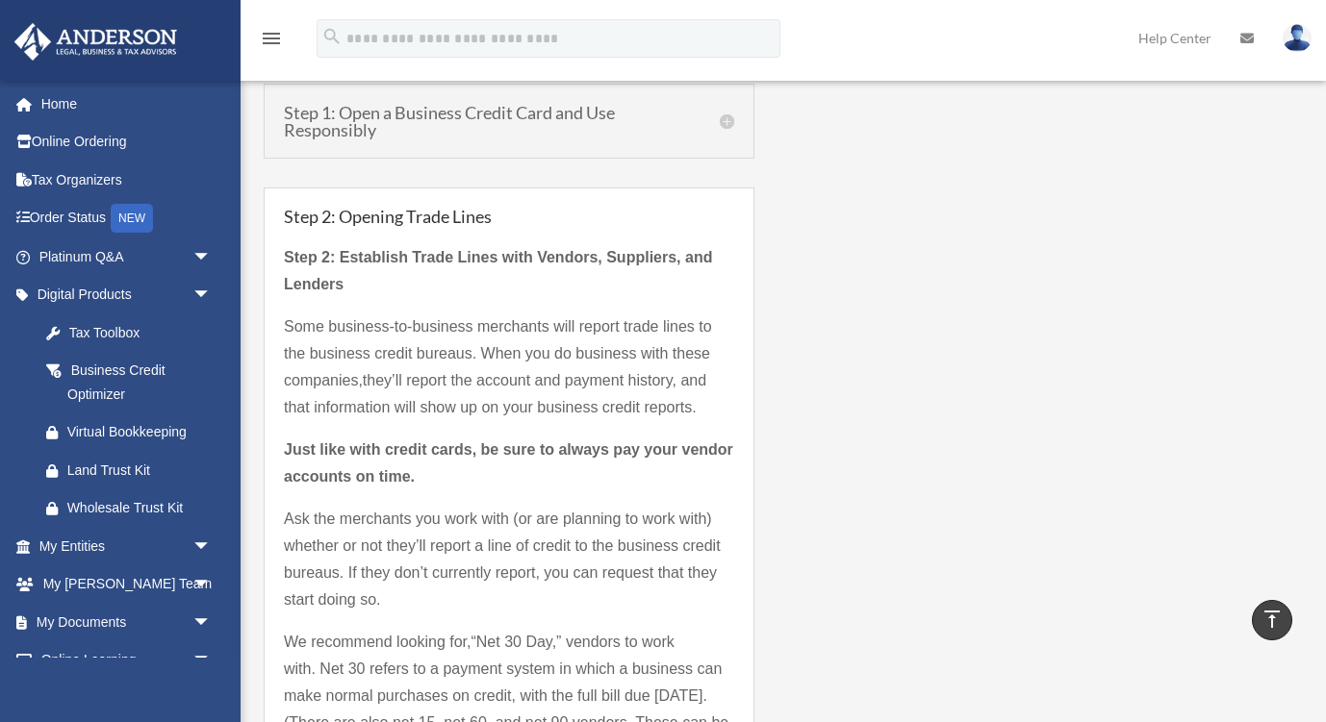
click at [728, 126] on h5 "Step 1: Open a Business Credit Card and Use Responsibly" at bounding box center [509, 121] width 450 height 35
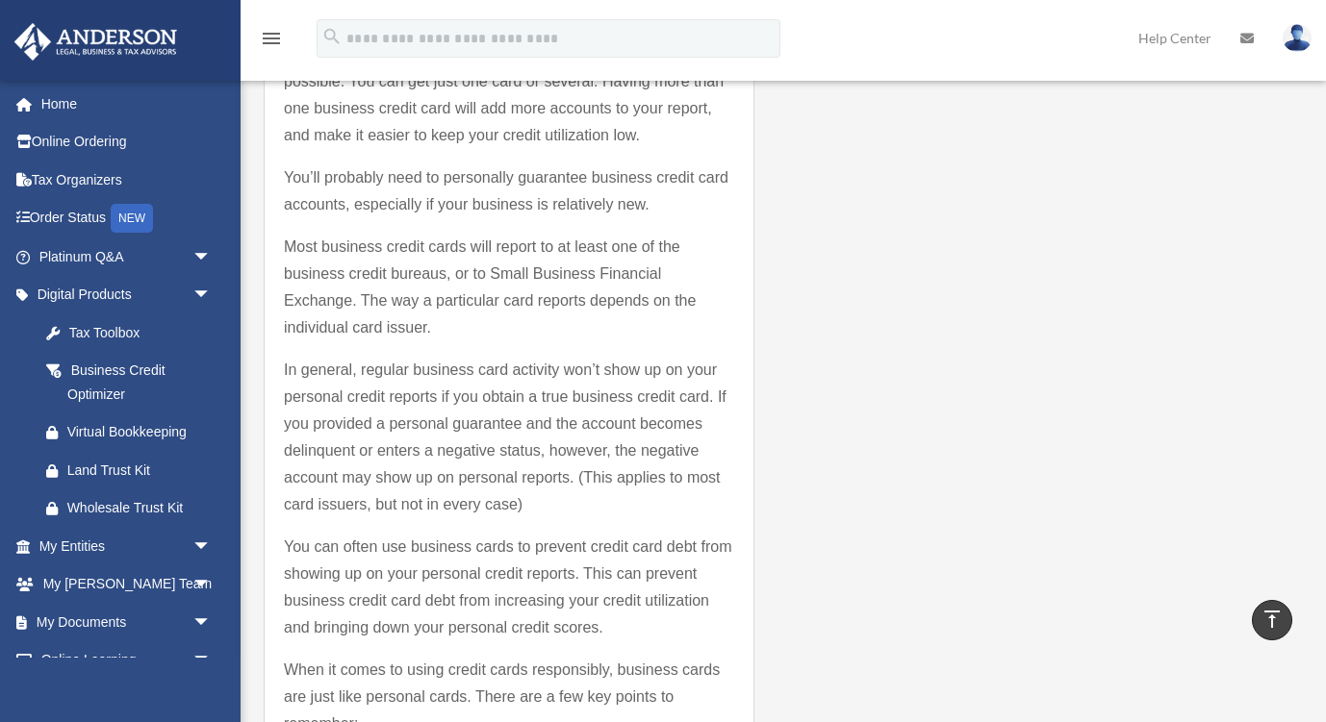
scroll to position [2178, 0]
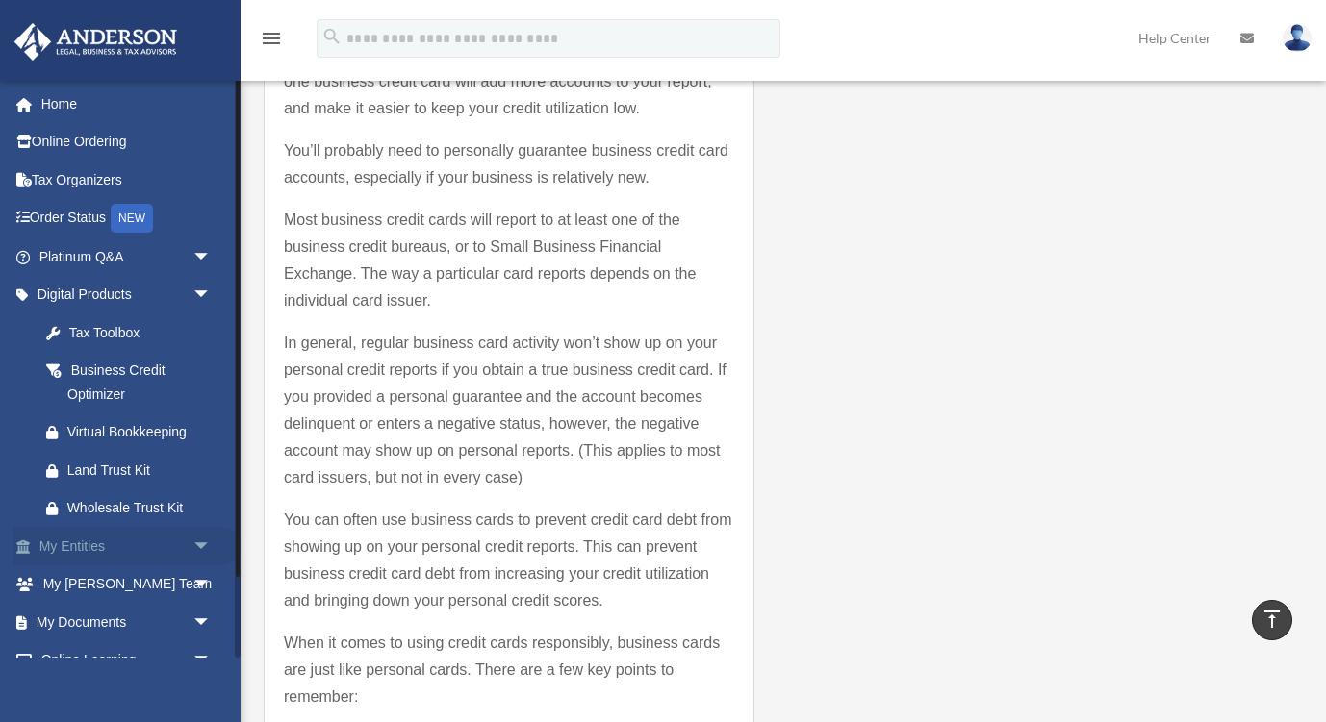
click at [194, 546] on span "arrow_drop_down" at bounding box center [211, 546] width 38 height 39
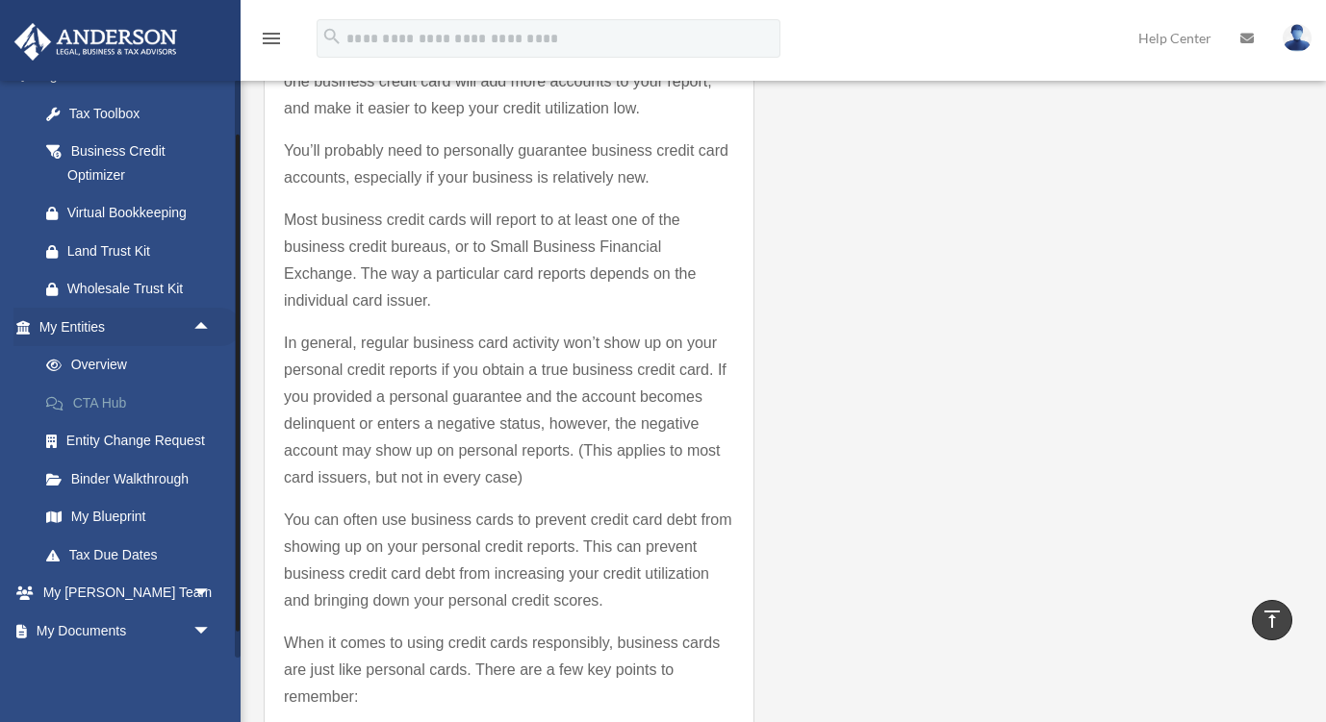
scroll to position [223, 0]
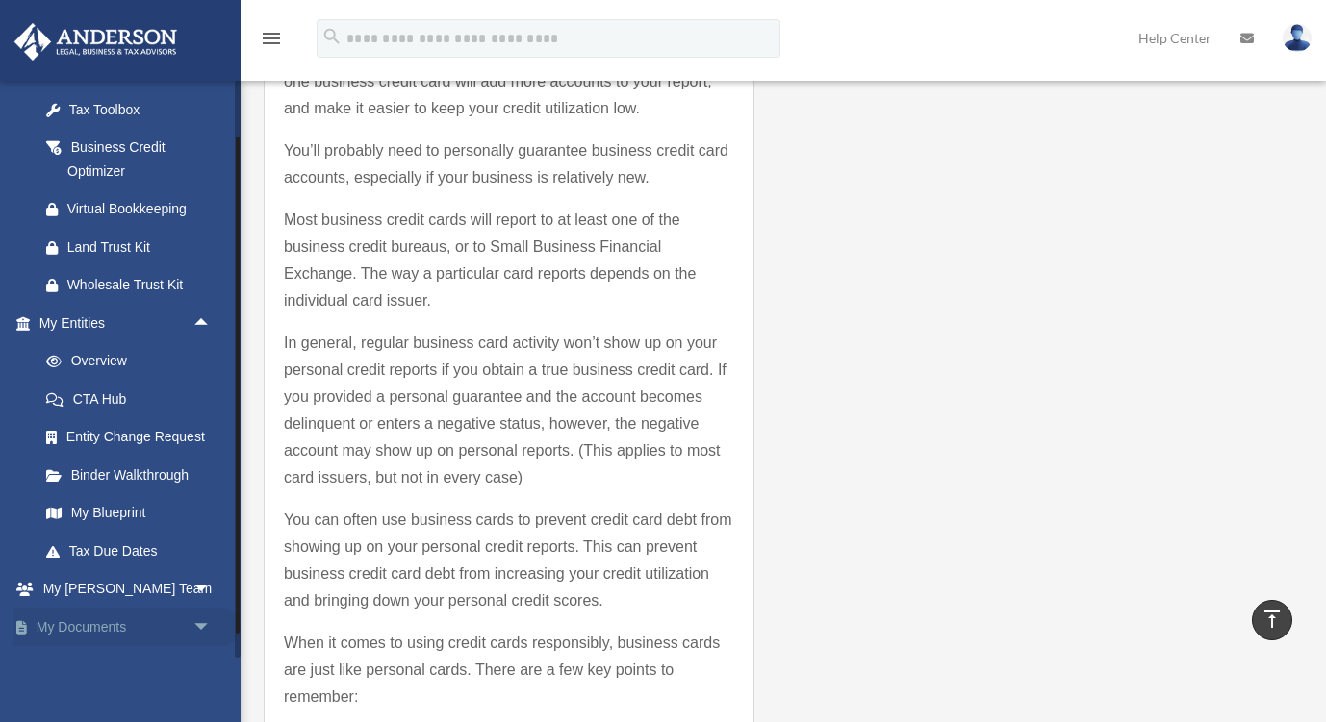
click at [192, 618] on span "arrow_drop_down" at bounding box center [211, 627] width 38 height 39
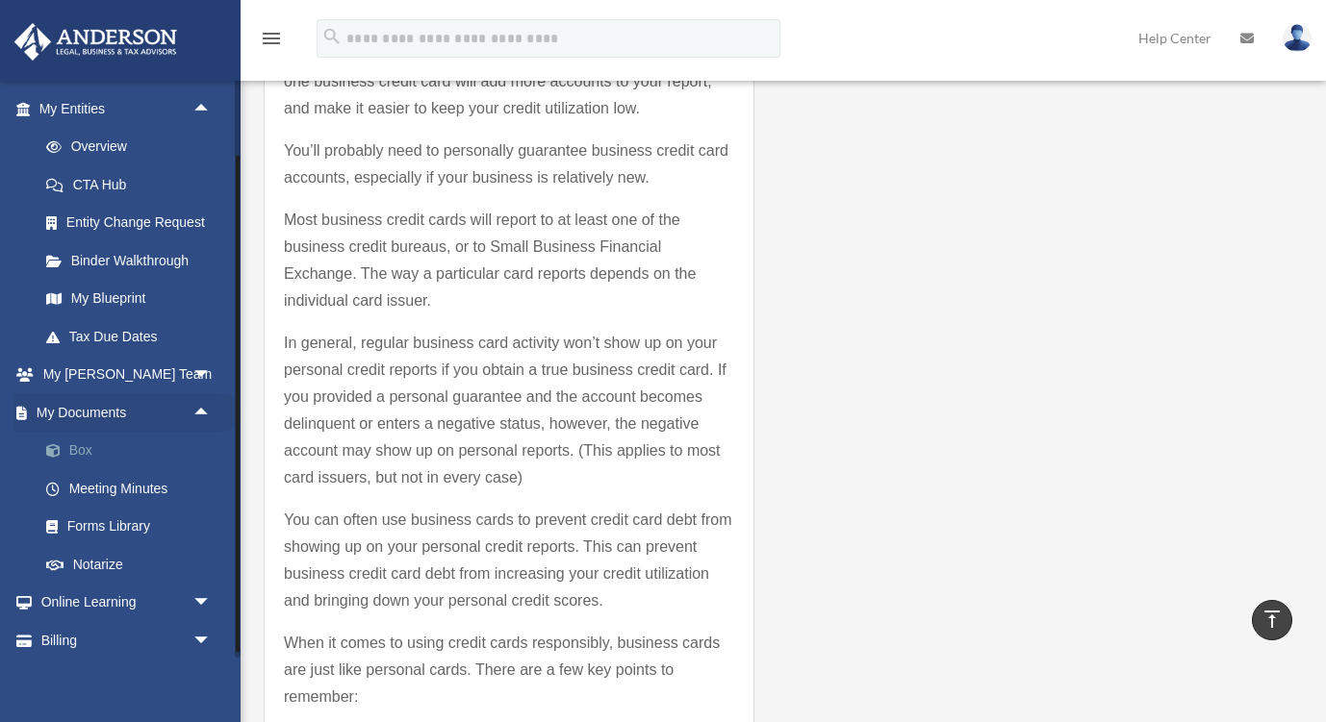
click at [84, 438] on link "Box" at bounding box center [134, 451] width 214 height 38
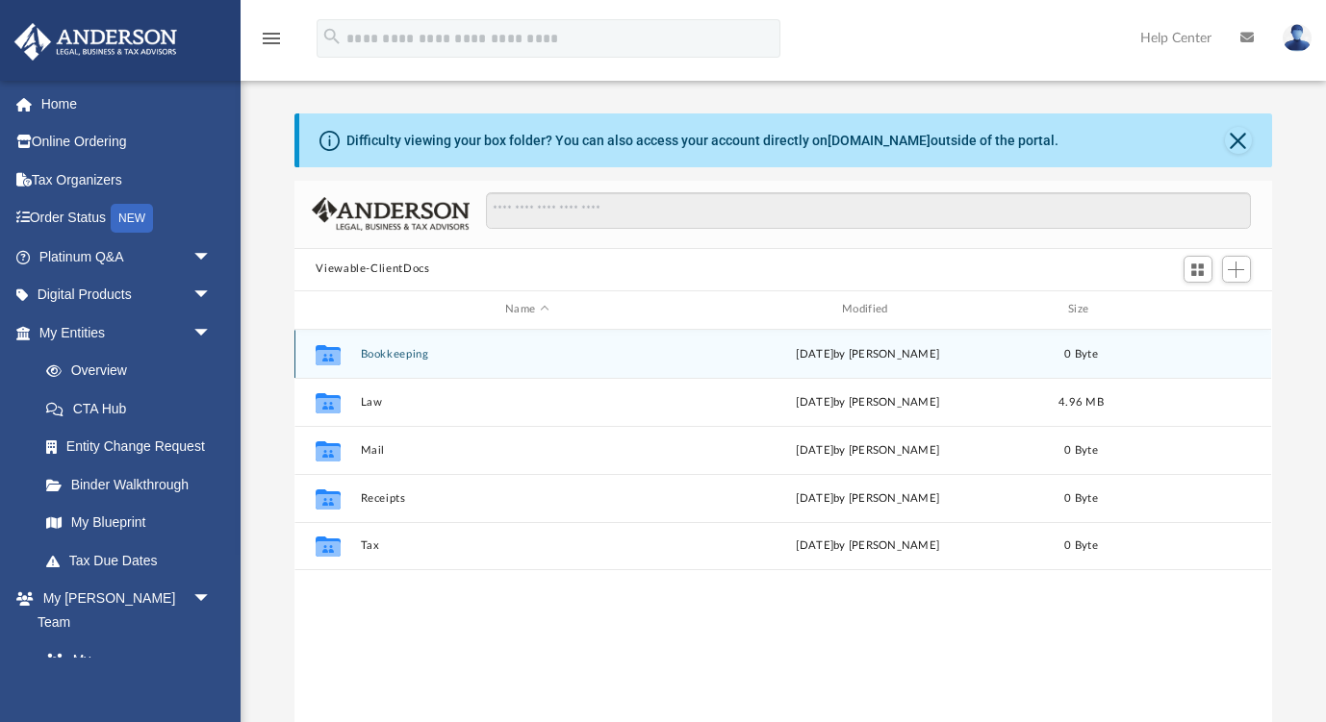
scroll to position [438, 976]
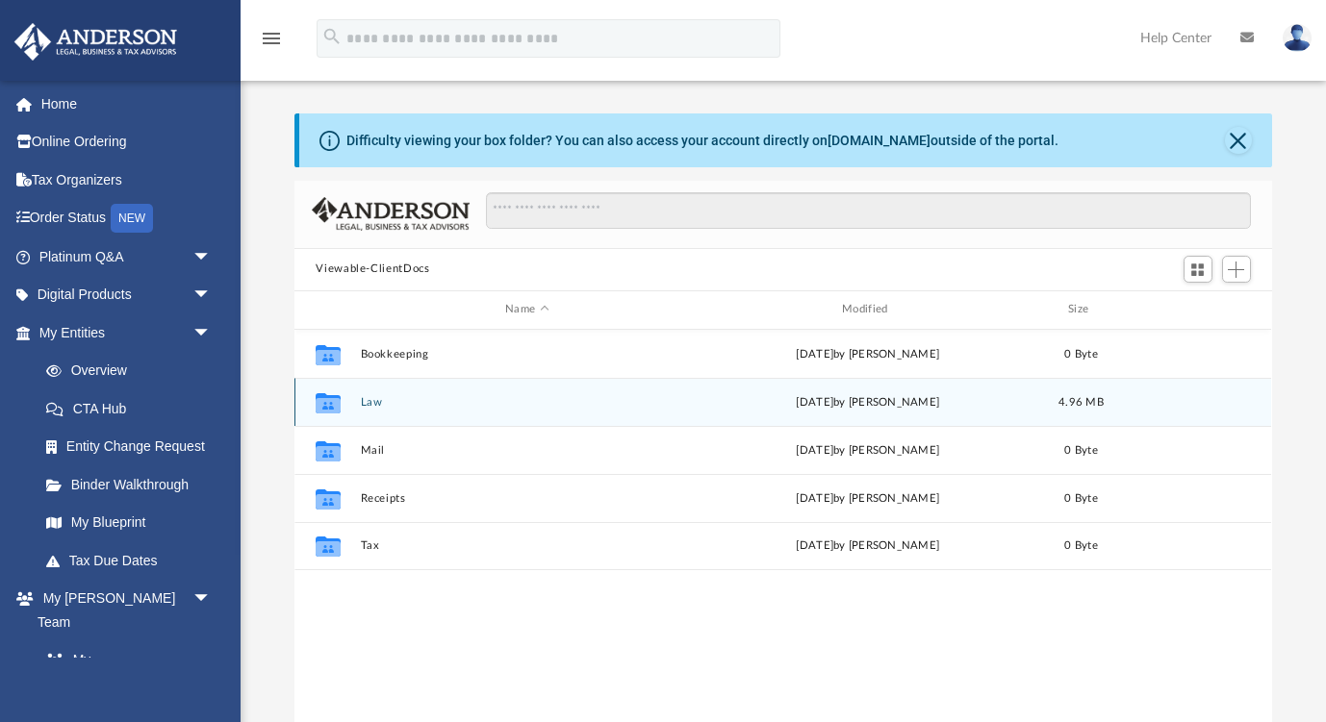
click at [367, 405] on button "Law" at bounding box center [527, 402] width 333 height 13
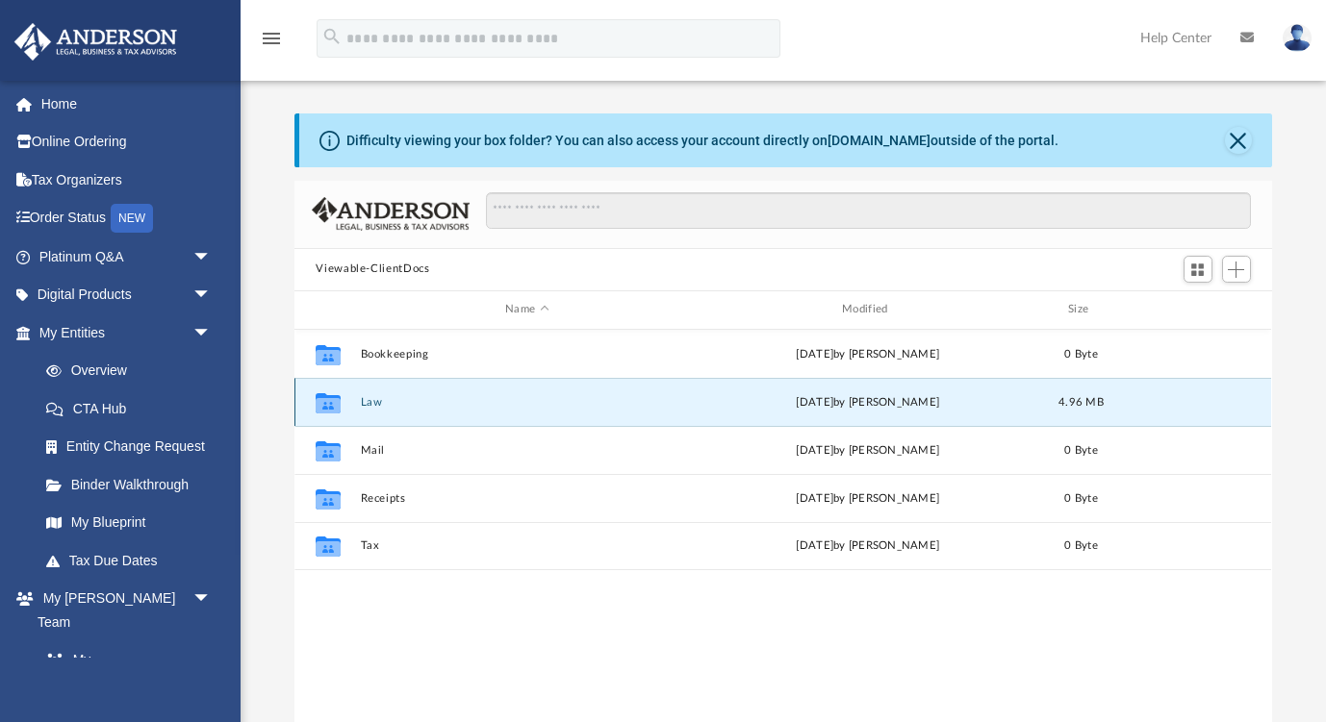
click at [367, 405] on button "Law" at bounding box center [527, 402] width 333 height 13
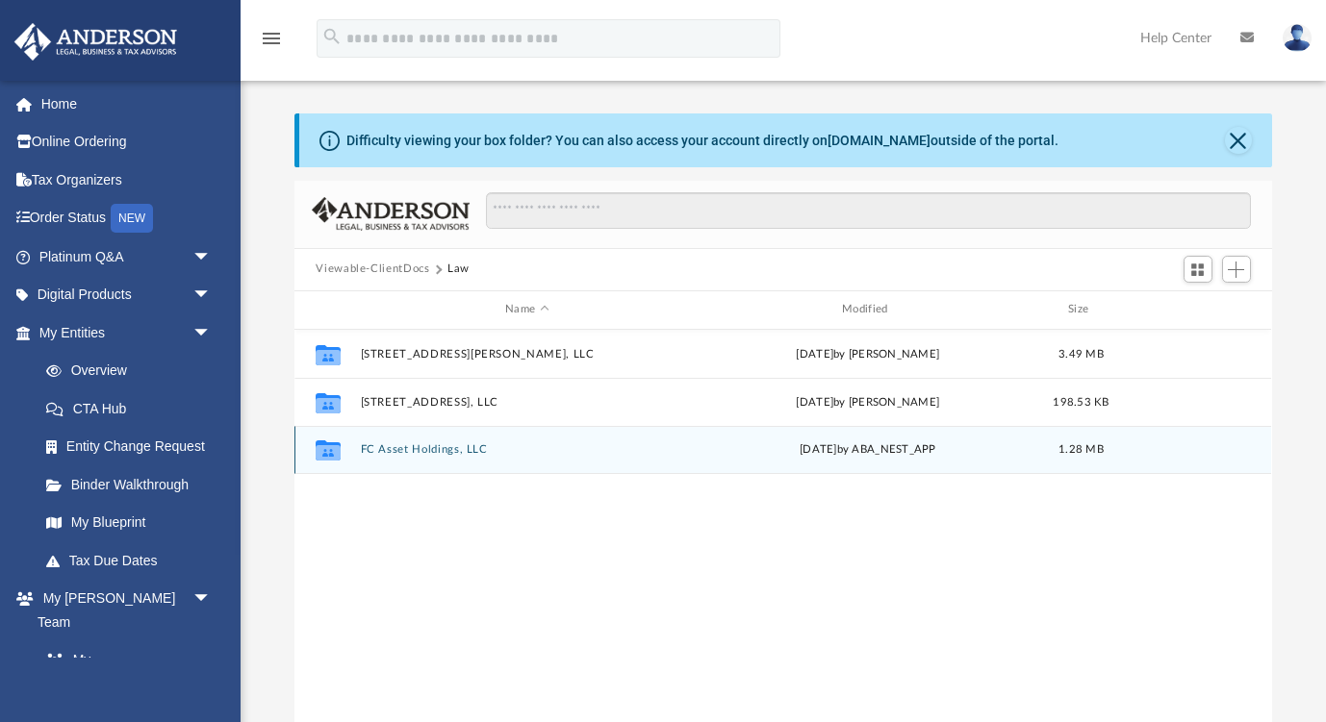
click at [397, 444] on button "FC Asset Holdings, LLC" at bounding box center [527, 450] width 333 height 13
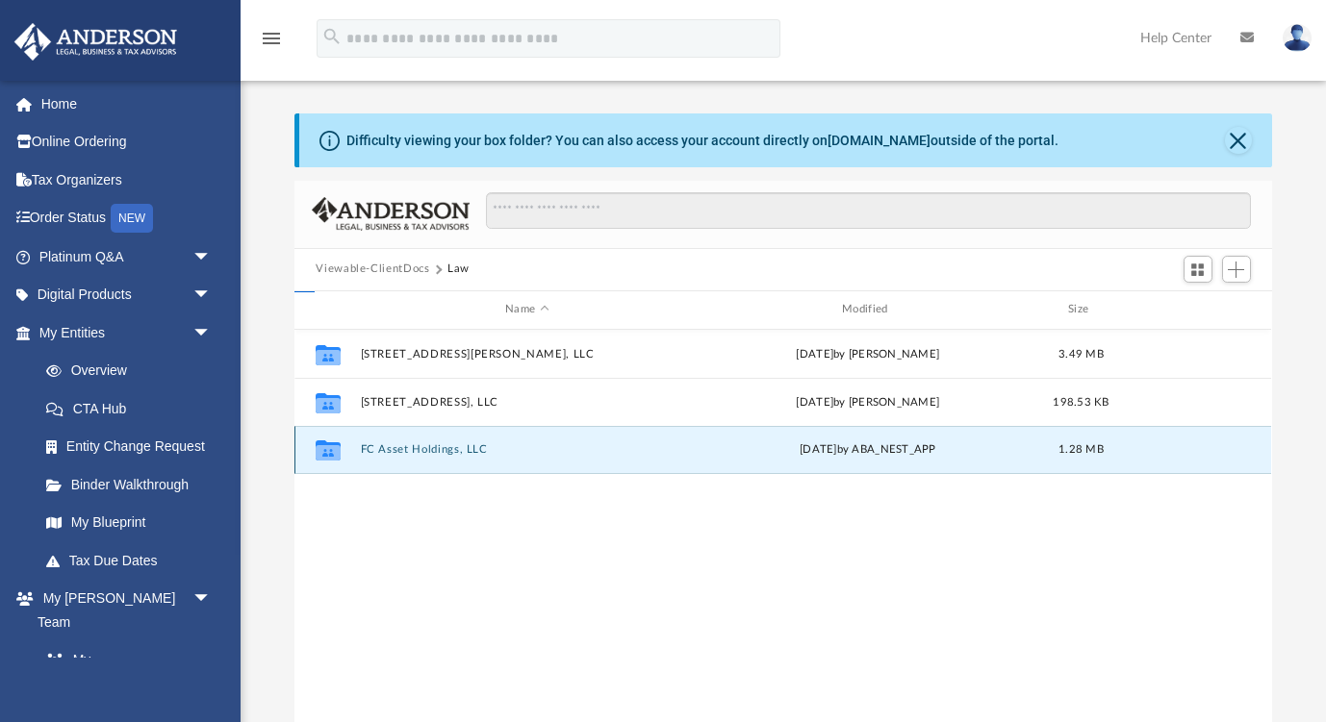
click at [397, 444] on button "FC Asset Holdings, LLC" at bounding box center [527, 450] width 333 height 13
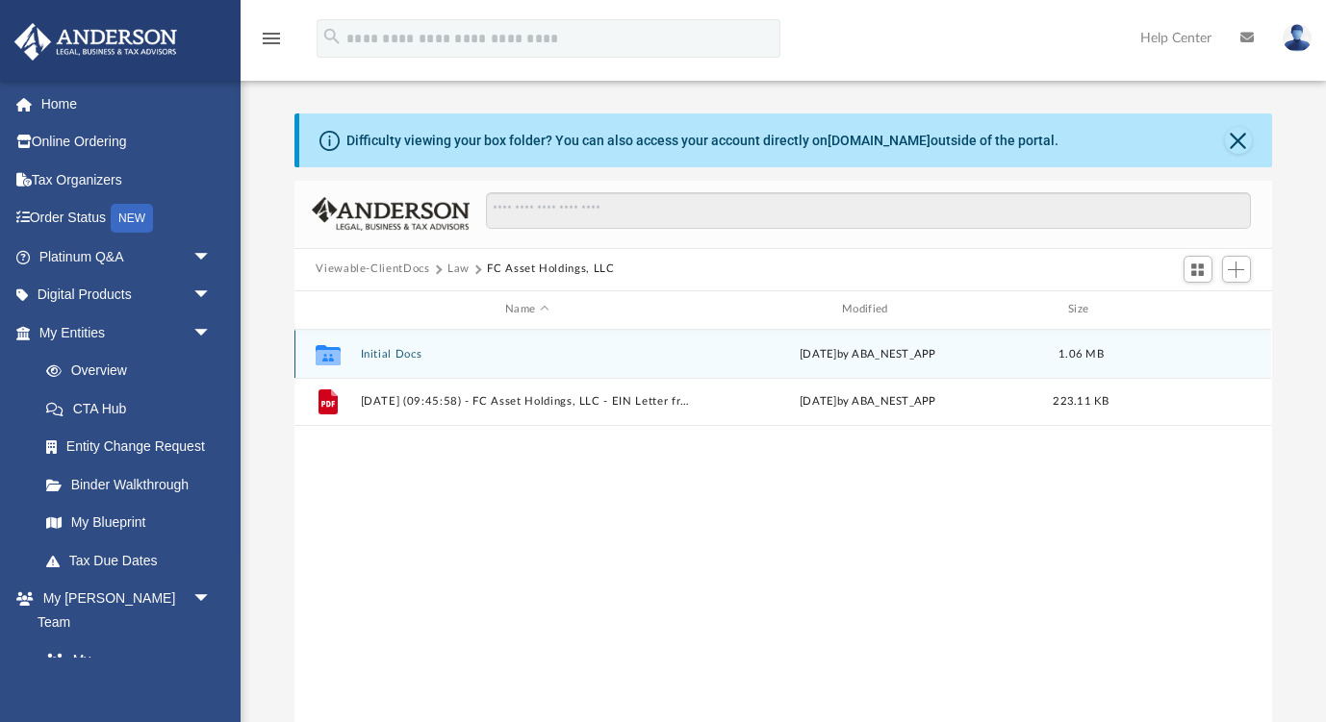
click at [408, 355] on button "Initial Docs" at bounding box center [527, 354] width 333 height 13
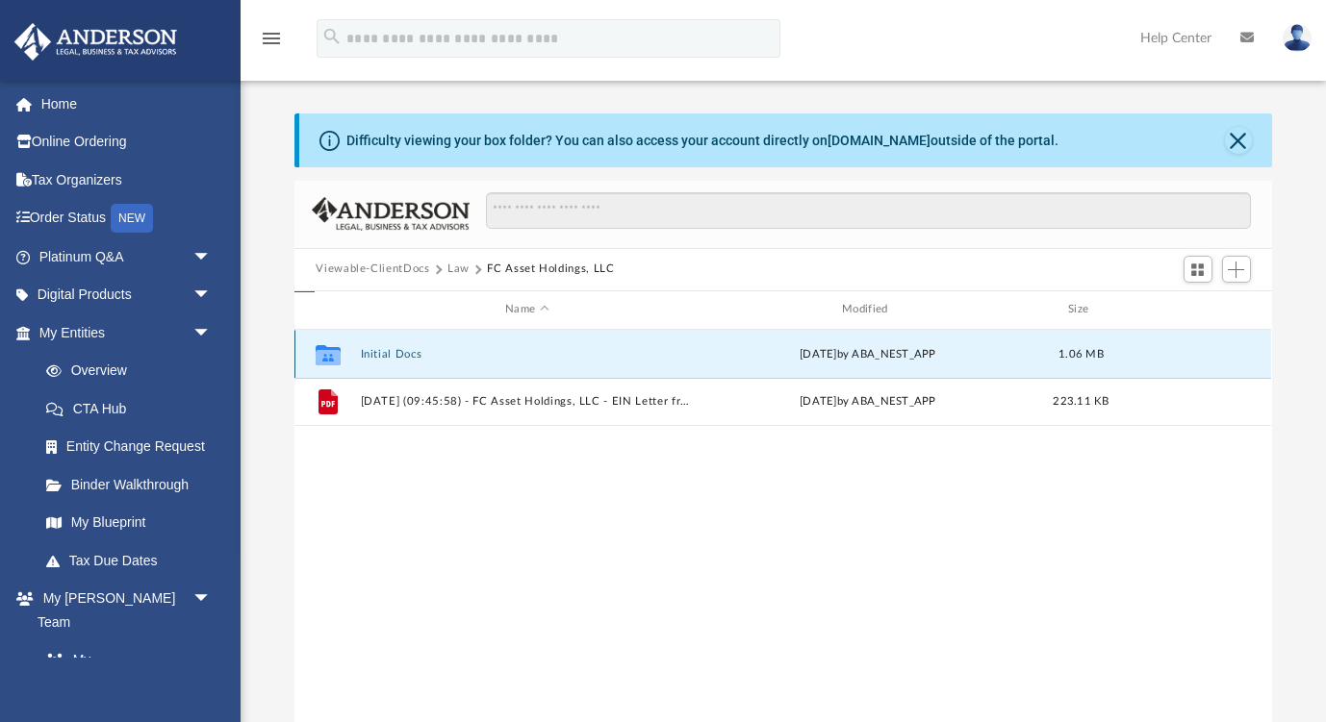
click at [408, 355] on button "Initial Docs" at bounding box center [527, 354] width 333 height 13
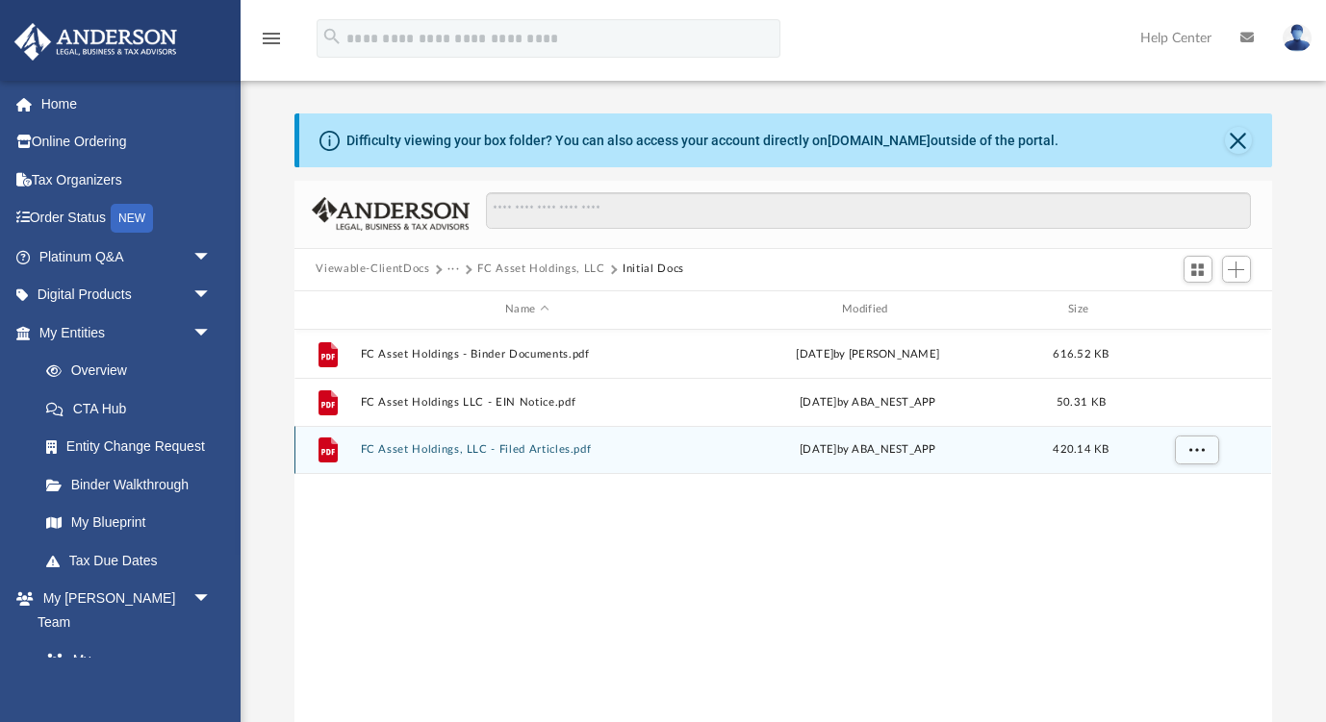
click at [525, 438] on div "File FC Asset Holdings, LLC - Filed Articles.pdf Mon May 12 2025 by ABA_NEST_AP…" at bounding box center [782, 450] width 976 height 48
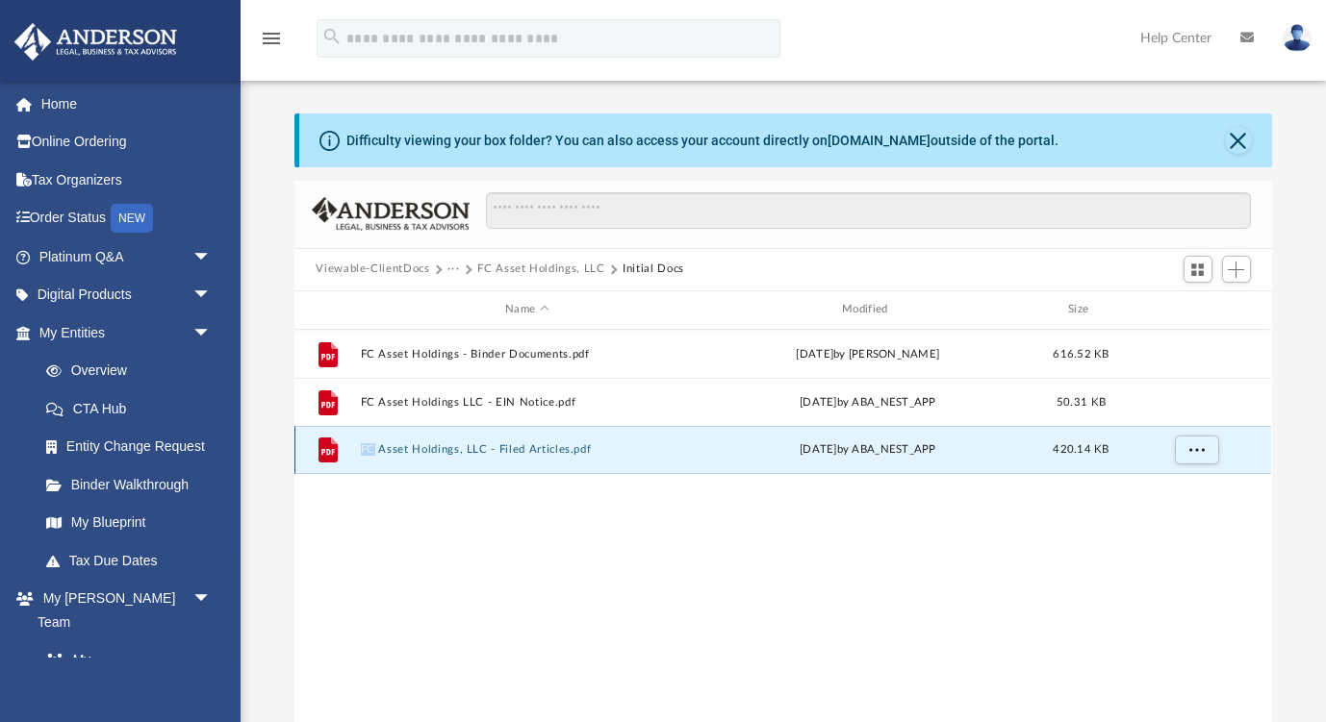
click at [524, 438] on div "File FC Asset Holdings, LLC - Filed Articles.pdf Mon May 12 2025 by ABA_NEST_AP…" at bounding box center [782, 450] width 976 height 48
click at [507, 442] on div "File FC Asset Holdings, LLC - Filed Articles.pdf Mon May 12 2025 by ABA_NEST_AP…" at bounding box center [782, 450] width 976 height 48
click at [483, 444] on button "FC Asset Holdings, LLC - Filed Articles.pdf" at bounding box center [527, 450] width 333 height 13
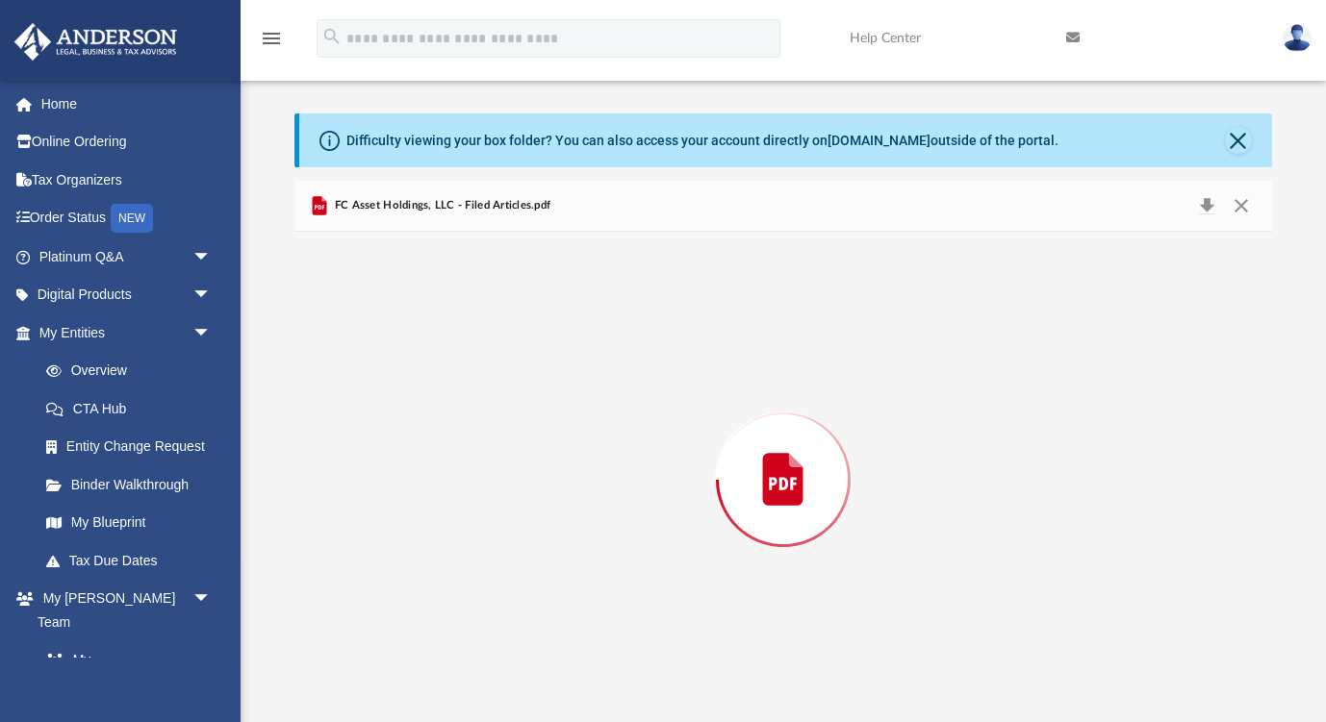
click at [483, 444] on div "Preview" at bounding box center [782, 480] width 976 height 496
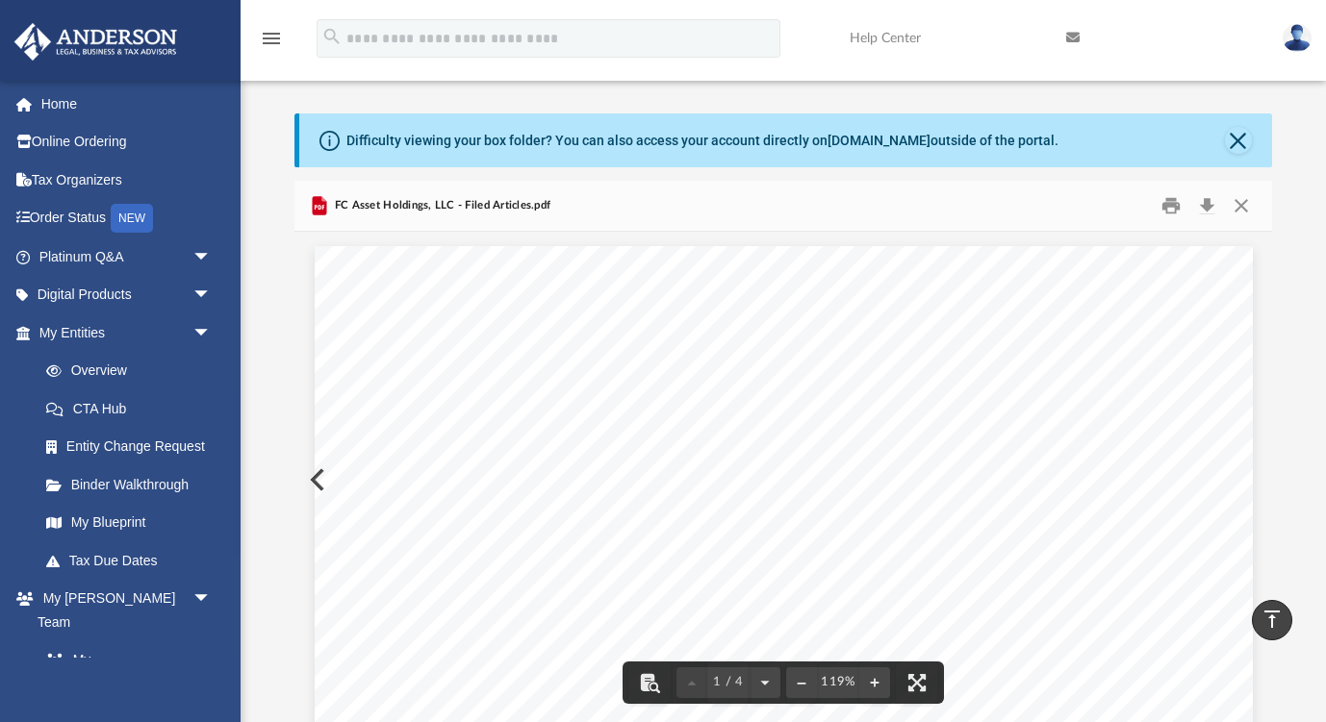
scroll to position [0, 0]
click at [1239, 203] on button "Close" at bounding box center [1241, 205] width 35 height 30
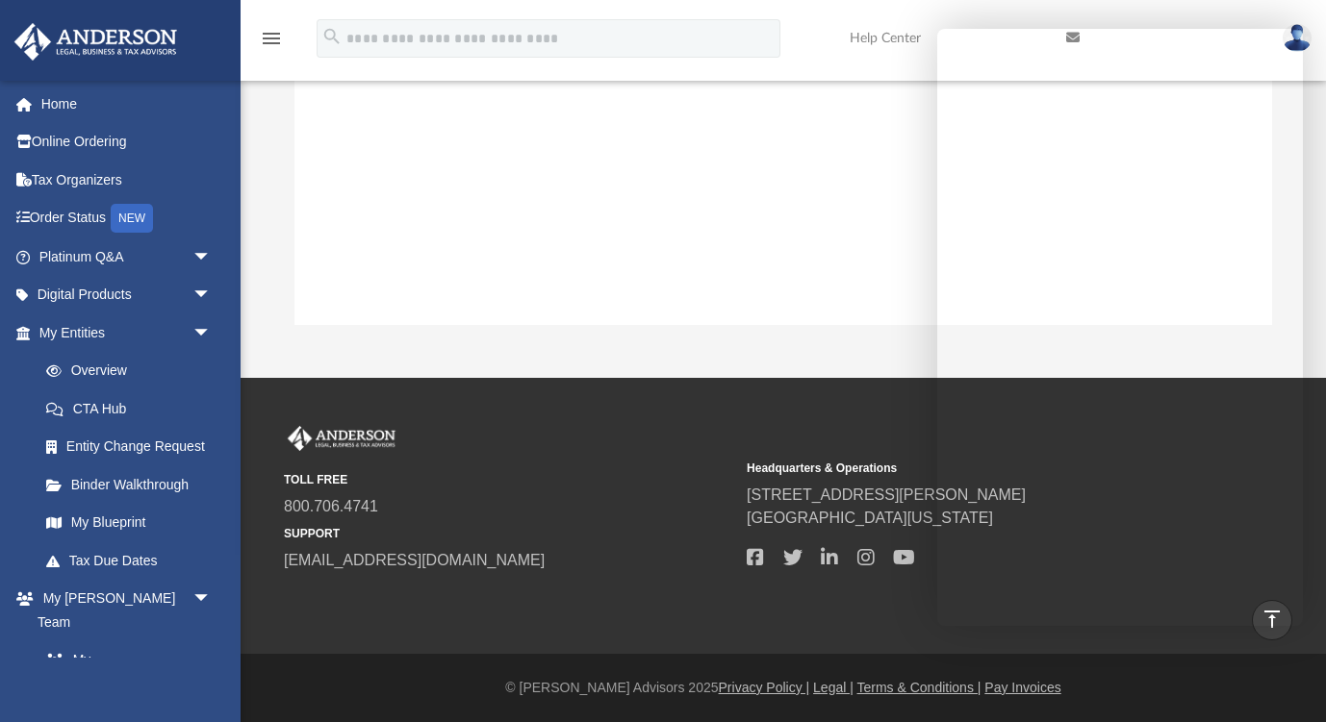
scroll to position [403, 0]
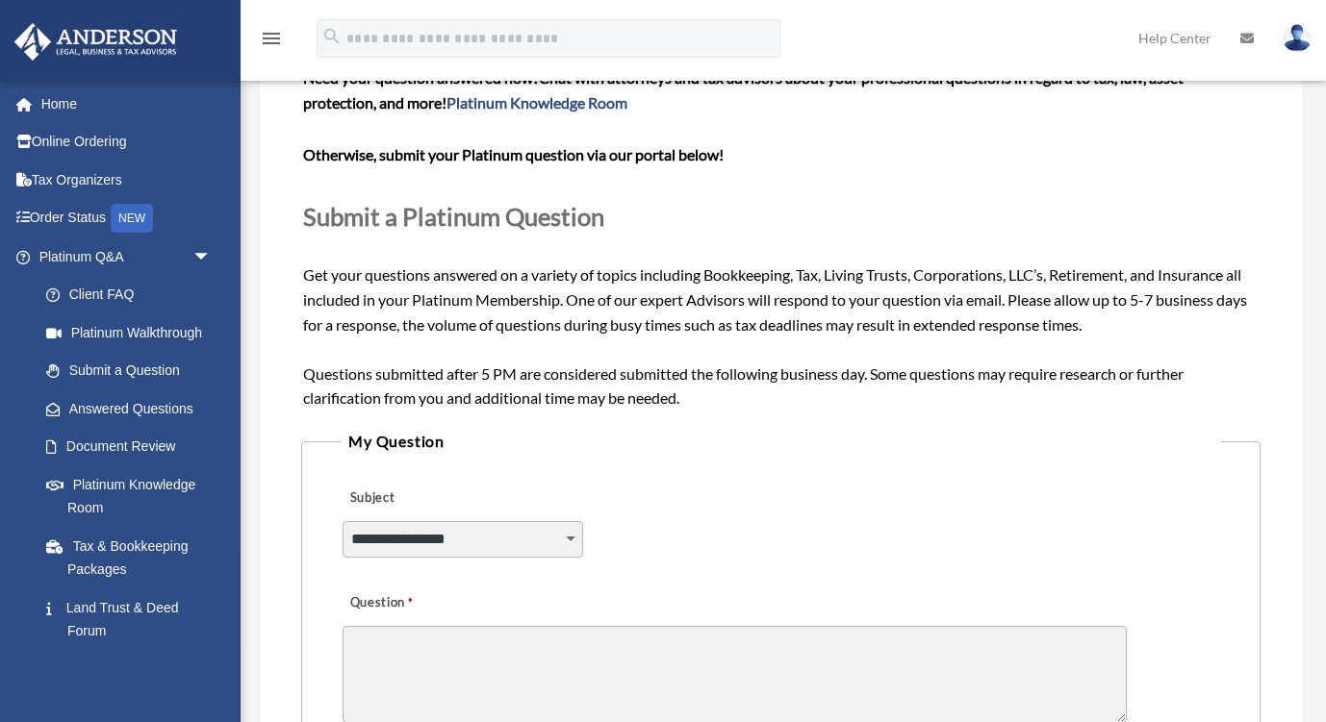
scroll to position [134, 0]
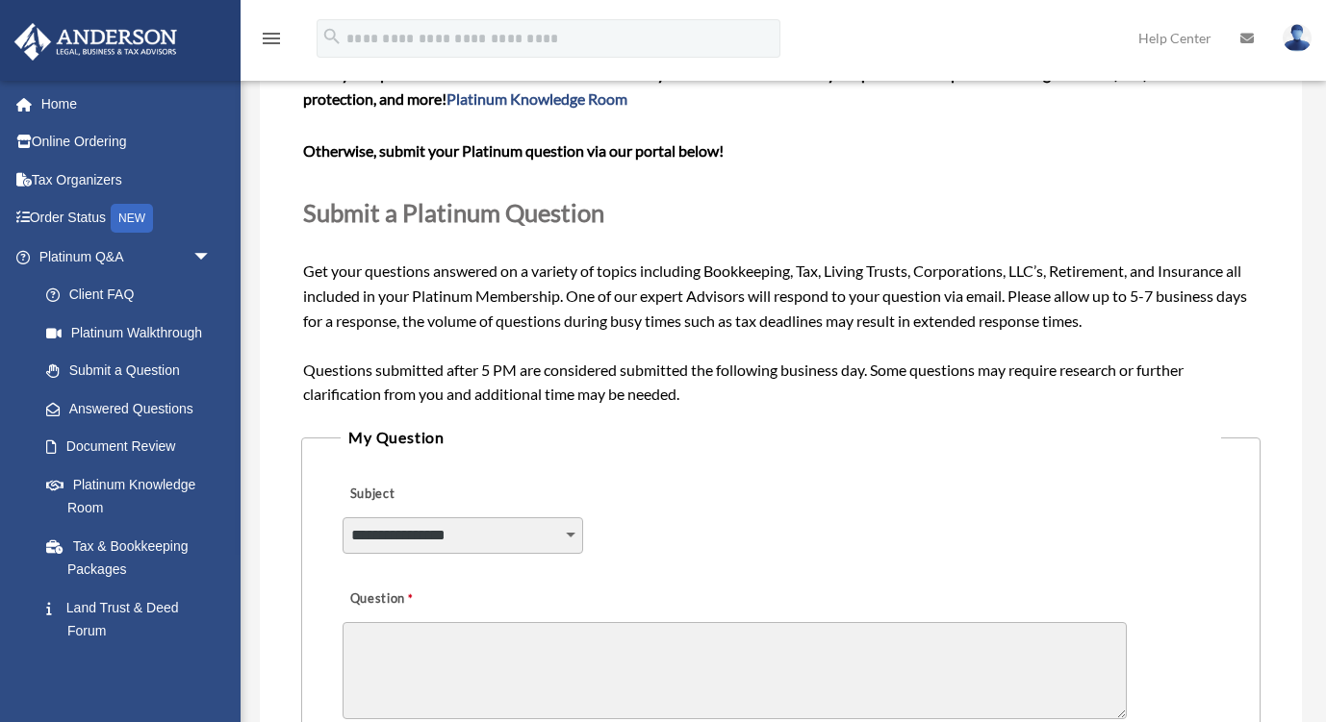
select select "******"
click at [604, 654] on textarea "Question" at bounding box center [734, 670] width 784 height 97
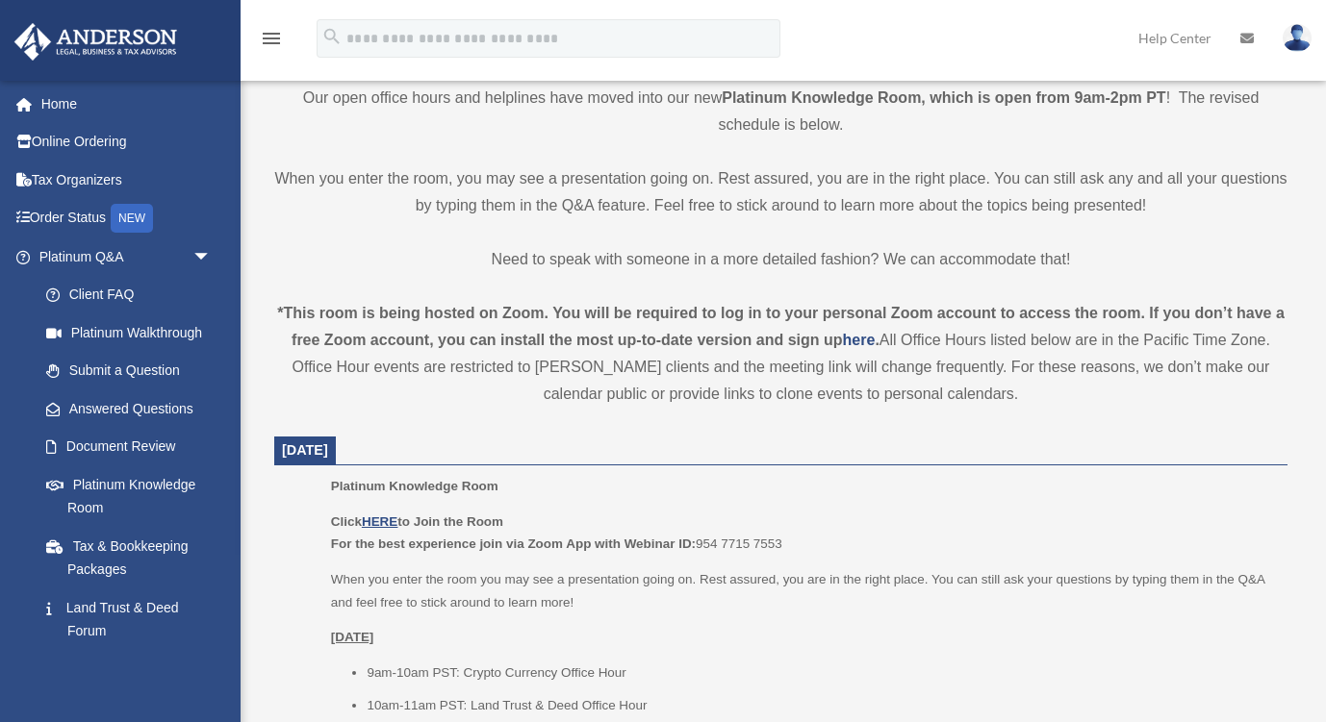
scroll to position [575, 0]
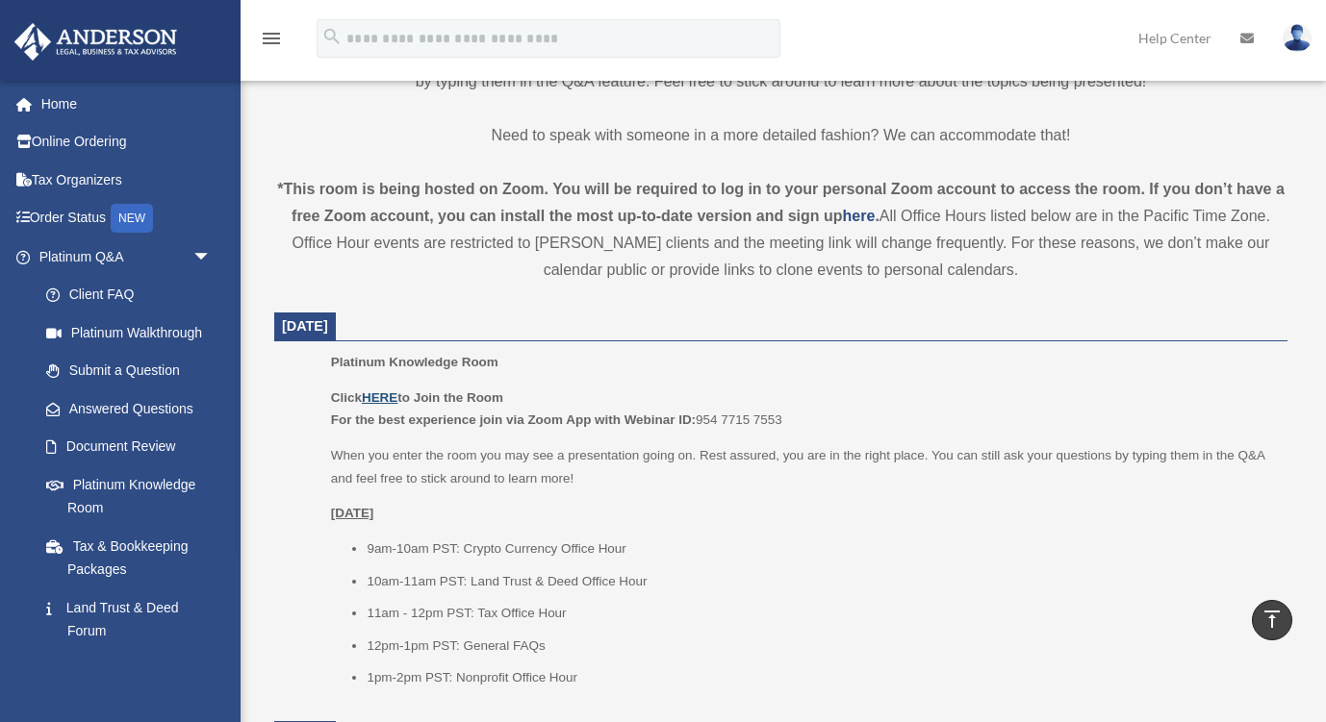
click at [389, 391] on u "HERE" at bounding box center [380, 398] width 36 height 14
